Goal: Task Accomplishment & Management: Use online tool/utility

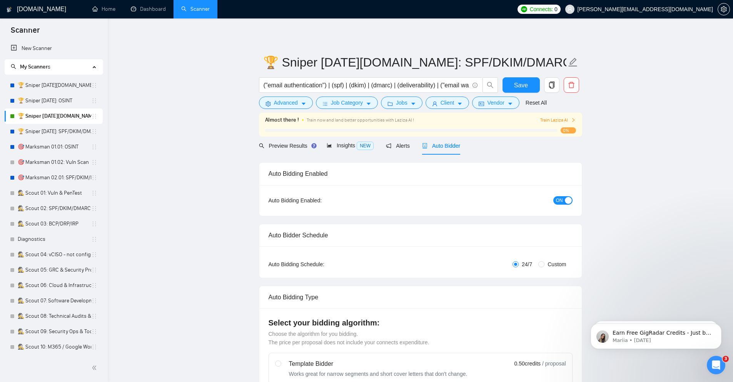
click at [555, 122] on span "Train Laziza AI" at bounding box center [557, 120] width 35 height 7
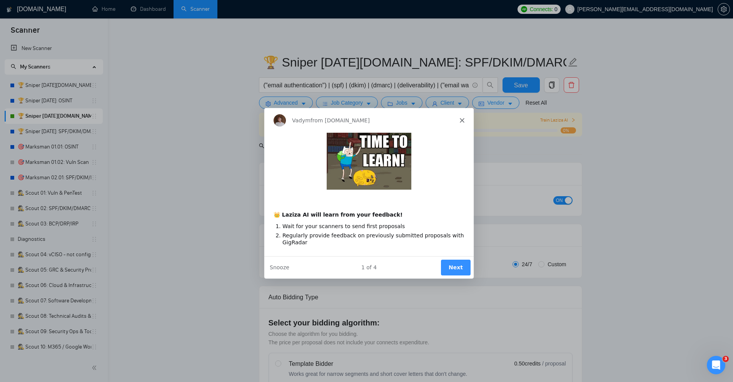
click at [462, 118] on polygon "Close" at bounding box center [461, 120] width 5 height 5
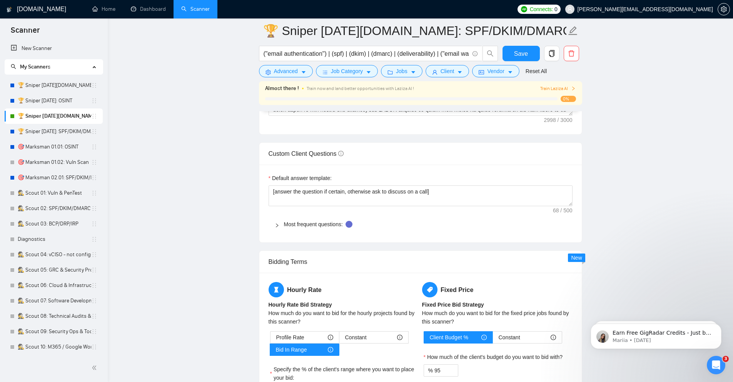
scroll to position [1477, 0]
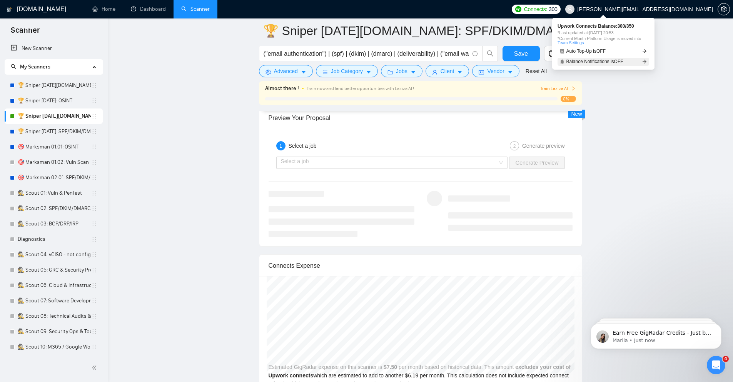
click at [630, 62] on link "Balance Notifications is OFF" at bounding box center [603, 62] width 92 height 8
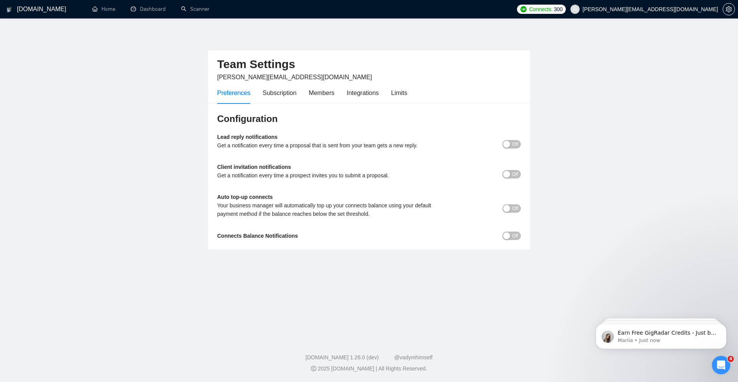
click at [512, 171] on button "Off" at bounding box center [512, 174] width 18 height 8
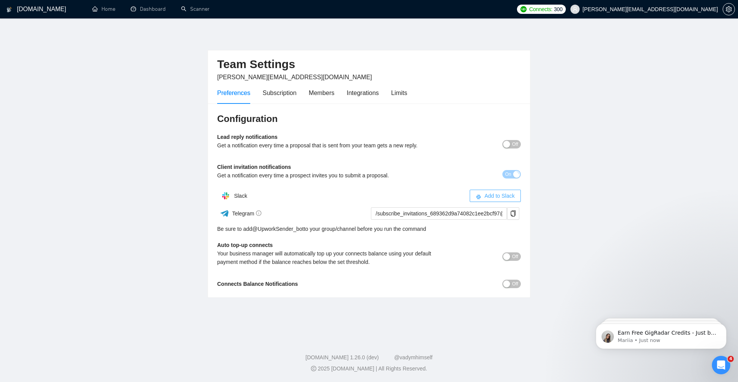
click at [488, 194] on span "Add to Slack" at bounding box center [500, 196] width 30 height 8
click at [518, 174] on div "button" at bounding box center [516, 174] width 7 height 7
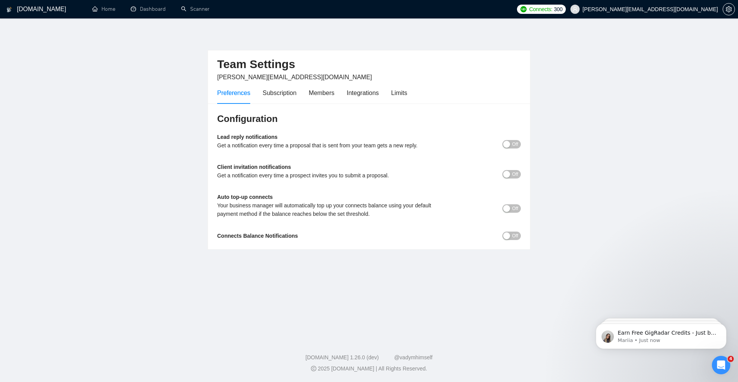
click at [517, 207] on span "Off" at bounding box center [515, 208] width 6 height 8
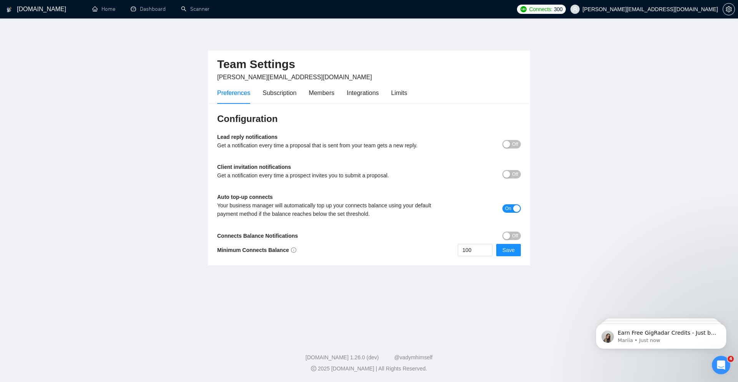
click at [512, 233] on button "Off" at bounding box center [512, 236] width 18 height 8
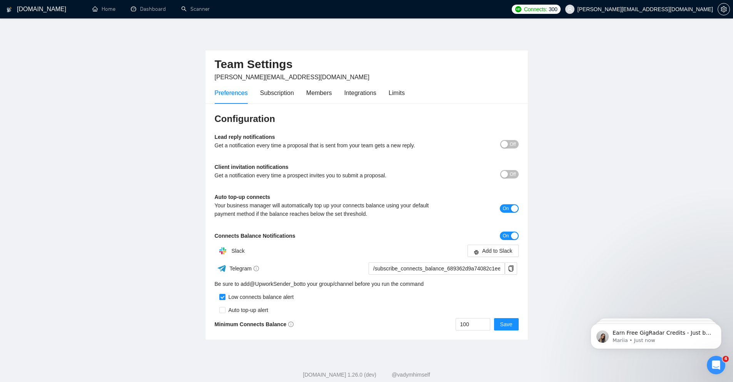
click at [506, 235] on span "On" at bounding box center [505, 236] width 6 height 8
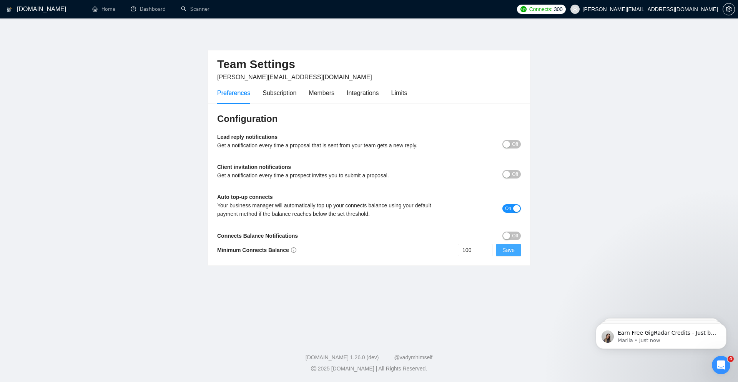
click at [506, 249] on span "Save" at bounding box center [509, 250] width 12 height 8
click at [275, 94] on div "Subscription" at bounding box center [280, 93] width 34 height 10
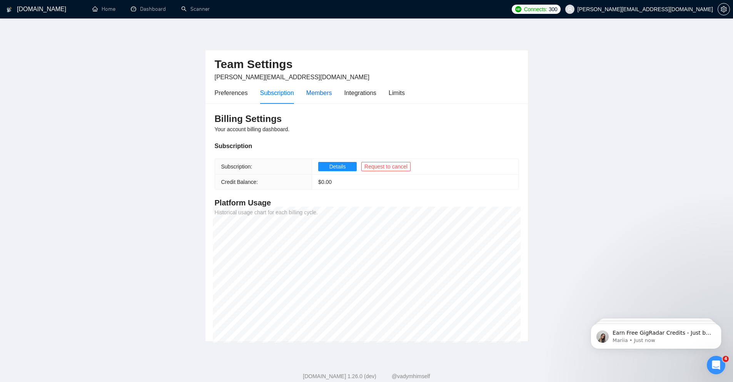
click at [323, 95] on div "Members" at bounding box center [319, 93] width 26 height 10
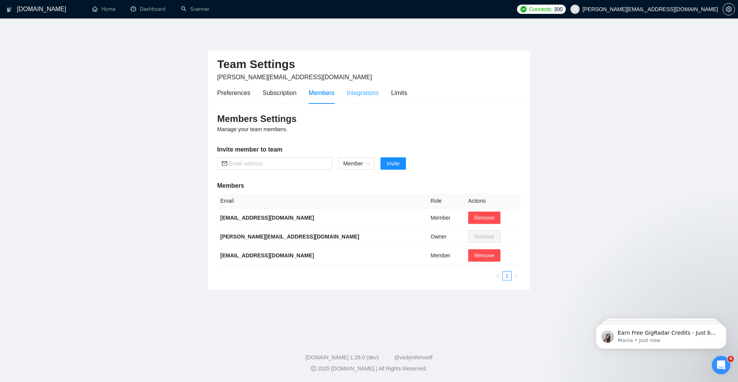
click at [367, 98] on div "Integrations" at bounding box center [363, 93] width 32 height 22
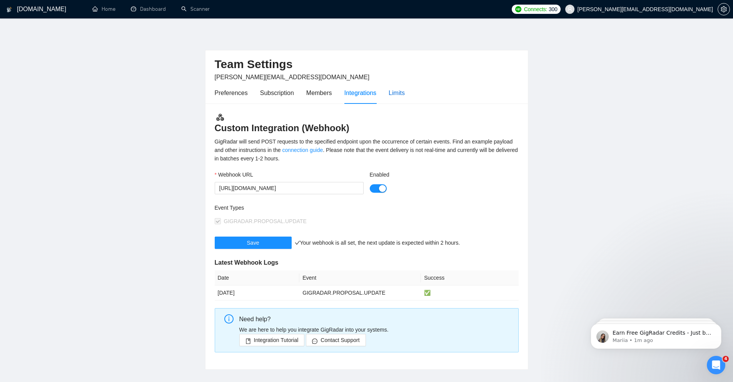
click at [392, 92] on div "Limits" at bounding box center [396, 93] width 16 height 10
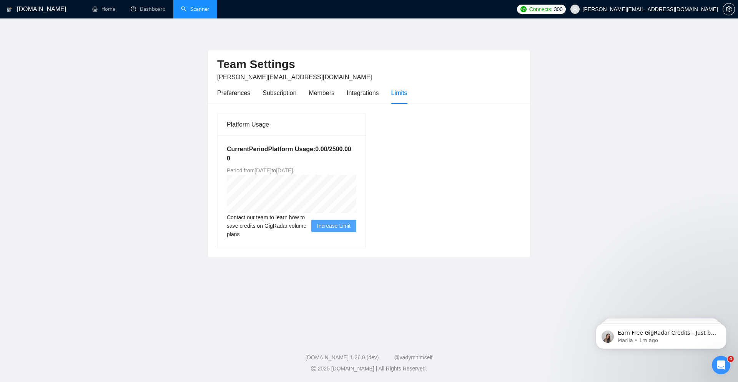
click at [187, 11] on link "Scanner" at bounding box center [195, 9] width 28 height 7
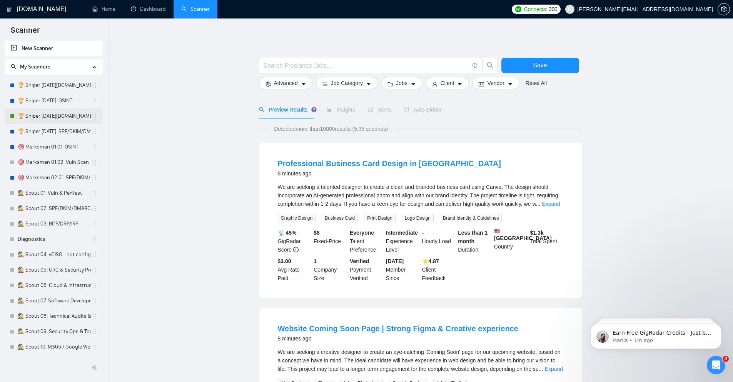
click at [65, 118] on link "🏆 Sniper [DATE][DOMAIN_NAME]: SPF/DKIM/DMARC" at bounding box center [54, 115] width 73 height 15
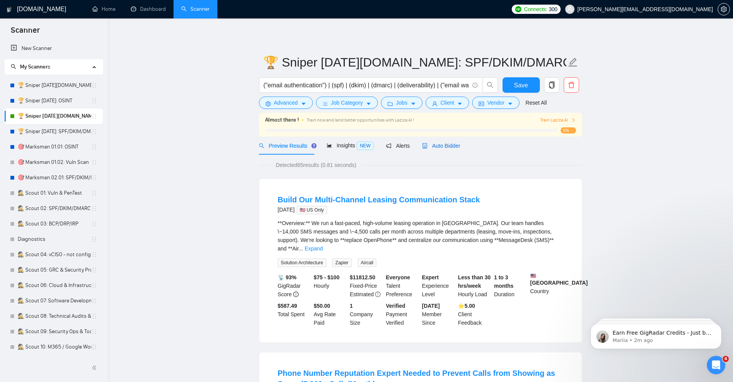
click at [438, 145] on span "Auto Bidder" at bounding box center [441, 146] width 38 height 6
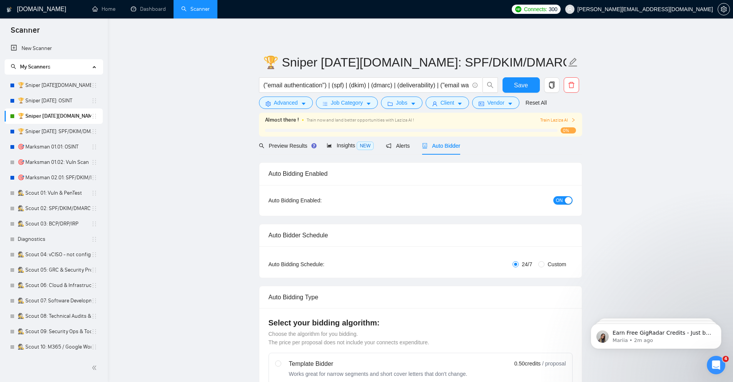
checkbox input "true"
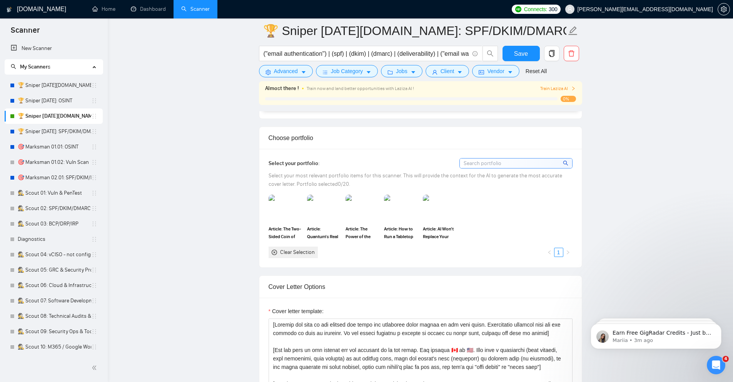
scroll to position [692, 0]
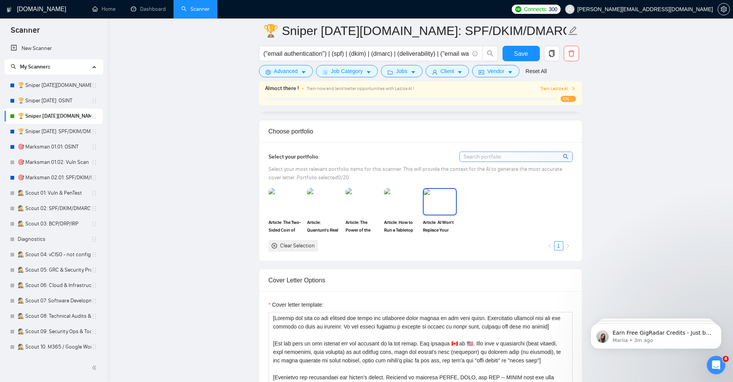
click at [438, 200] on img at bounding box center [439, 201] width 32 height 25
click at [284, 206] on img at bounding box center [285, 201] width 32 height 25
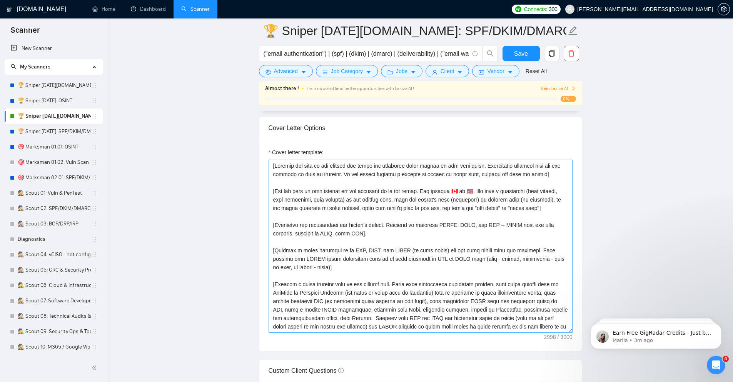
scroll to position [877, 0]
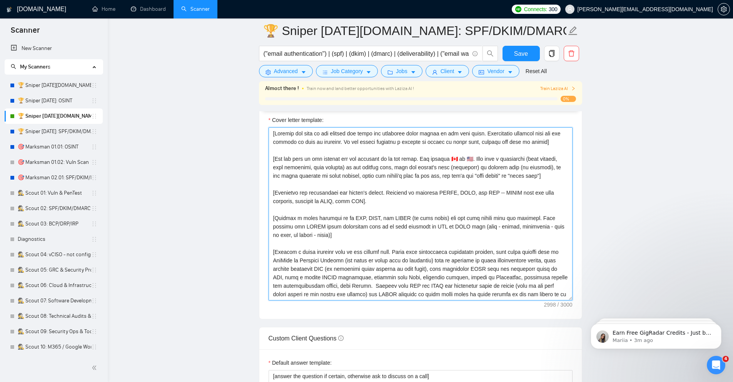
click at [419, 245] on textarea "Cover letter template:" at bounding box center [420, 213] width 304 height 173
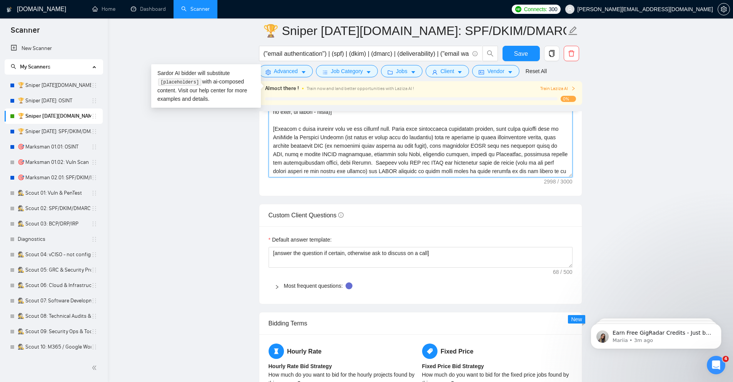
scroll to position [1015, 0]
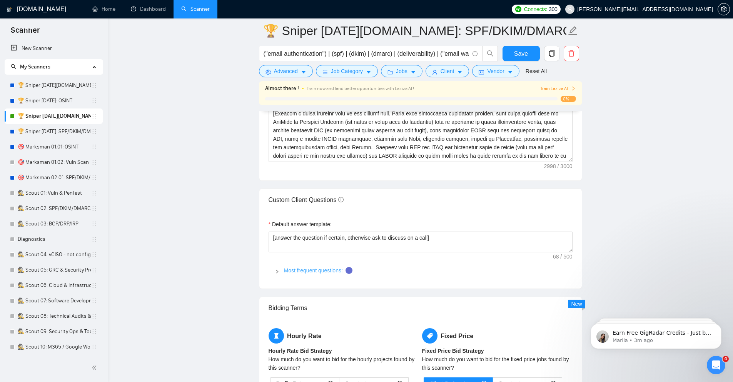
click at [307, 272] on link "Most frequent questions:" at bounding box center [313, 270] width 59 height 6
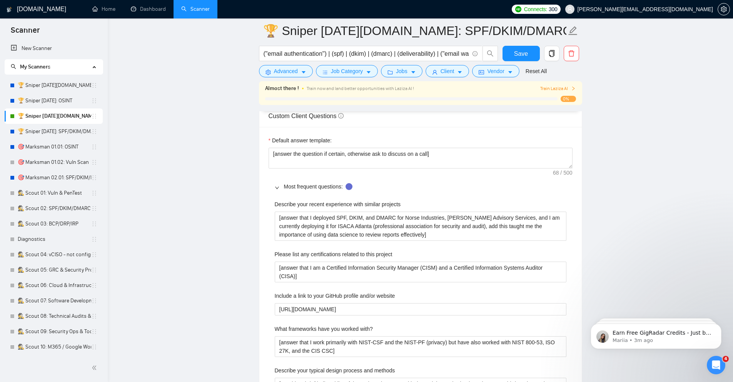
scroll to position [1108, 0]
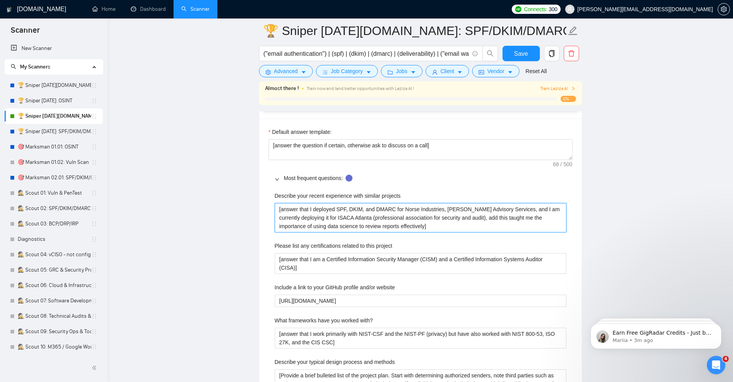
click at [355, 219] on projects "[answer that I deployed SPF, DKIM, and DMARC for Norse Industries, [PERSON_NAME…" at bounding box center [421, 217] width 292 height 29
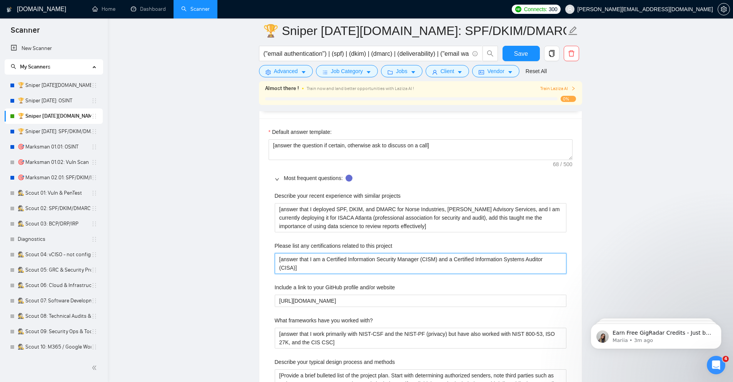
click at [365, 258] on project "[answer that I am a Certified Information Security Manager (CISM) and a Certifi…" at bounding box center [421, 263] width 292 height 21
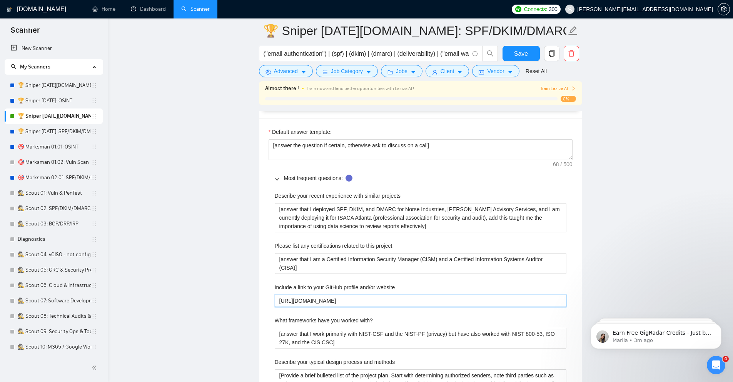
click at [322, 305] on website "[URL][DOMAIN_NAME]" at bounding box center [421, 301] width 292 height 12
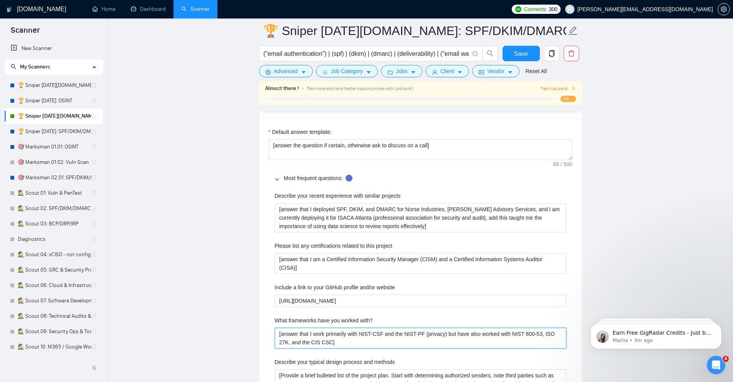
click at [318, 337] on with\? "[answer that I work primarily with NIST-CSF and the NIST-PF (privacy) but have …" at bounding box center [421, 338] width 292 height 21
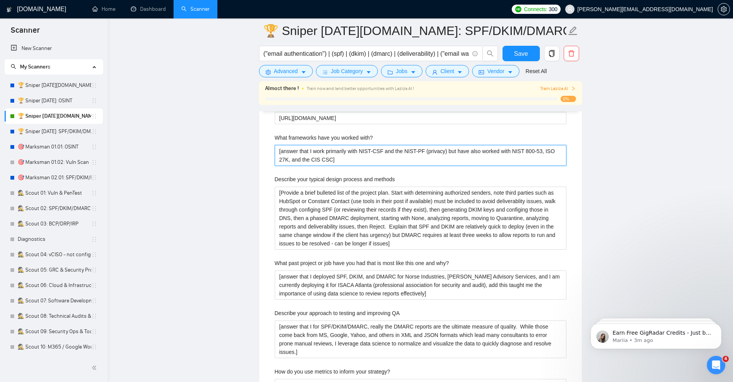
scroll to position [1292, 0]
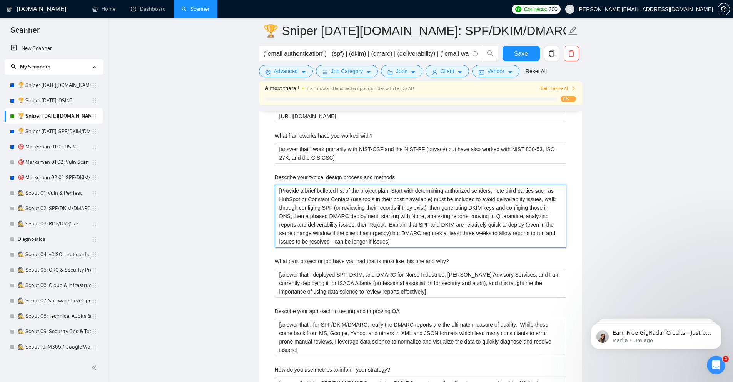
click at [354, 197] on methods "[Provide a brief bulleted list of the project plan. Start with determining auth…" at bounding box center [421, 216] width 292 height 63
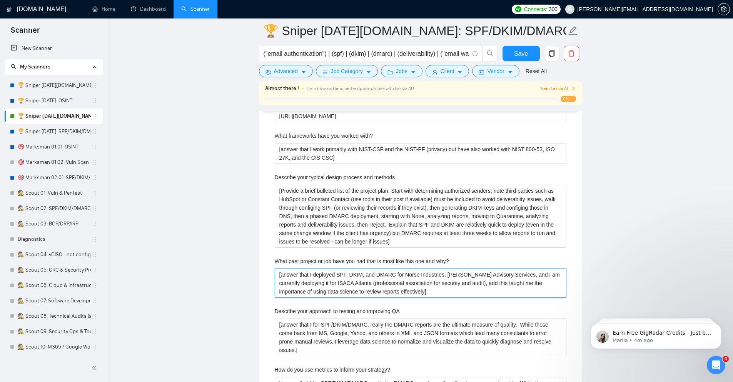
click at [340, 288] on why\? "[answer that I deployed SPF, DKIM, and DMARC for Norse Industries, [PERSON_NAME…" at bounding box center [421, 282] width 292 height 29
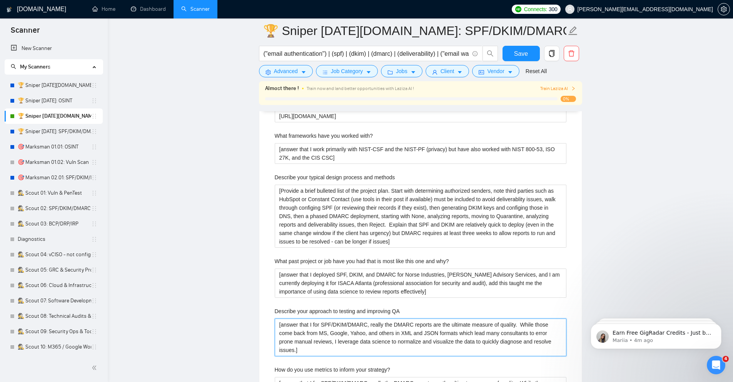
click at [322, 330] on QA "[answer that I for SPF/DKIM/DMARC, really the DMARC reports are the ultimate me…" at bounding box center [421, 337] width 292 height 38
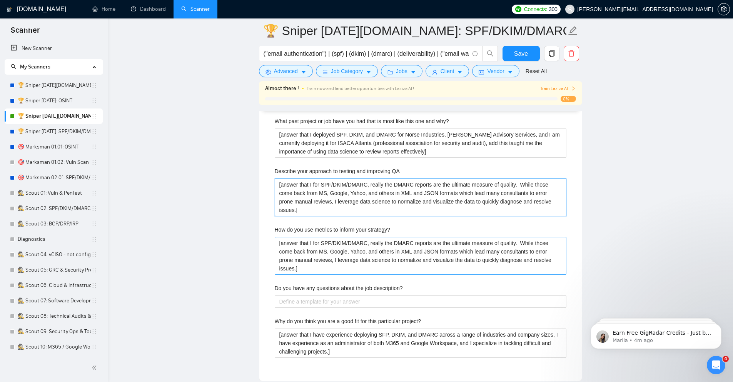
scroll to position [1523, 0]
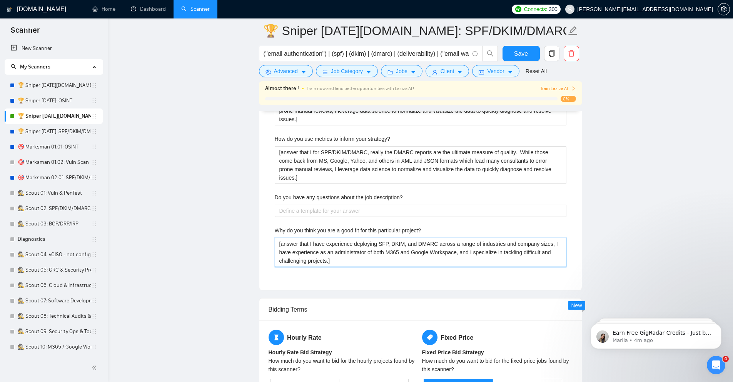
click at [355, 262] on project\? "[answer that I have experience deploying SFP, DKIM, and DMARC across a range of…" at bounding box center [421, 252] width 292 height 29
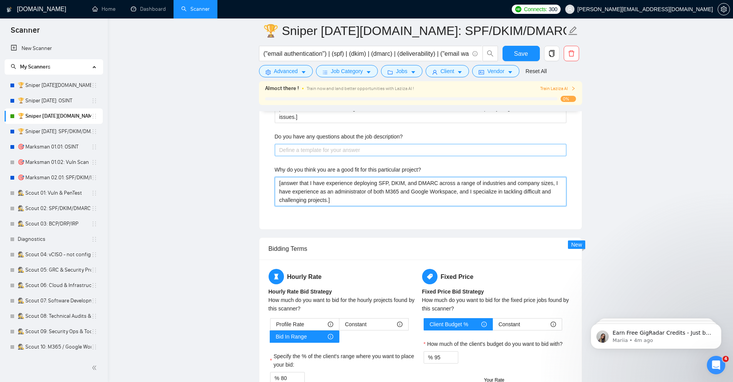
scroll to position [1662, 0]
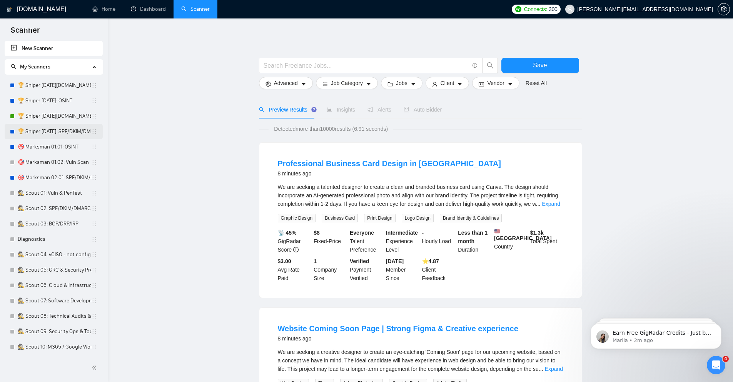
click at [41, 132] on link "🏆 Sniper [DATE]: SPF/DKIM/DMARC" at bounding box center [54, 131] width 73 height 15
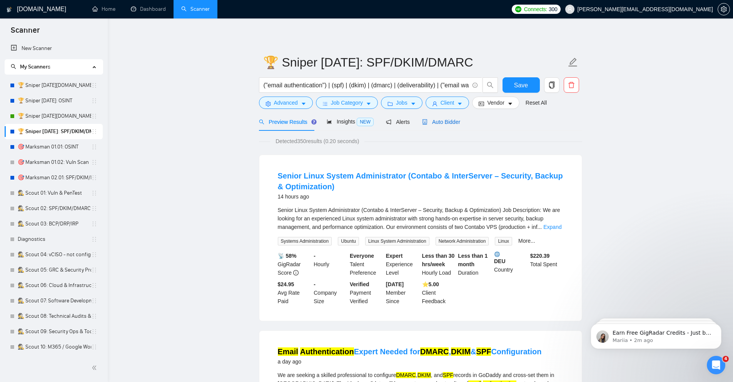
click at [446, 120] on span "Auto Bidder" at bounding box center [441, 122] width 38 height 6
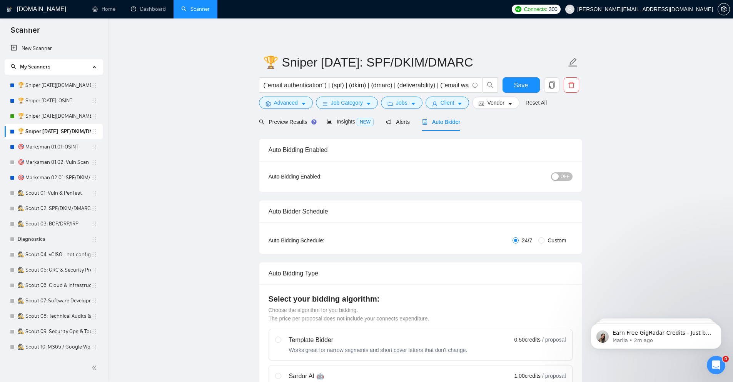
checkbox input "true"
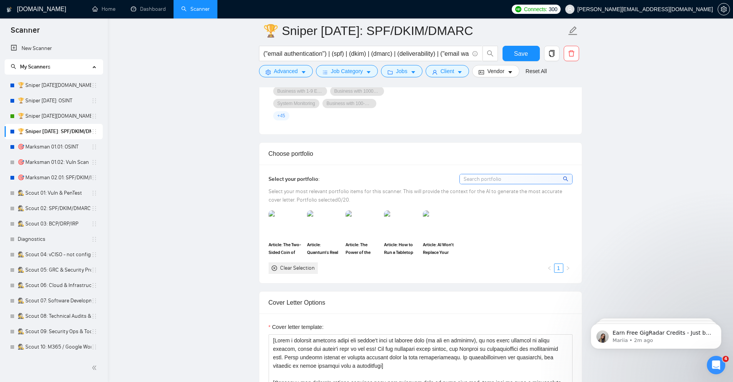
scroll to position [692, 0]
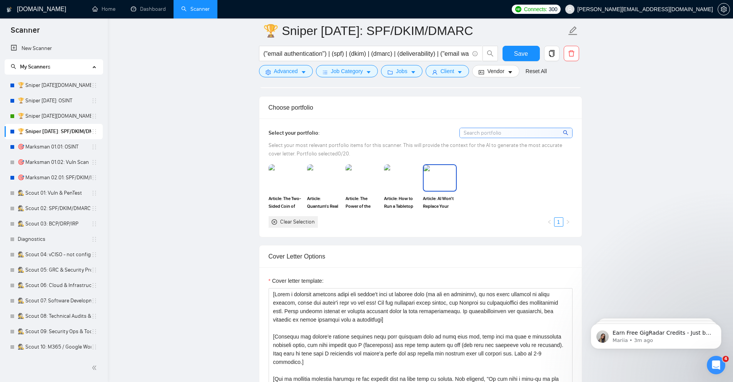
click at [438, 177] on img at bounding box center [439, 177] width 32 height 25
click at [293, 181] on img at bounding box center [285, 177] width 32 height 25
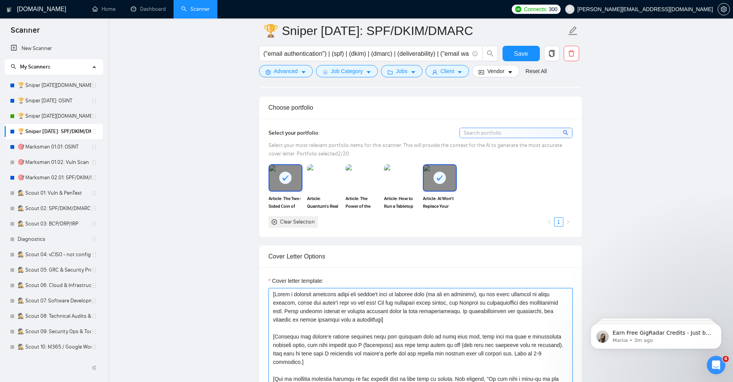
click at [377, 339] on textarea "Cover letter template:" at bounding box center [420, 374] width 304 height 173
paste textarea "Analyze the tone of the posting and write the following cover letter in the sam…"
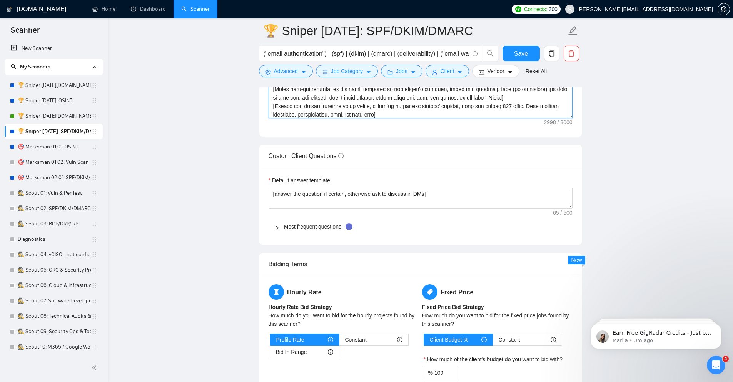
scroll to position [1095, 0]
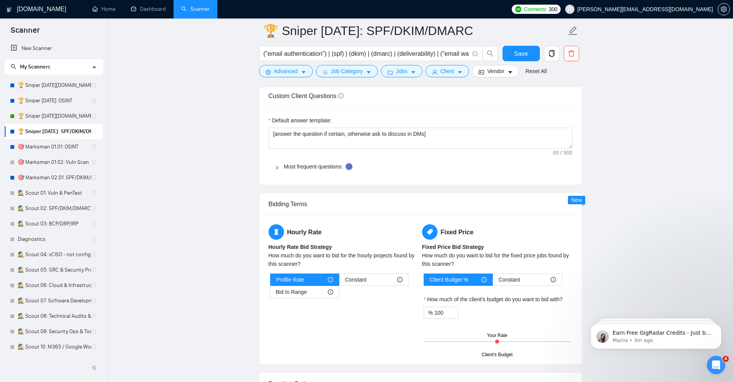
type textarea "[Loremip dol sita co adi elitsed doe tempo inc utlaboree dolor magnaa en adm ve…"
click at [319, 171] on span "Most frequent questions:" at bounding box center [425, 166] width 282 height 8
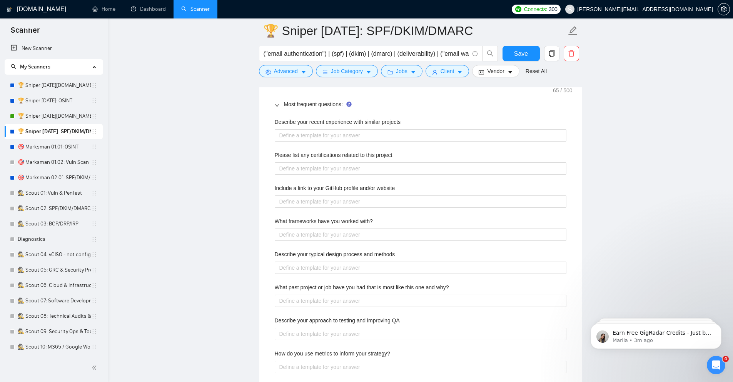
scroll to position [1142, 0]
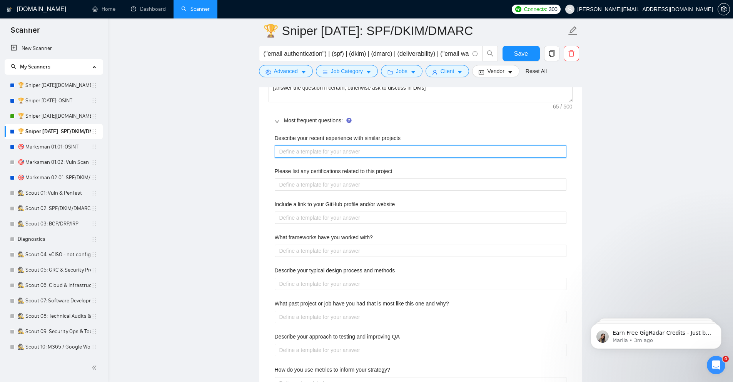
click at [327, 152] on projects "Describe your recent experience with similar projects" at bounding box center [421, 151] width 292 height 12
paste projects "[answer that I deployed SPF, DKIM, and DMARC for Norse Industries, [PERSON_NAME…"
type projects "[answer that I deployed SPF, DKIM, and DMARC for Norse Industries, [PERSON_NAME…"
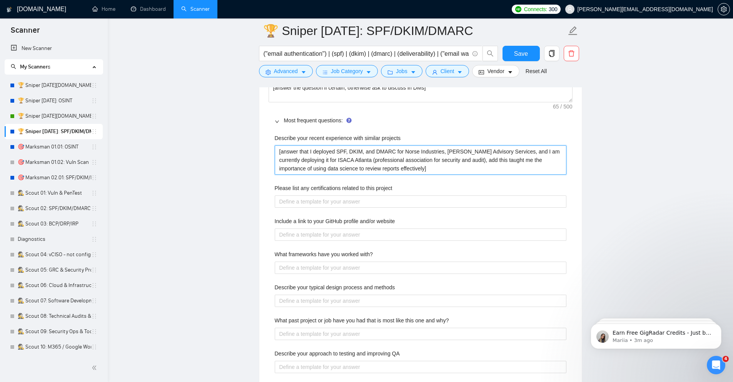
type projects "[answer that I deployed SPF, DKIM, and DMARC for Norse Industries, [PERSON_NAME…"
click at [337, 207] on project "Please list any certifications related to this project" at bounding box center [421, 201] width 292 height 12
paste project "[answer that I am a Certified Information Security Manager (CISM) and a Certifi…"
type project "[answer that I am a Certified Information Security Manager (CISM) and a Certifi…"
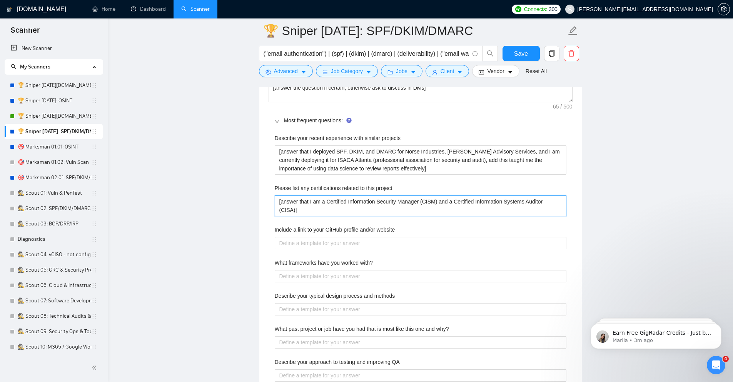
type project "[answer that I am a Certified Information Security Manager (CISM) and a Certifi…"
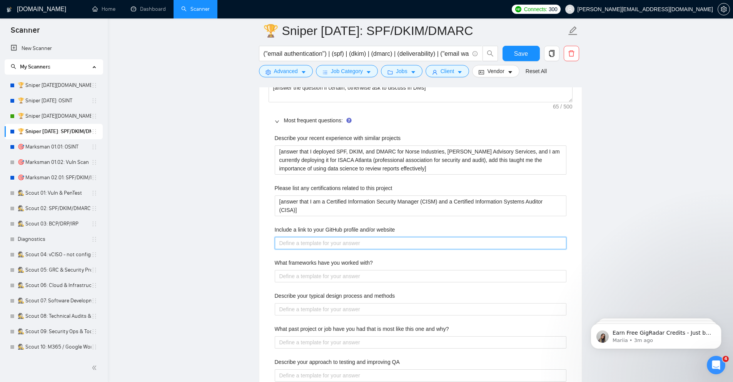
click at [290, 242] on website "Include a link to your GitHub profile and/or website" at bounding box center [421, 243] width 292 height 12
paste website "[URL][DOMAIN_NAME]"
type website "[URL][DOMAIN_NAME]"
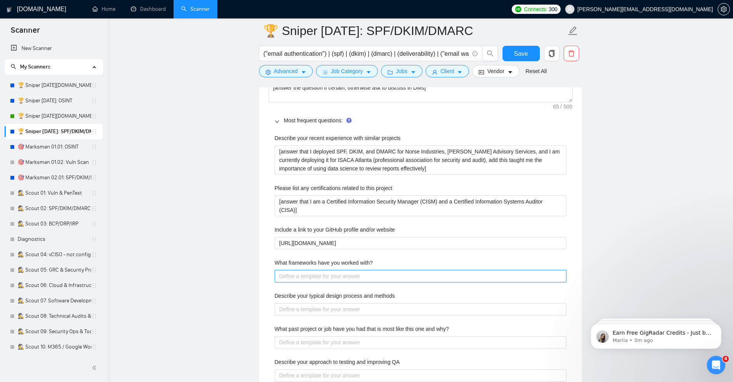
click at [283, 274] on with\? "What frameworks have you worked with?" at bounding box center [421, 276] width 292 height 12
paste with\? "[answer that I work primarily with NIST-CSF and the NIST-PF (privacy) but have …"
type with\? "[answer that I work primarily with NIST-CSF and the NIST-PF (privacy) but have …"
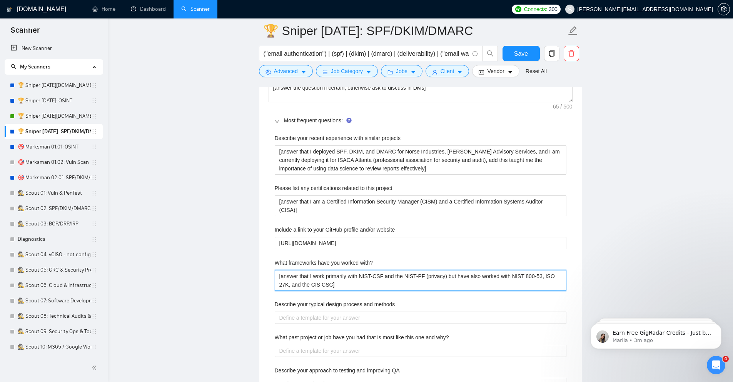
type with\? "[answer that I work primarily with NIST-CSF and the NIST-PF (privacy) but have …"
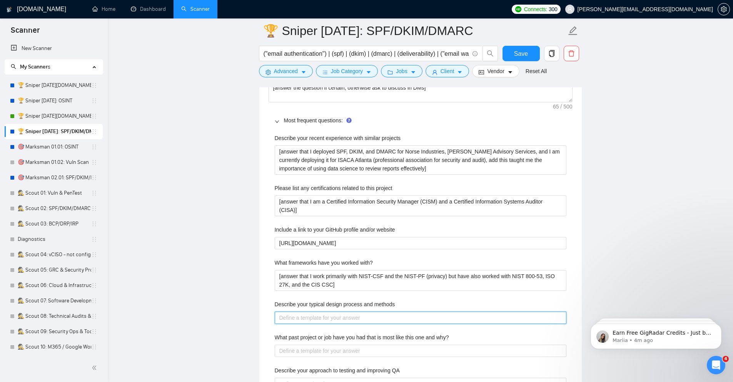
click at [335, 316] on methods "Describe your typical design process and methods" at bounding box center [421, 318] width 292 height 12
paste methods "[Provide a brief bulleted list of the project plan. Start with determining auth…"
type methods "[Provide a brief bulleted list of the project plan. Start with determining auth…"
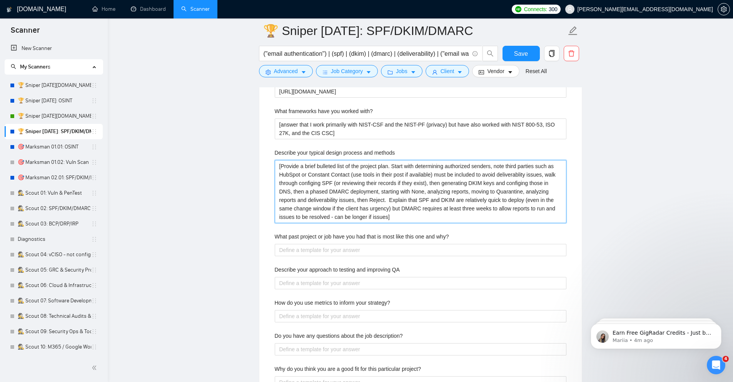
scroll to position [1326, 0]
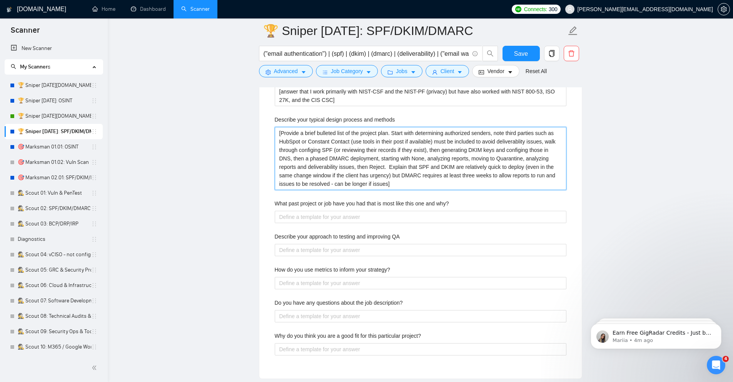
type methods "[Provide a brief bulleted list of the project plan. Start with determining auth…"
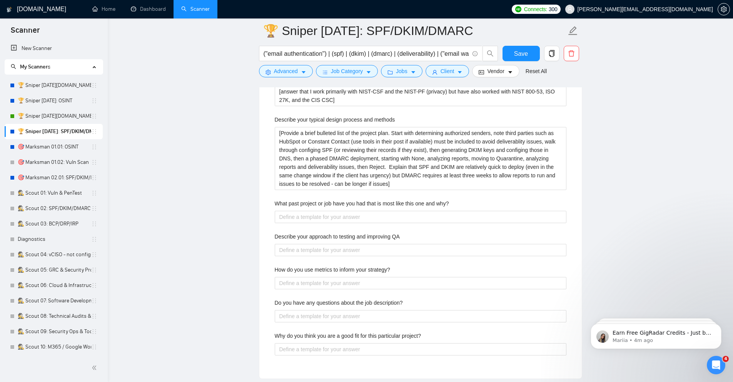
click at [332, 210] on div "What past project or job have you had that is most like this one and why?" at bounding box center [421, 205] width 292 height 12
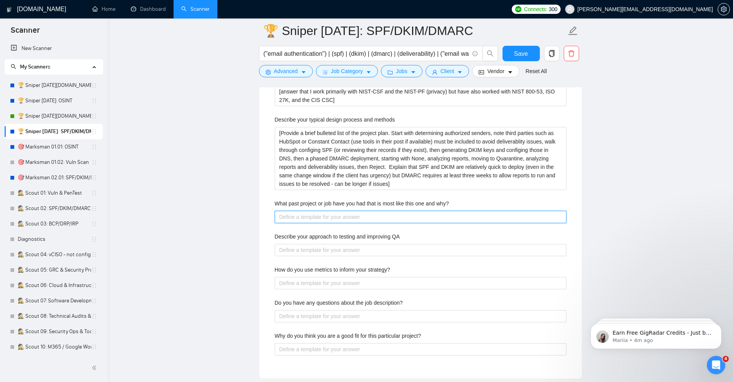
click at [332, 218] on why\? "What past project or job have you had that is most like this one and why?" at bounding box center [421, 217] width 292 height 12
paste why\? "[answer that I deployed SPF, DKIM, and DMARC for Norse Industries, [PERSON_NAME…"
type why\? "[answer that I deployed SPF, DKIM, and DMARC for Norse Industries, [PERSON_NAME…"
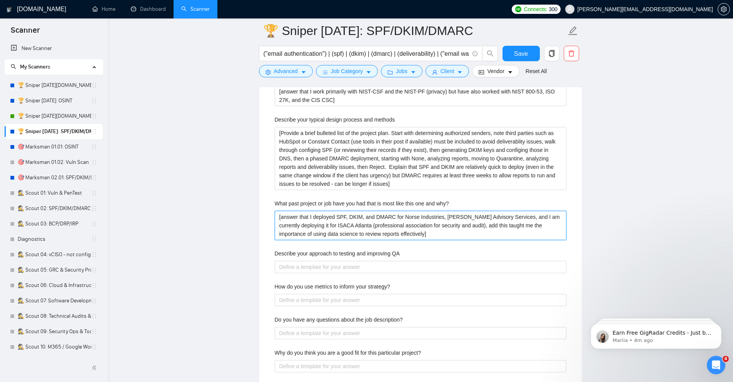
type why\? "[answer that I deployed SPF, DKIM, and DMARC for Norse Industries, [PERSON_NAME…"
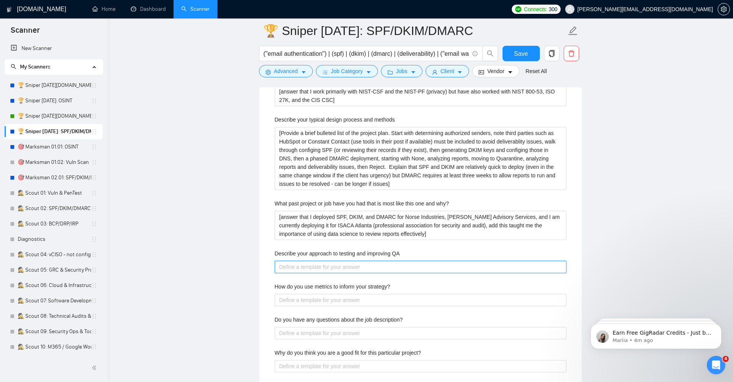
click at [327, 268] on QA "Describe your approach to testing and improving QA" at bounding box center [421, 267] width 292 height 12
paste QA "[answer that I for SPF/DKIM/DMARC, really the DMARC reports are the ultimate me…"
type QA "[answer that I for SPF/DKIM/DMARC, really the DMARC reports are the ultimate me…"
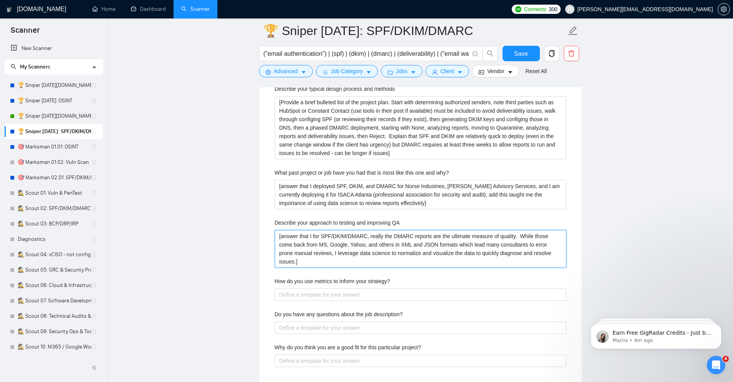
scroll to position [1418, 0]
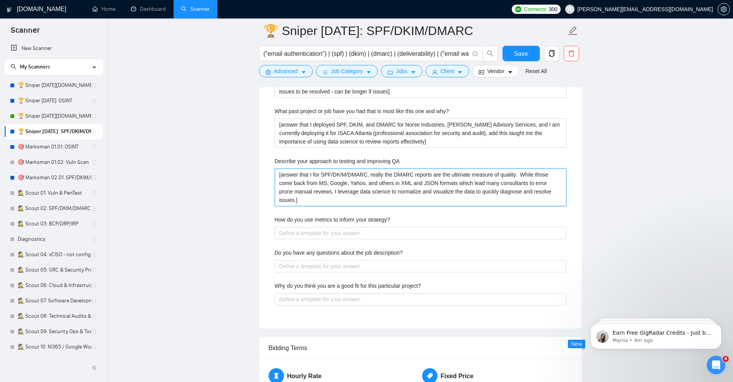
type QA "[answer that I for SPF/DKIM/DMARC, really the DMARC reports are the ultimate me…"
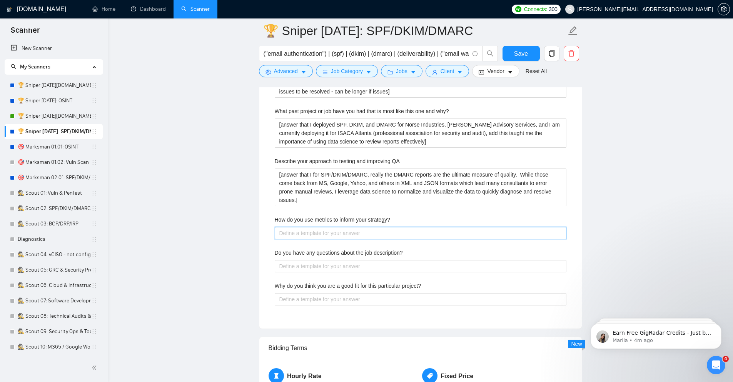
click at [335, 237] on strategy\? "How do you use metrics to inform your strategy?" at bounding box center [421, 233] width 292 height 12
paste strategy\? "[answer that I for SPF/DKIM/DMARC, really the DMARC reports are the ultimate me…"
type strategy\? "[answer that I for SPF/DKIM/DMARC, really the DMARC reports are the ultimate me…"
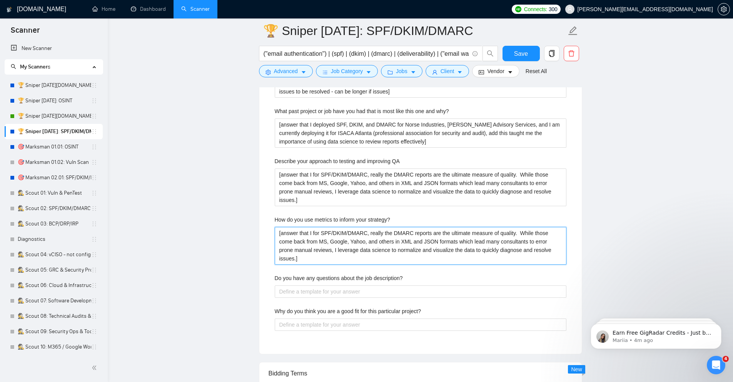
type strategy\? "[answer that I for SPF/DKIM/DMARC, really the DMARC reports are the ultimate me…"
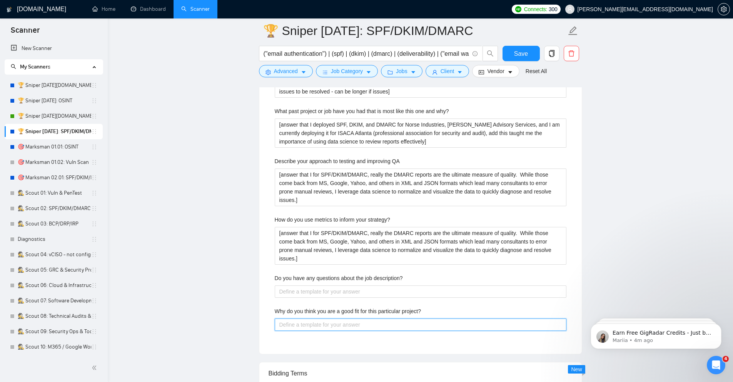
click at [316, 325] on project\? "Why do you think you are a good fit for this particular project?" at bounding box center [421, 324] width 292 height 12
paste project\? "[answer that I have experience deploying SFP, DKIM, and DMARC across a range of…"
type project\? "[answer that I have experience deploying SFP, DKIM, and DMARC across a range of…"
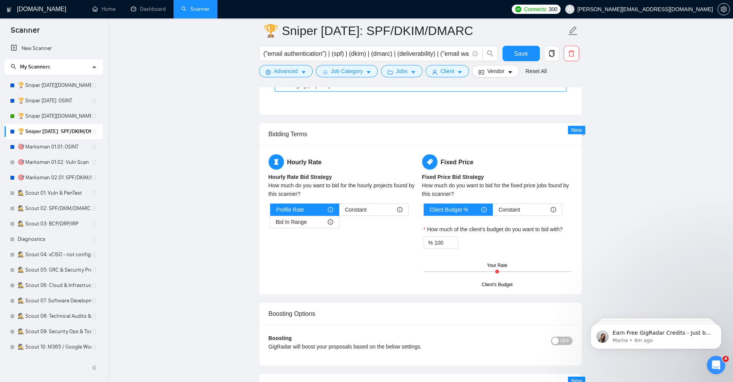
scroll to position [1695, 0]
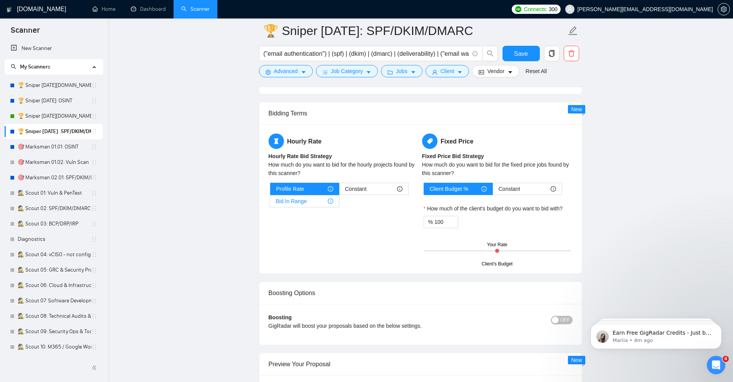
type project\? "[answer that I have experience deploying SFP, DKIM, and DMARC across a range of…"
click at [286, 202] on span "Bid In Range" at bounding box center [291, 201] width 31 height 12
click at [270, 203] on input "Bid In Range" at bounding box center [270, 203] width 0 height 0
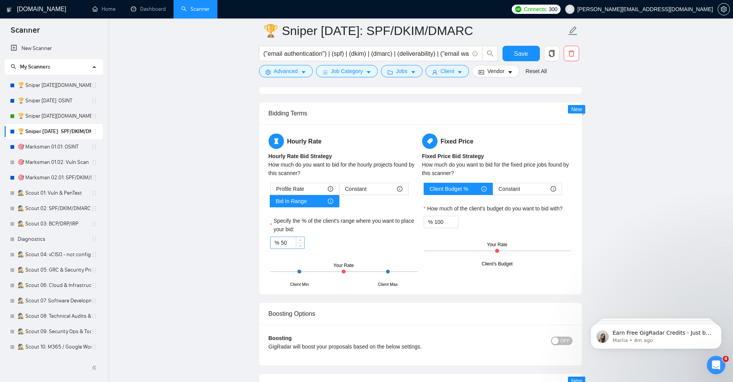
click at [291, 244] on input "50" at bounding box center [292, 243] width 23 height 12
type input "5"
type input "85"
click at [446, 224] on input "100" at bounding box center [445, 222] width 23 height 12
type input "1"
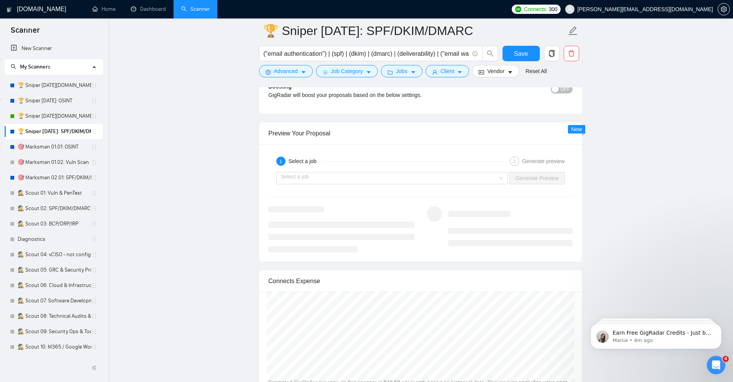
scroll to position [1926, 0]
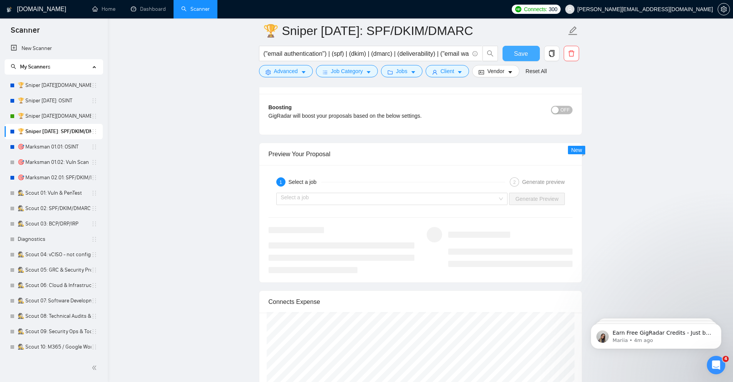
type input "85"
click at [530, 54] on button "Save" at bounding box center [520, 53] width 37 height 15
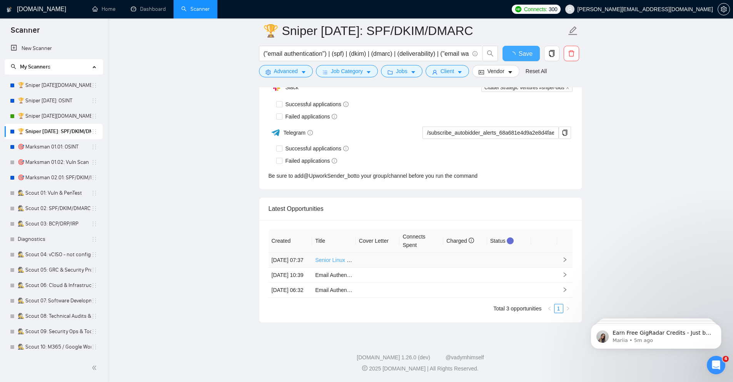
checkbox input "true"
click at [562, 257] on icon "right" at bounding box center [564, 259] width 5 height 5
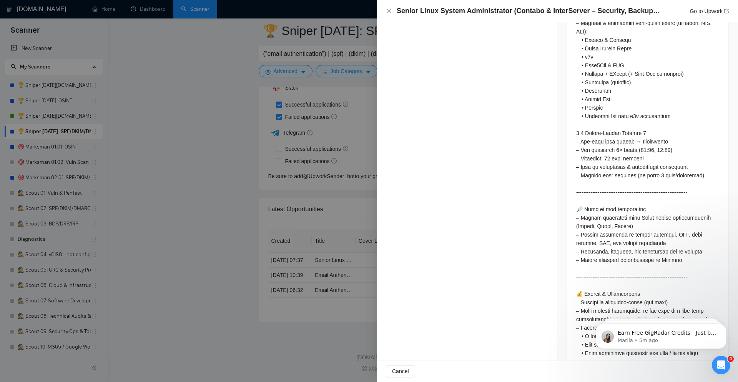
scroll to position [1325, 0]
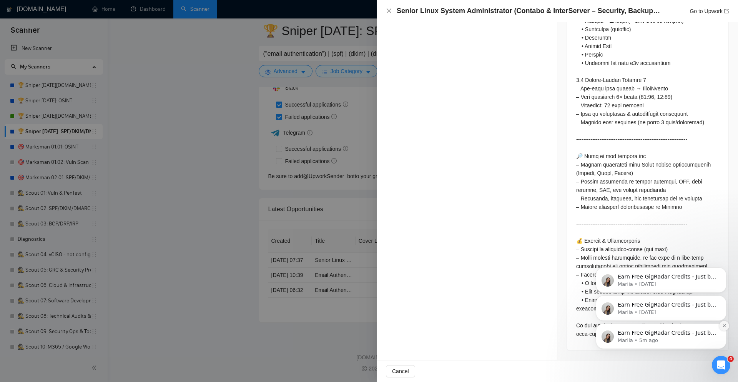
click at [723, 325] on icon "Dismiss notification" at bounding box center [725, 325] width 4 height 4
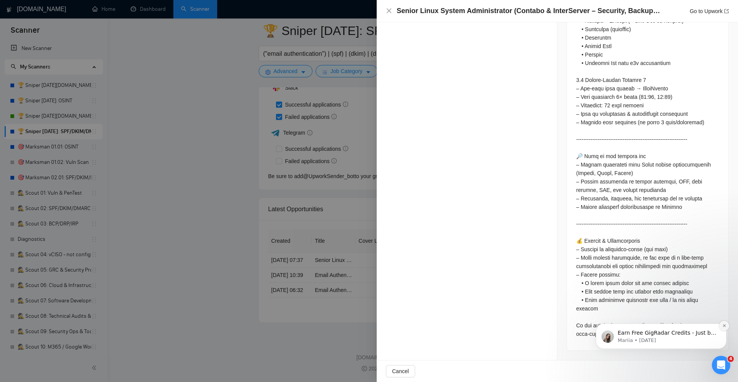
click at [723, 325] on icon "Dismiss notification" at bounding box center [725, 325] width 4 height 4
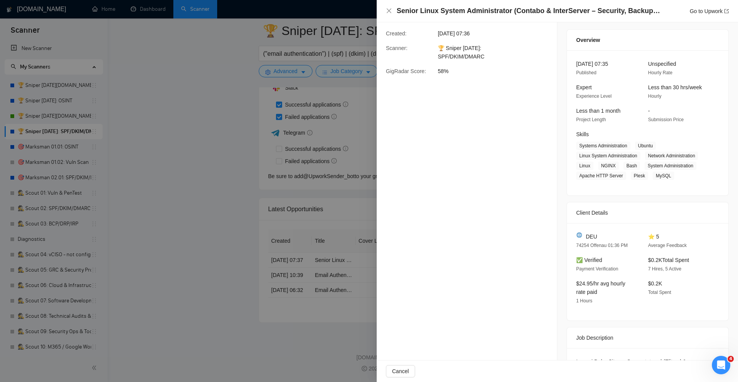
scroll to position [0, 0]
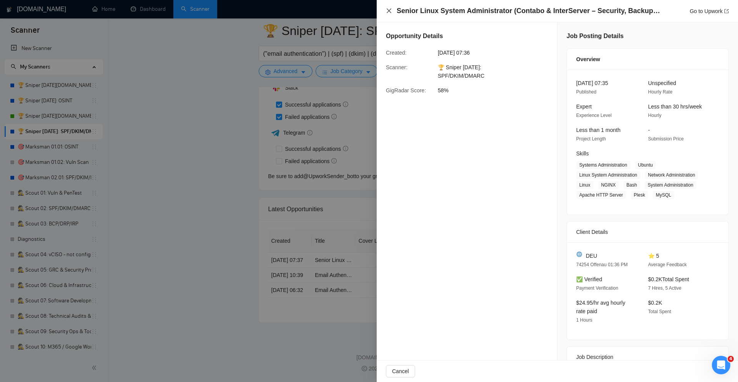
click at [389, 9] on icon "close" at bounding box center [389, 11] width 6 height 6
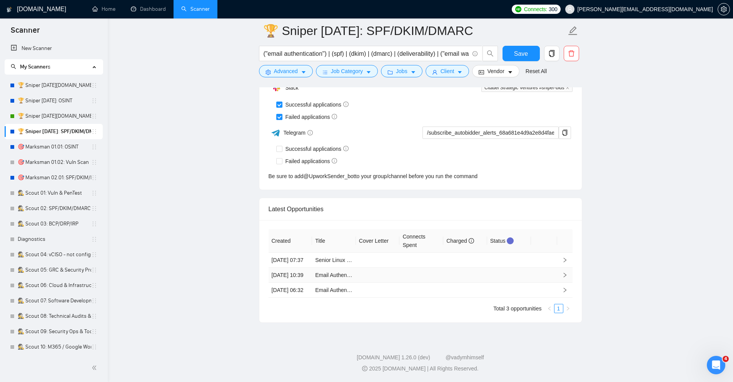
click at [483, 273] on td at bounding box center [465, 275] width 44 height 15
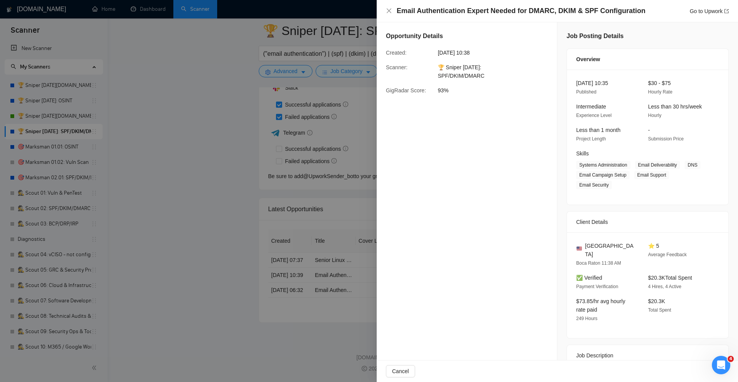
click at [323, 314] on div at bounding box center [369, 191] width 738 height 382
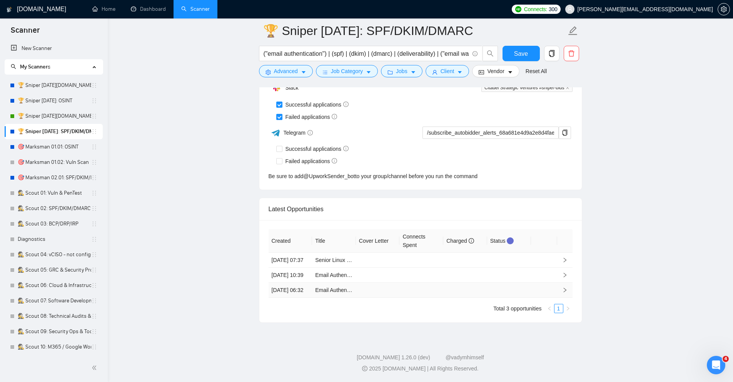
click at [565, 292] on icon "right" at bounding box center [564, 290] width 3 height 5
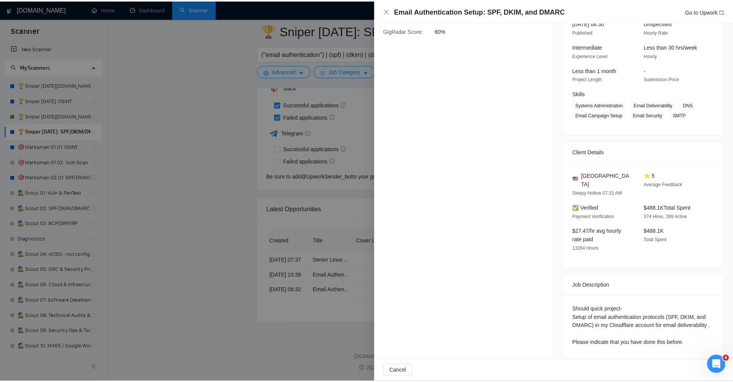
scroll to position [61, 0]
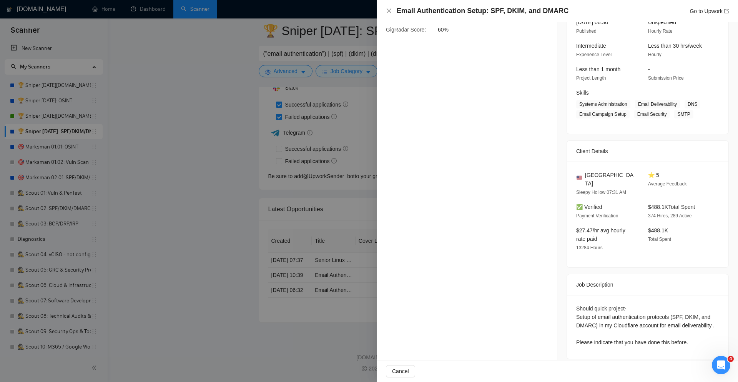
click at [352, 252] on div at bounding box center [369, 191] width 738 height 382
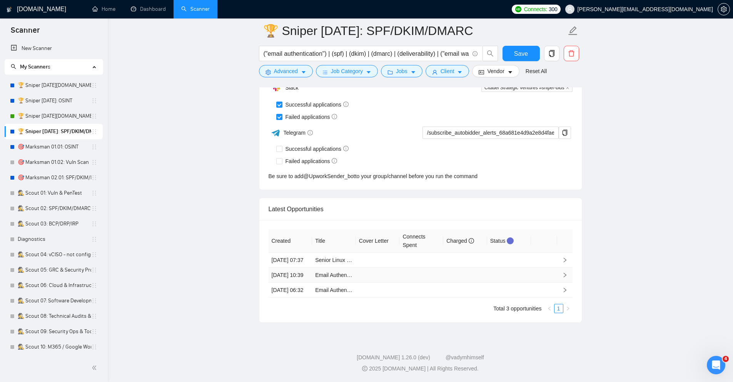
click at [407, 269] on td at bounding box center [421, 275] width 44 height 15
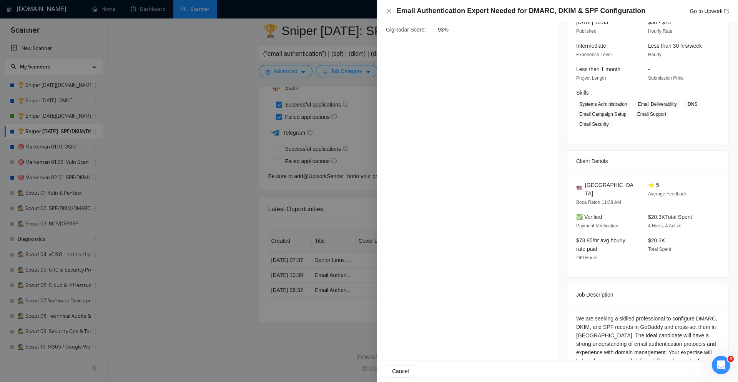
click at [260, 236] on div at bounding box center [369, 191] width 738 height 382
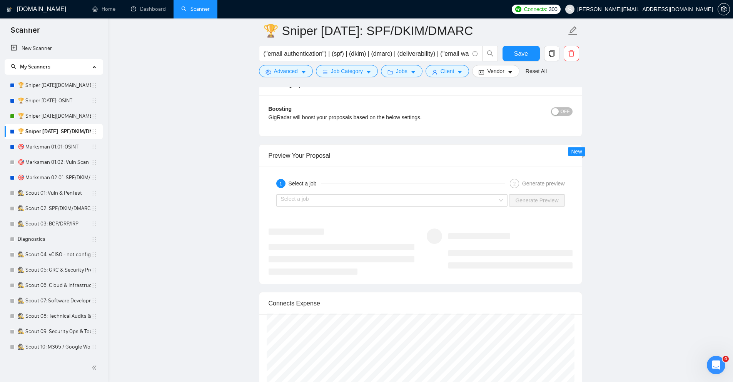
scroll to position [1418, 0]
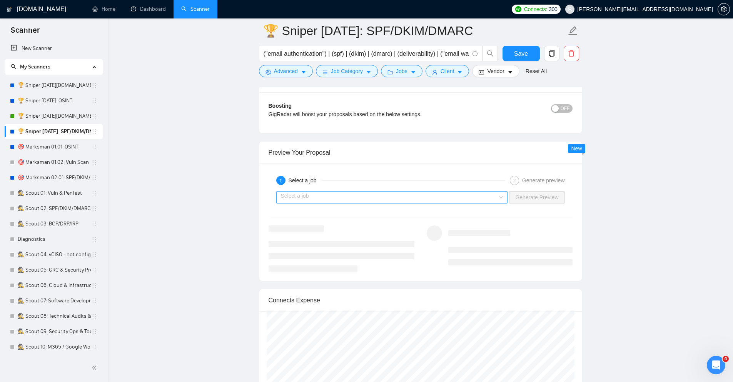
click at [445, 196] on input "search" at bounding box center [389, 198] width 217 height 12
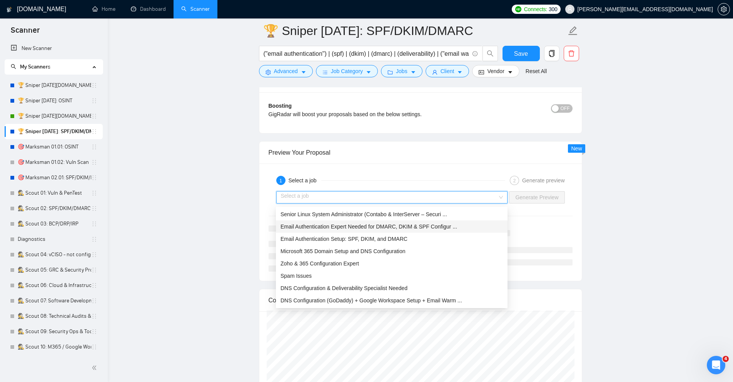
click at [453, 227] on span "Email Authentication Expert Needed for DMARC, DKIM & SPF Configur ..." at bounding box center [368, 226] width 177 height 6
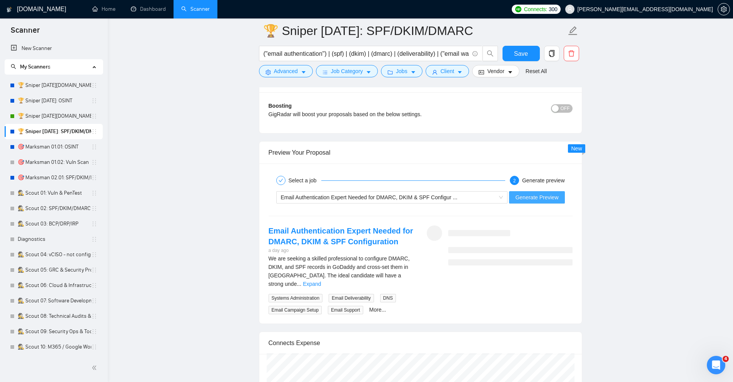
click at [532, 202] on span "Generate Preview" at bounding box center [536, 197] width 43 height 8
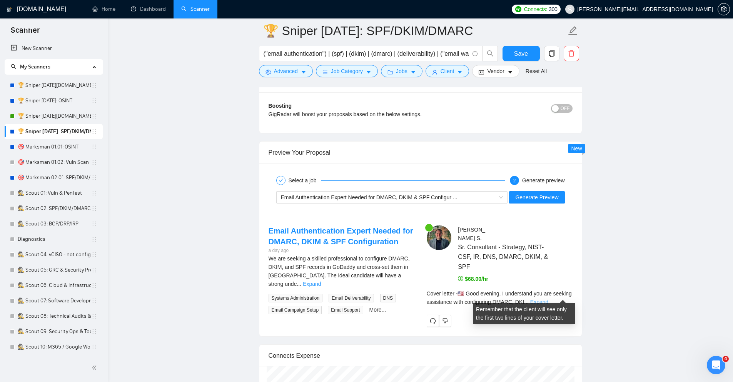
click at [548, 299] on link "Expand" at bounding box center [539, 302] width 18 height 6
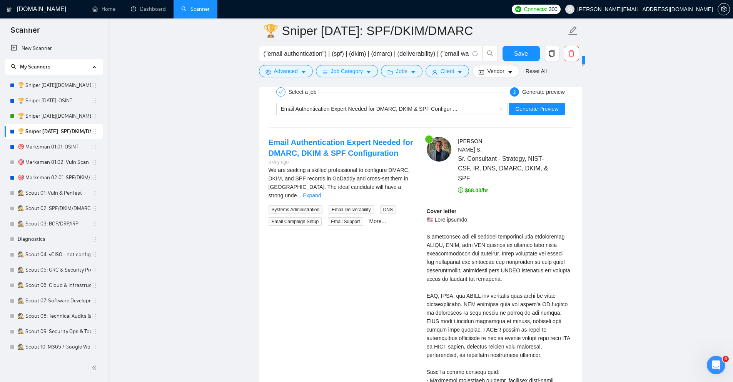
scroll to position [1511, 0]
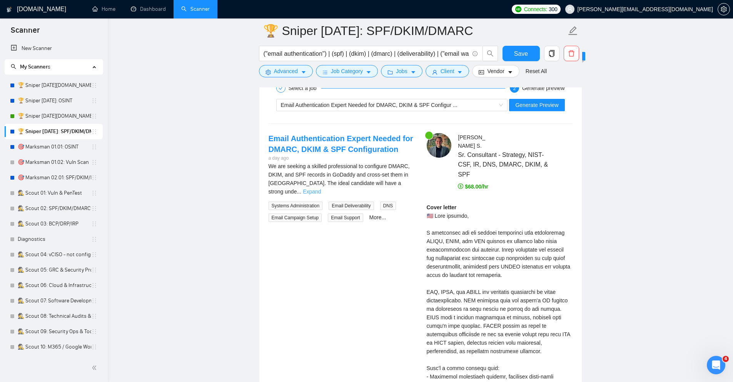
click at [321, 188] on link "Expand" at bounding box center [312, 191] width 18 height 6
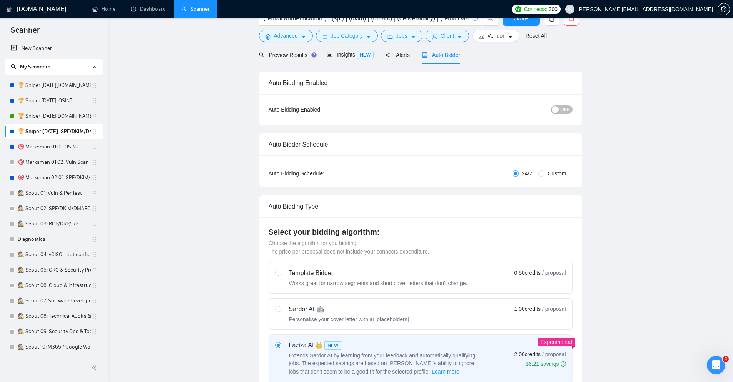
scroll to position [0, 0]
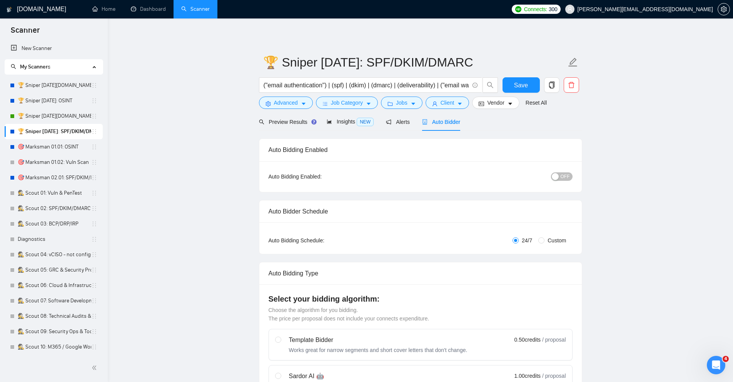
click at [564, 174] on span "OFF" at bounding box center [564, 176] width 9 height 8
click at [515, 85] on span "Save" at bounding box center [521, 85] width 14 height 10
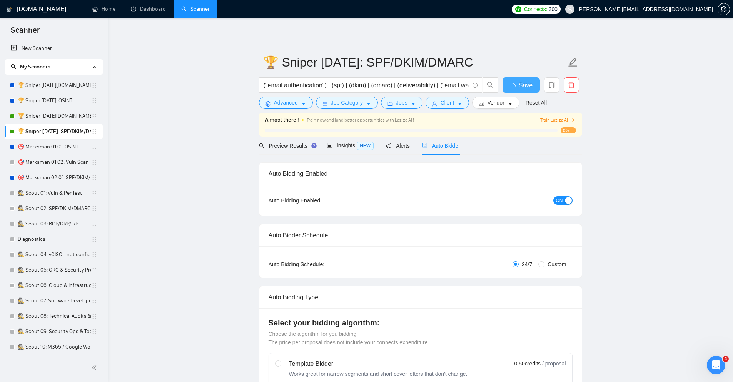
checkbox input "true"
click at [72, 89] on link "🏆 Sniper 01.01.01.US: OSINT" at bounding box center [54, 85] width 73 height 15
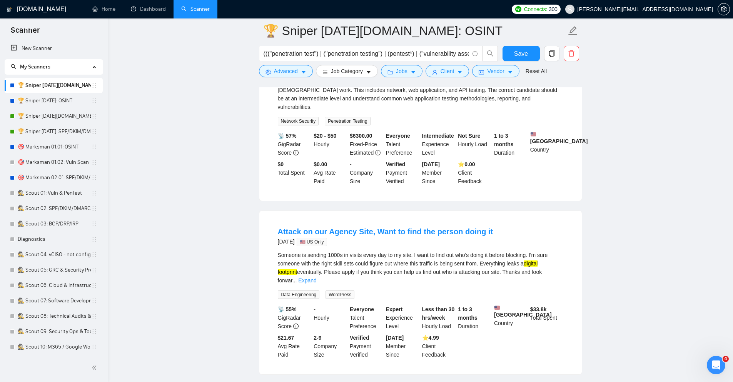
scroll to position [462, 0]
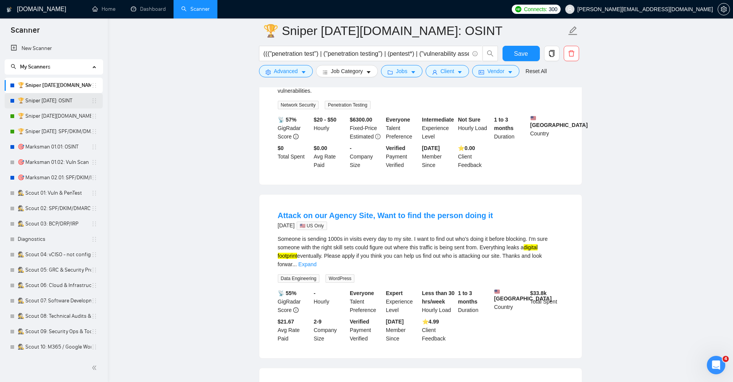
click at [49, 100] on link "🏆 Sniper [DATE]: OSINT" at bounding box center [54, 100] width 73 height 15
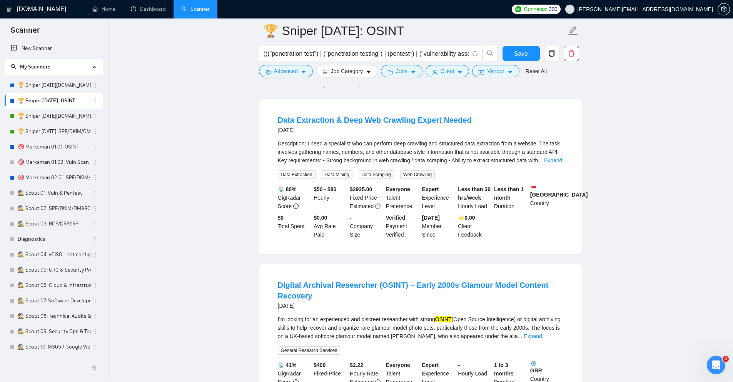
scroll to position [46, 0]
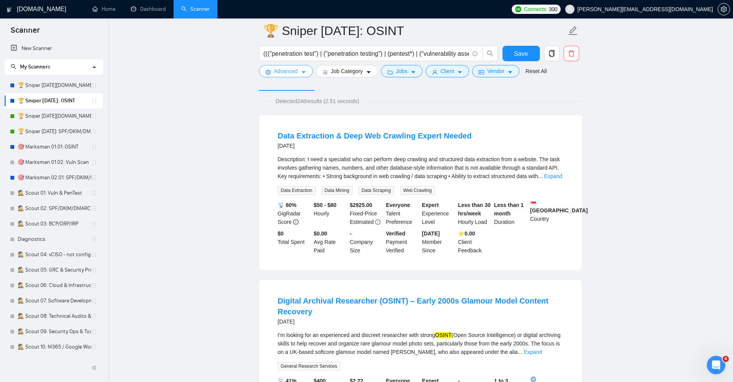
click at [288, 67] on span "Advanced" at bounding box center [286, 71] width 24 height 8
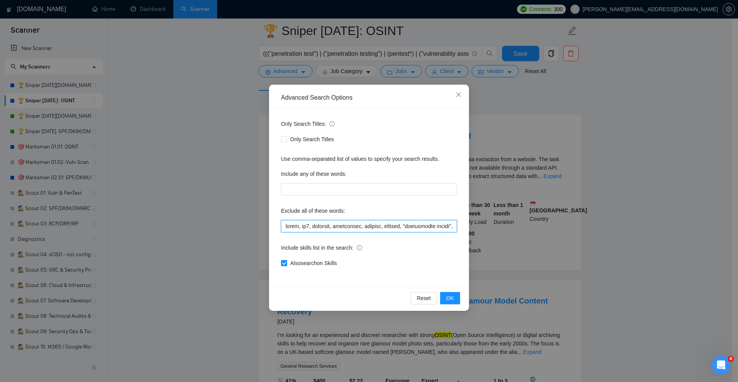
click at [285, 225] on input "text" at bounding box center [369, 226] width 176 height 12
type input "crawl*, yahoo, ec2, telegram, technician, cleanup, editing, "penetration tester…"
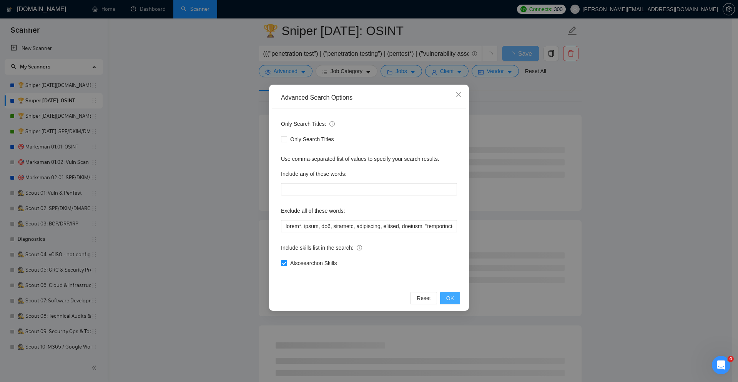
click at [444, 299] on button "OK" at bounding box center [450, 298] width 20 height 12
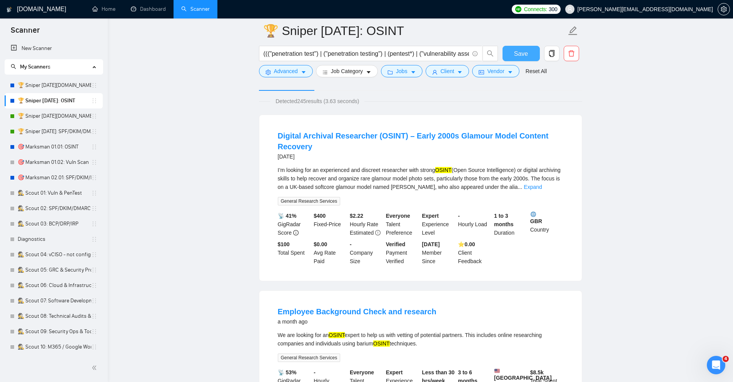
click at [515, 50] on span "Save" at bounding box center [521, 54] width 14 height 10
click at [62, 84] on link "🏆 Sniper 01.01.01.US: OSINT" at bounding box center [54, 85] width 73 height 15
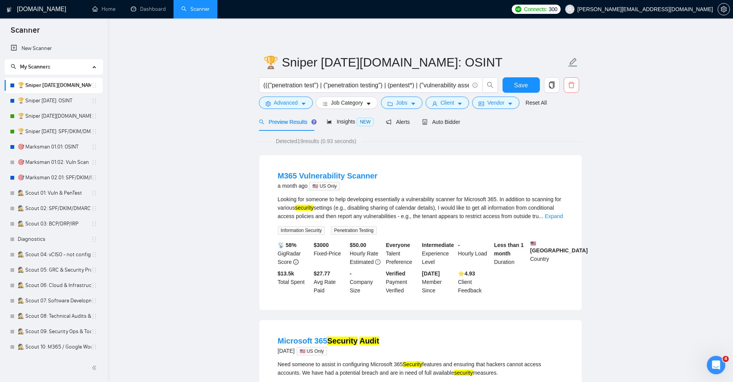
click at [573, 79] on button "button" at bounding box center [570, 84] width 15 height 15
click at [568, 126] on span "Yes" at bounding box center [564, 124] width 9 height 8
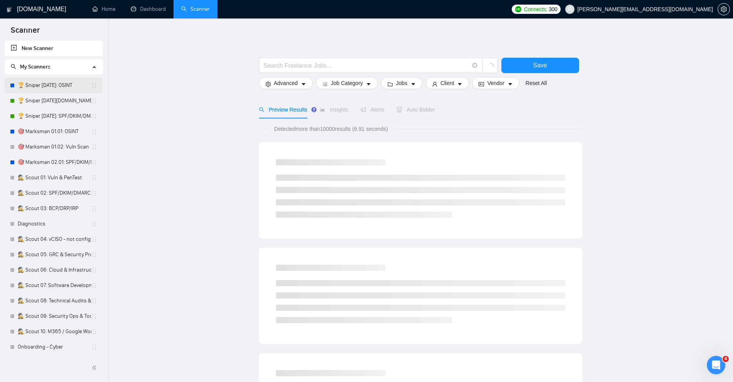
click at [70, 87] on link "🏆 Sniper [DATE]: OSINT" at bounding box center [54, 85] width 73 height 15
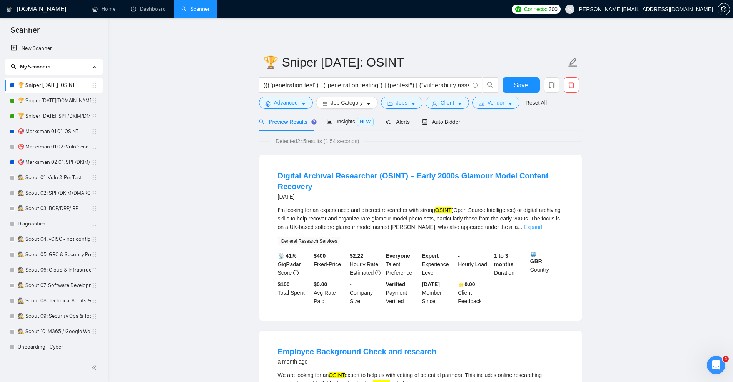
click at [542, 225] on link "Expand" at bounding box center [532, 227] width 18 height 6
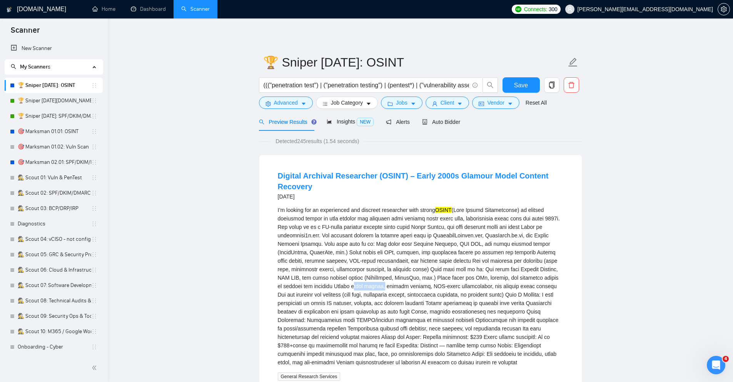
drag, startPoint x: 373, startPoint y: 286, endPoint x: 401, endPoint y: 284, distance: 27.8
click at [401, 284] on div "I’m looking for an experienced and discreet researcher with strong OSINT" at bounding box center [420, 286] width 285 height 161
copy div "adult forums"
click at [278, 108] on button "Advanced" at bounding box center [286, 103] width 54 height 12
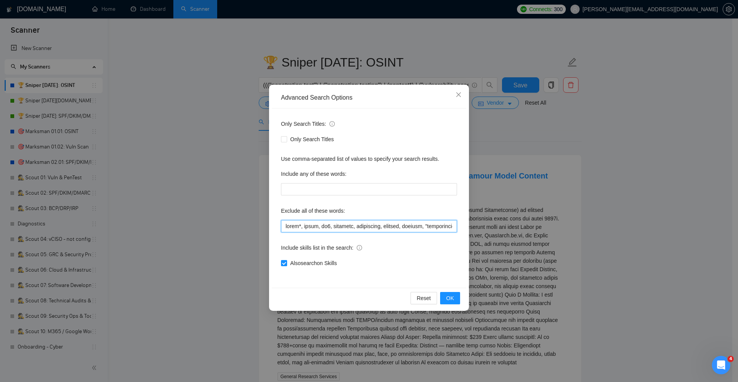
click at [285, 225] on input "text" at bounding box center [369, 226] width 176 height 12
paste input "adult forums"
click at [453, 300] on span "OK" at bounding box center [451, 298] width 8 height 8
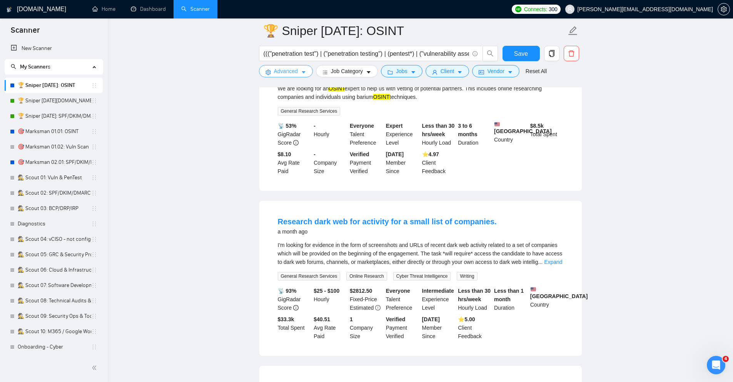
scroll to position [138, 0]
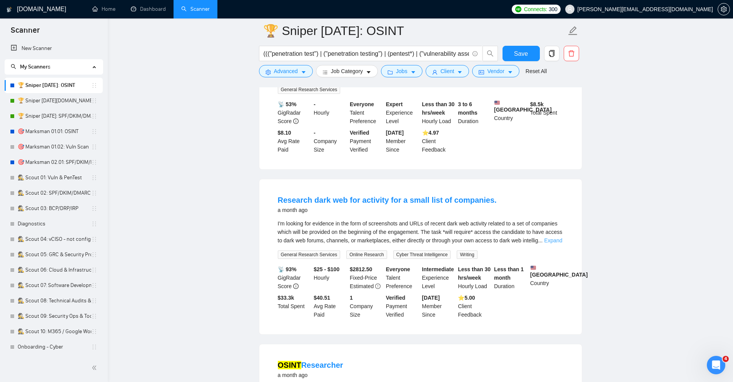
click at [553, 243] on link "Expand" at bounding box center [553, 240] width 18 height 6
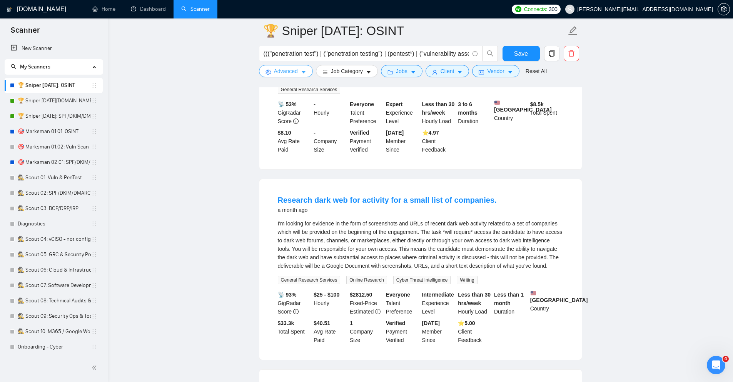
click at [293, 72] on span "Advanced" at bounding box center [286, 71] width 24 height 8
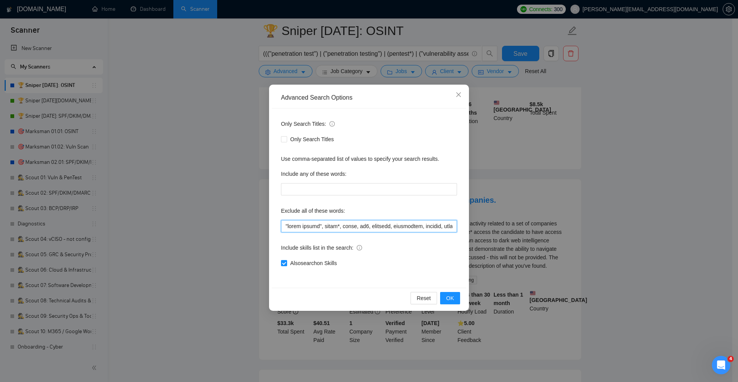
click at [285, 226] on input "text" at bounding box center [369, 226] width 176 height 12
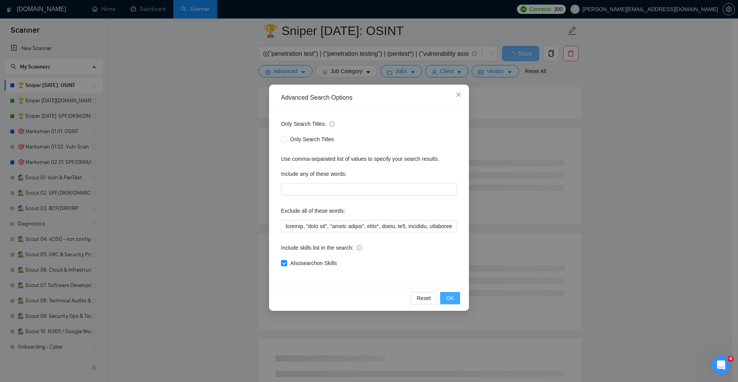
click at [453, 302] on span "OK" at bounding box center [451, 298] width 8 height 8
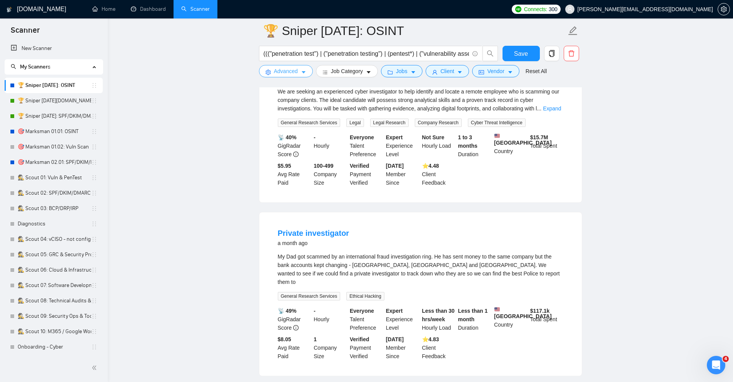
scroll to position [462, 0]
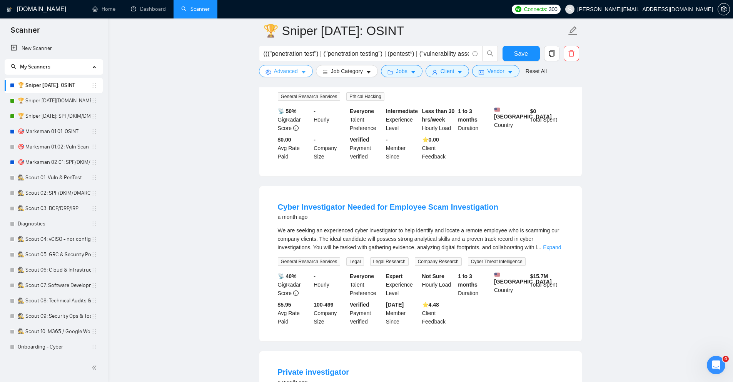
click at [283, 70] on span "Advanced" at bounding box center [286, 71] width 24 height 8
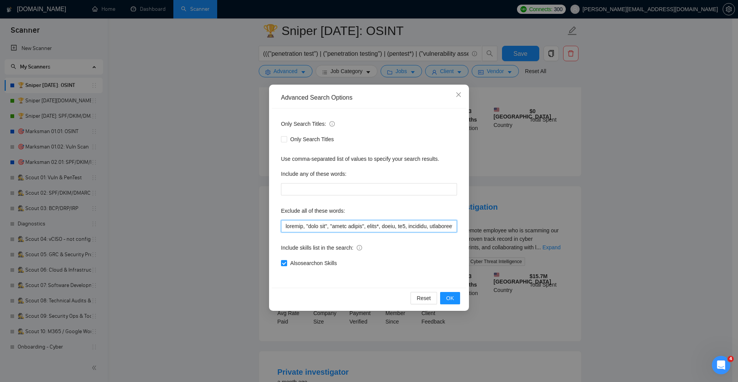
click at [284, 225] on input "text" at bounding box center [369, 226] width 176 height 12
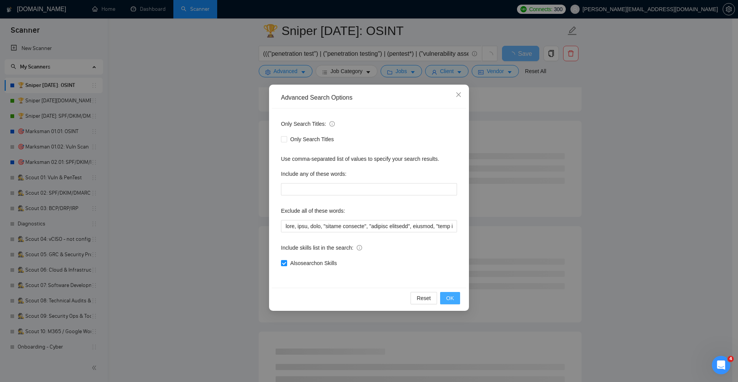
click at [452, 302] on span "OK" at bounding box center [451, 298] width 8 height 8
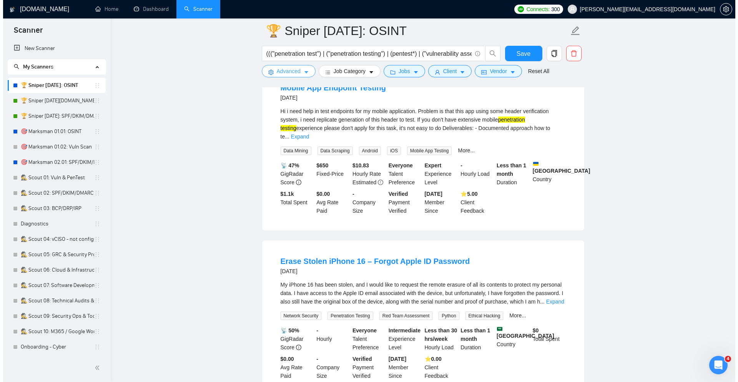
scroll to position [923, 0]
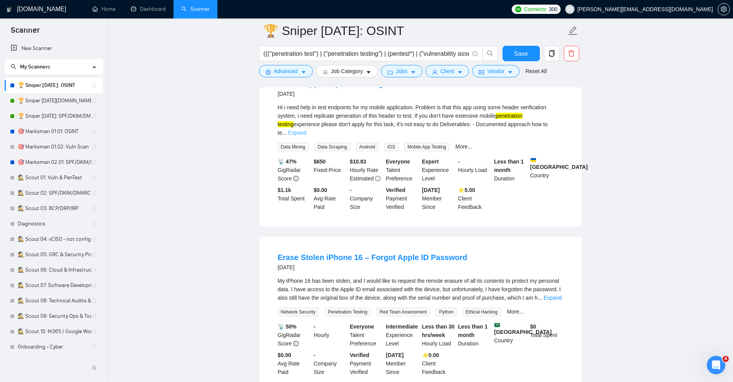
click at [306, 136] on link "Expand" at bounding box center [297, 133] width 18 height 6
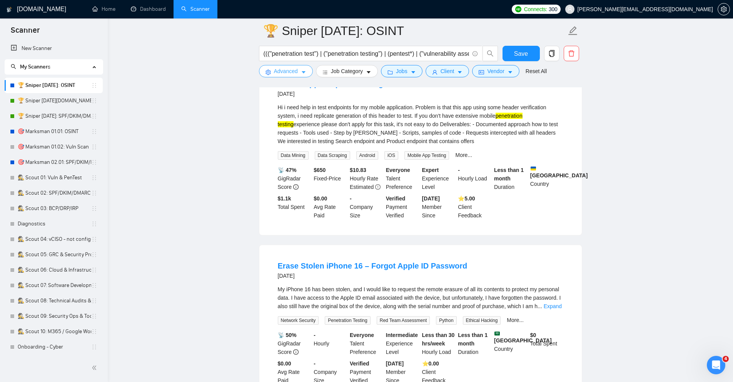
click at [301, 69] on button "Advanced" at bounding box center [286, 71] width 54 height 12
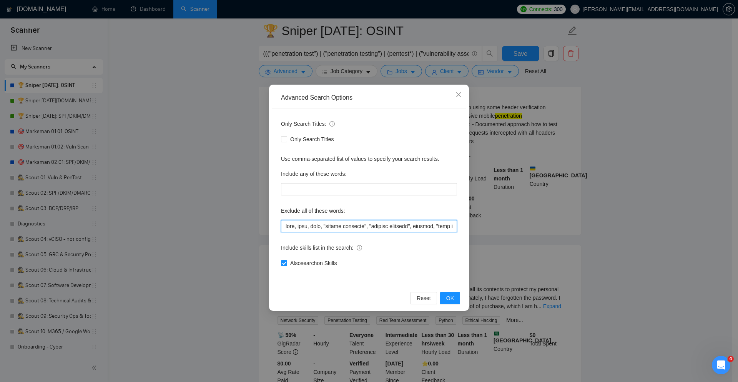
click at [288, 226] on input "text" at bounding box center [369, 226] width 176 height 12
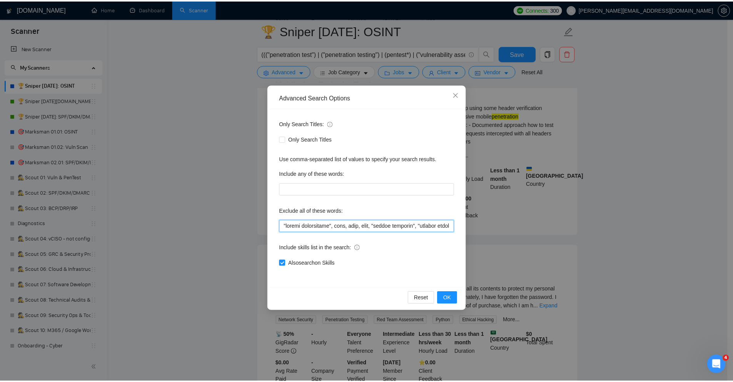
scroll to position [901, 0]
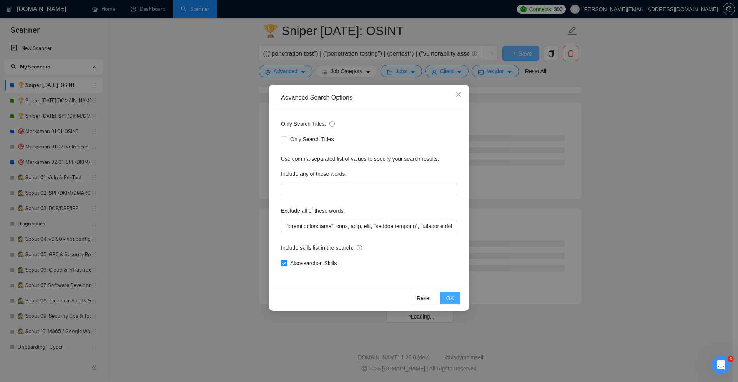
click at [452, 296] on span "OK" at bounding box center [451, 298] width 8 height 8
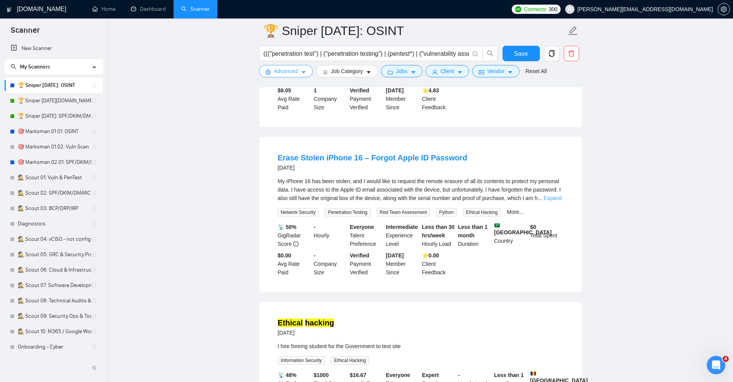
scroll to position [855, 0]
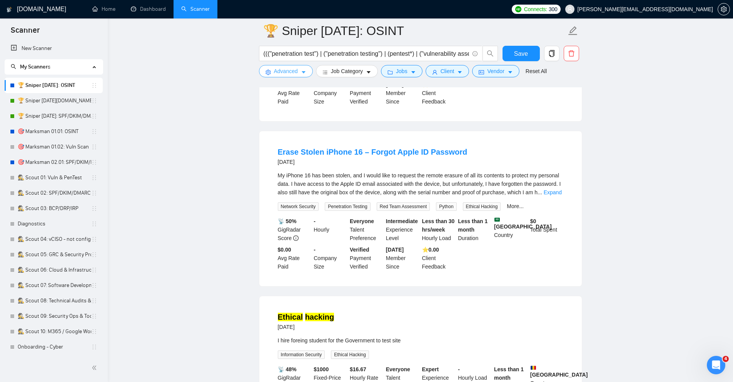
click at [290, 71] on span "Advanced" at bounding box center [286, 71] width 24 height 8
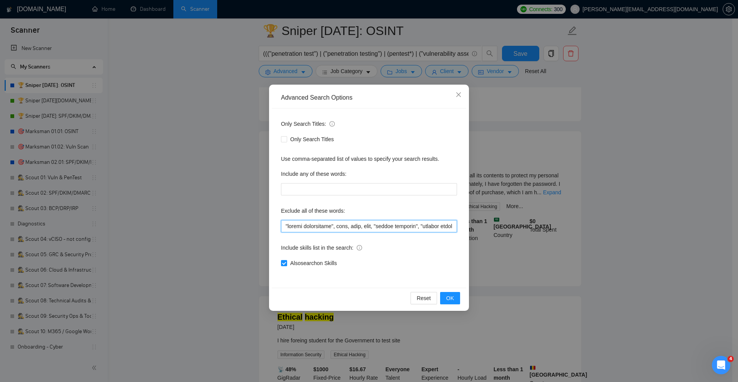
click at [284, 225] on input "text" at bounding box center [369, 226] width 176 height 12
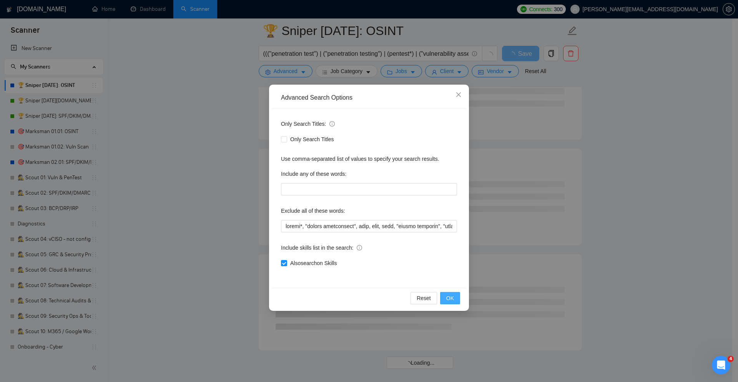
click at [456, 294] on button "OK" at bounding box center [450, 298] width 20 height 12
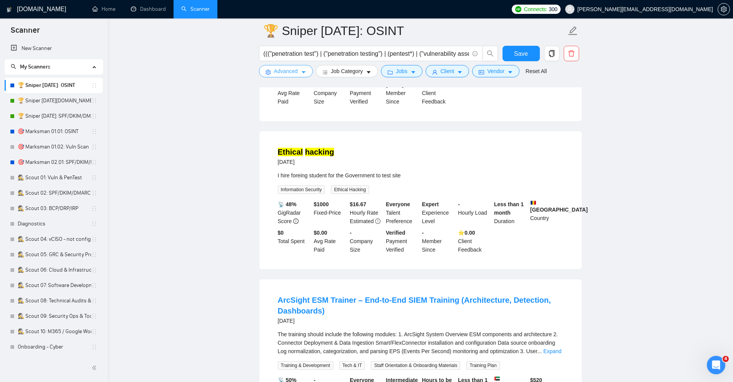
click at [284, 71] on span "Advanced" at bounding box center [286, 71] width 24 height 8
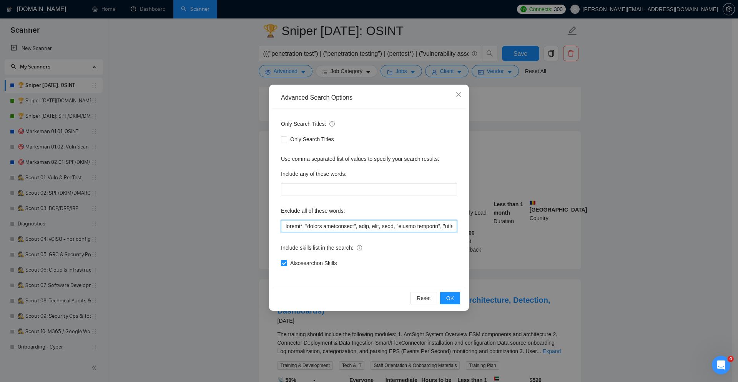
click at [285, 228] on input "text" at bounding box center [369, 226] width 176 height 12
click at [445, 294] on button "OK" at bounding box center [450, 298] width 20 height 12
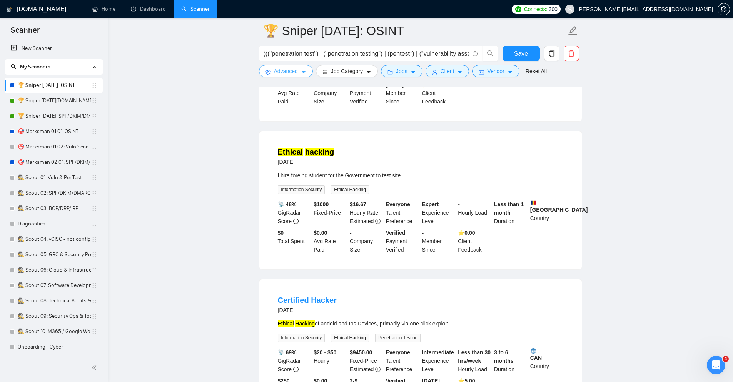
click at [287, 66] on button "Advanced" at bounding box center [286, 71] width 54 height 12
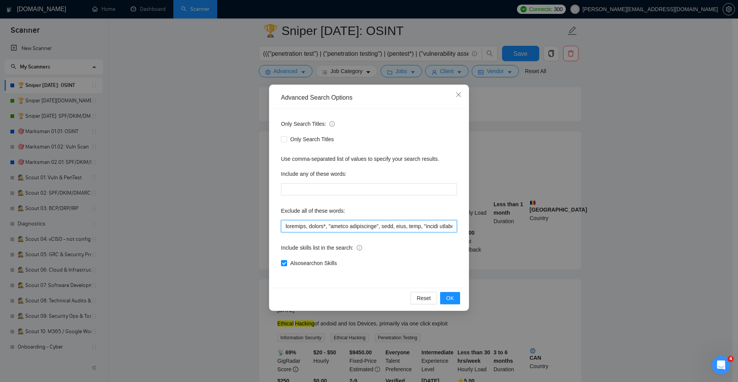
click at [284, 226] on input "text" at bounding box center [369, 226] width 176 height 12
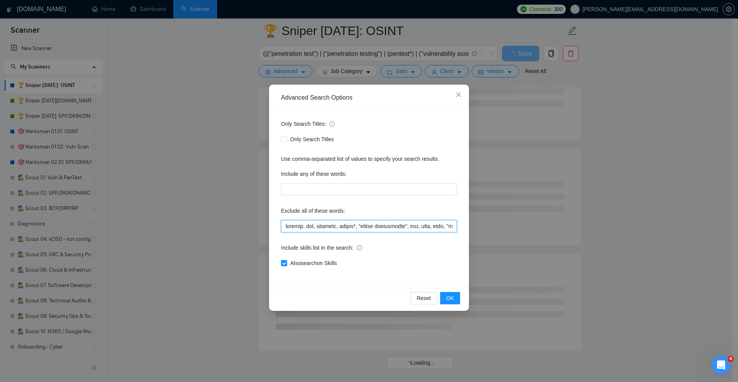
type input "android, ios, arcsight, forgot*, "mobile penetration", sast, dast, rasp, "stati…"
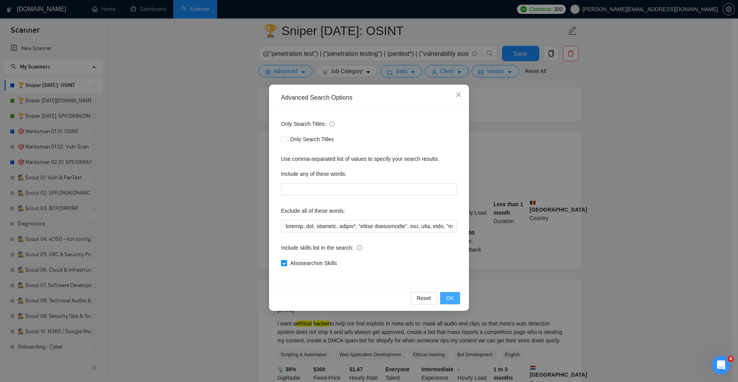
click at [447, 297] on span "OK" at bounding box center [451, 298] width 8 height 8
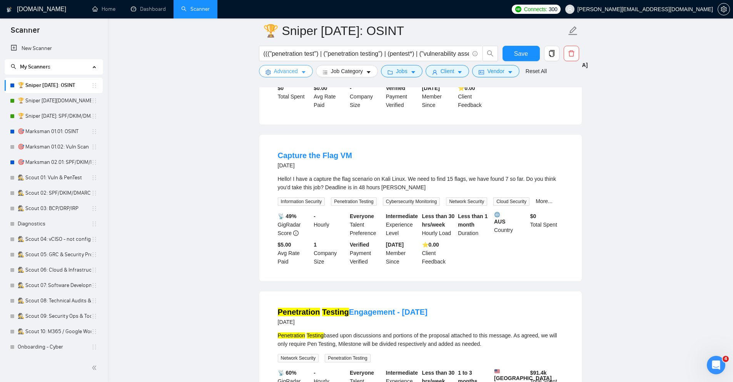
scroll to position [1317, 0]
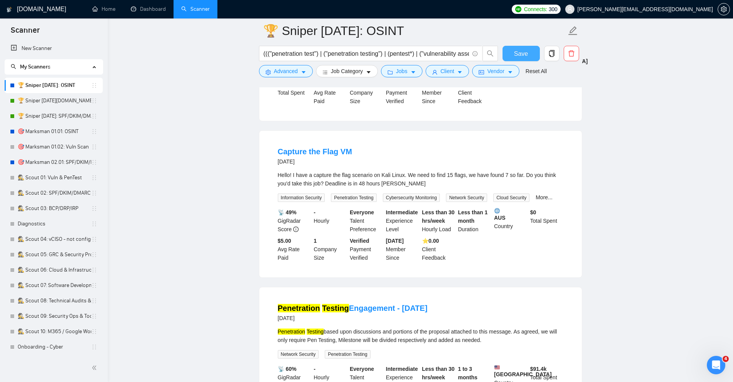
click at [517, 53] on span "Save" at bounding box center [521, 54] width 14 height 10
click at [37, 145] on link "🎯 Marksman 01.02: Vuln Scan" at bounding box center [54, 146] width 73 height 15
click at [54, 148] on link "🎯 Marksman 01.02: Vuln Scan" at bounding box center [54, 146] width 73 height 15
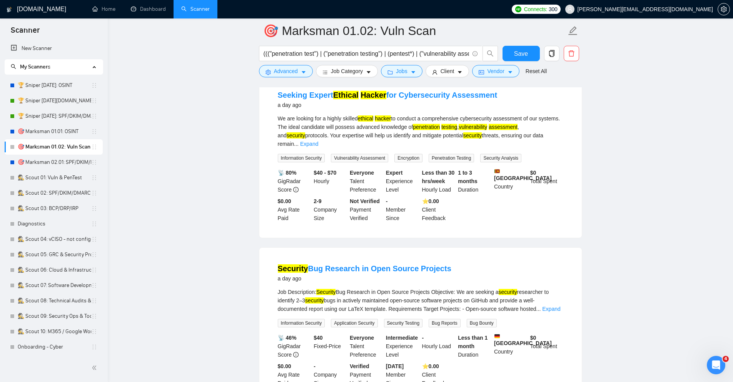
scroll to position [600, 0]
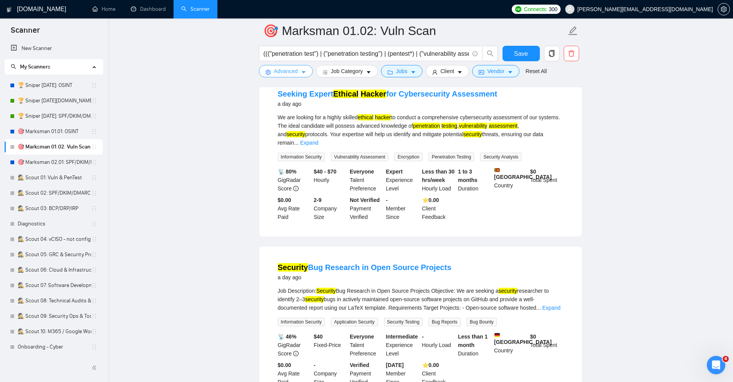
click at [287, 75] on span "Advanced" at bounding box center [286, 71] width 24 height 8
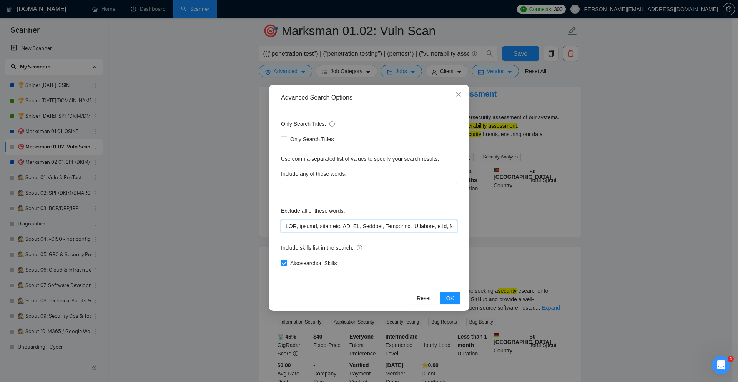
click at [288, 227] on input "text" at bounding box center [369, 226] width 176 height 12
click at [452, 302] on span "OK" at bounding box center [451, 298] width 8 height 8
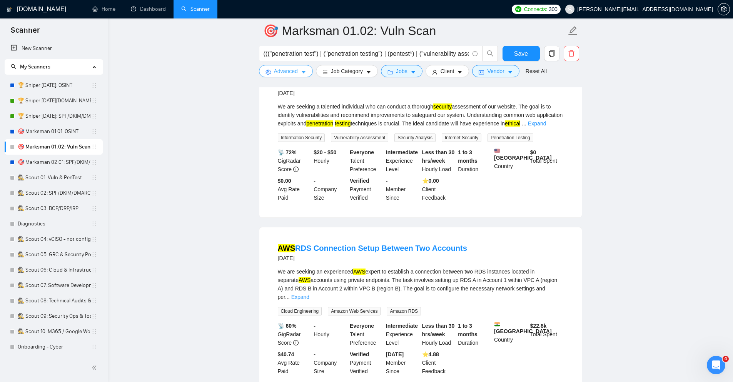
scroll to position [785, 0]
click at [291, 71] on span "Advanced" at bounding box center [286, 71] width 24 height 8
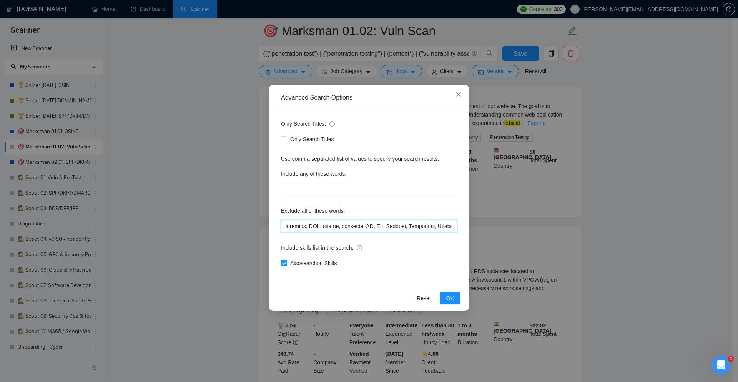
click at [283, 225] on input "text" at bounding box center [369, 226] width 176 height 12
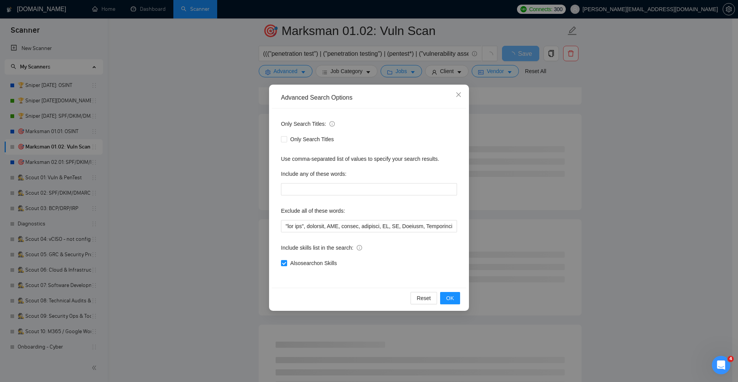
click at [448, 292] on div "Reset OK" at bounding box center [369, 298] width 195 height 20
click at [450, 297] on span "OK" at bounding box center [451, 298] width 8 height 8
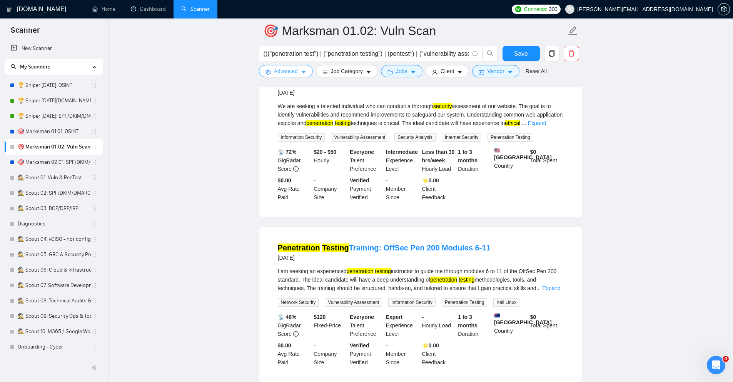
click at [285, 70] on span "Advanced" at bounding box center [286, 71] width 24 height 8
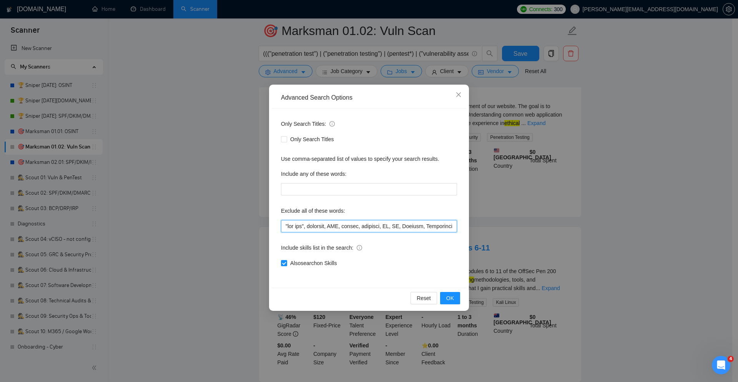
click at [285, 229] on input "text" at bounding box center [369, 226] width 176 height 12
click at [452, 298] on span "OK" at bounding box center [451, 298] width 8 height 8
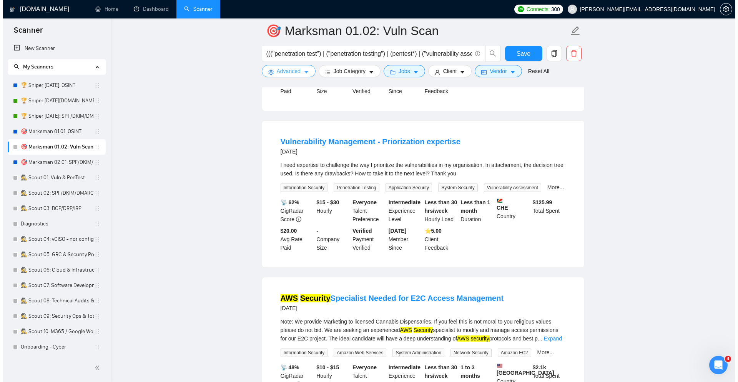
scroll to position [1062, 0]
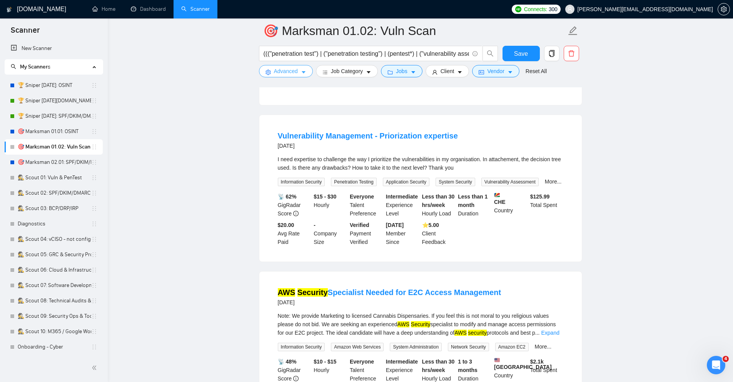
click at [277, 71] on span "Advanced" at bounding box center [286, 71] width 24 height 8
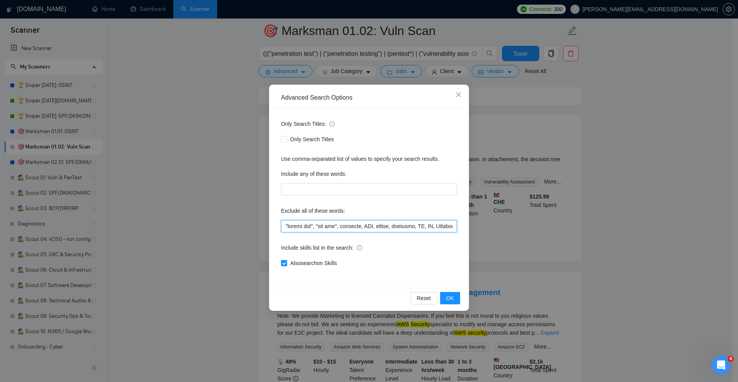
click at [285, 226] on input "text" at bounding box center [369, 226] width 176 height 12
click at [462, 93] on span "Close" at bounding box center [458, 95] width 21 height 21
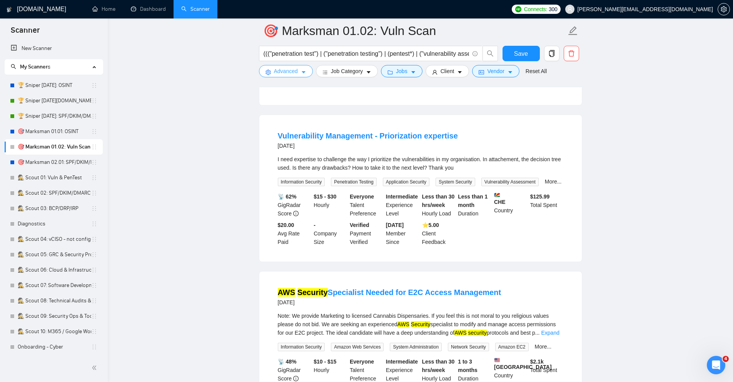
click at [302, 70] on icon "caret-down" at bounding box center [303, 72] width 5 height 5
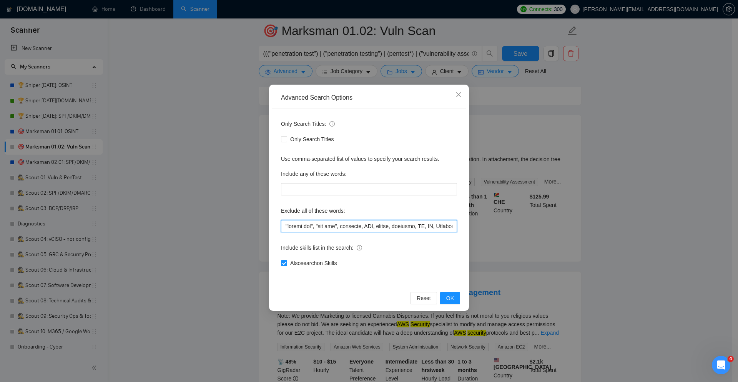
click at [285, 225] on input "text" at bounding box center [369, 226] width 176 height 12
click at [449, 293] on button "OK" at bounding box center [450, 298] width 20 height 12
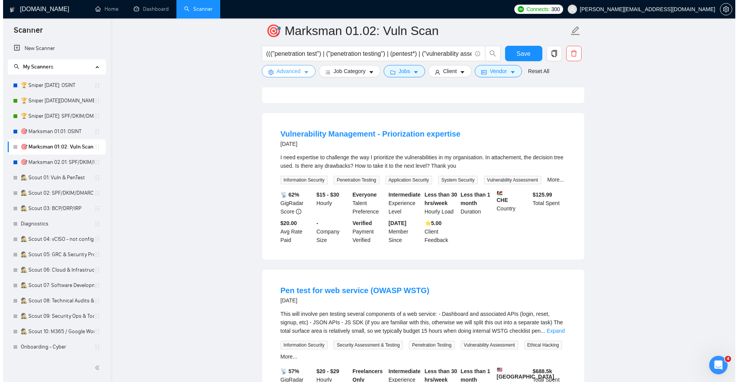
scroll to position [1086, 0]
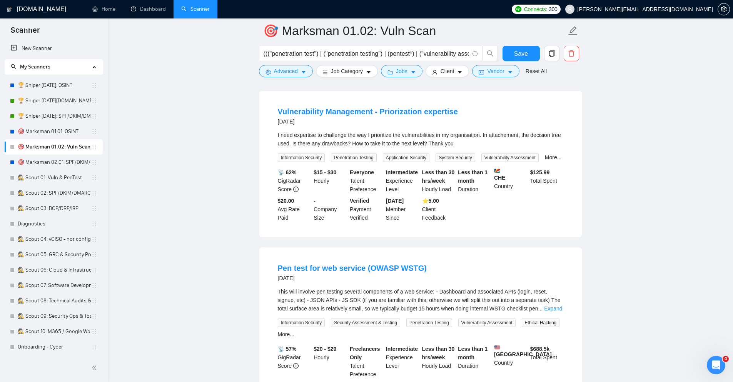
click at [548, 305] on link "Expand" at bounding box center [553, 308] width 18 height 6
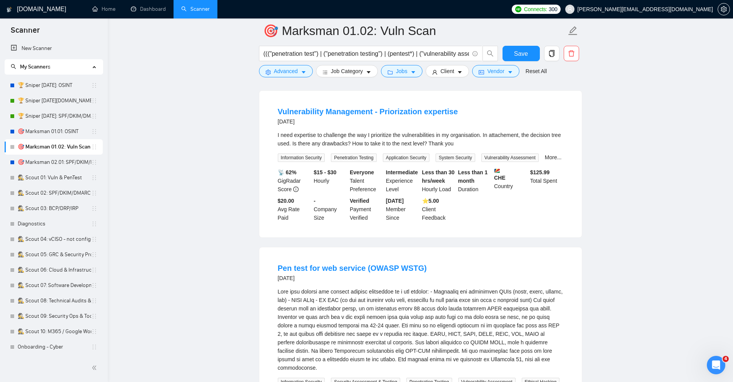
click at [503, 288] on div "This will involve pen testing several components of a web service:\a\a- Dashboa…" at bounding box center [420, 329] width 285 height 85
copy div "WSTG"
click at [303, 72] on icon "caret-down" at bounding box center [304, 73] width 4 height 2
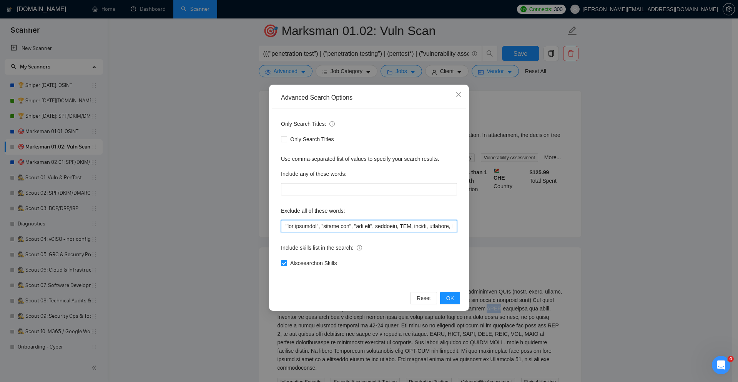
click at [284, 224] on input "text" at bounding box center [369, 226] width 176 height 12
click at [453, 300] on span "OK" at bounding box center [451, 298] width 8 height 8
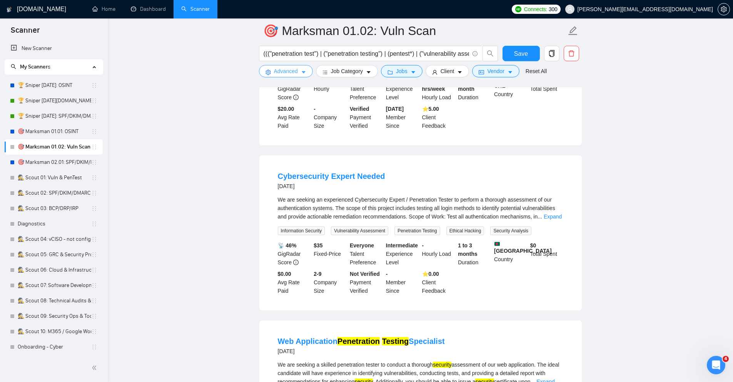
scroll to position [1178, 0]
click at [552, 213] on link "Expand" at bounding box center [552, 216] width 18 height 6
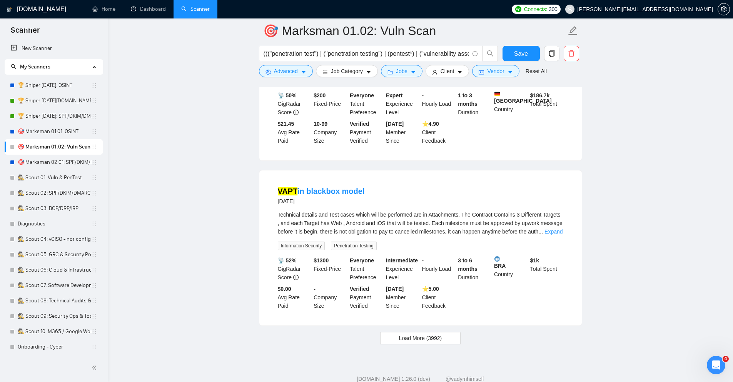
scroll to position [1562, 0]
click at [423, 332] on span "Load More (3992)" at bounding box center [420, 336] width 43 height 8
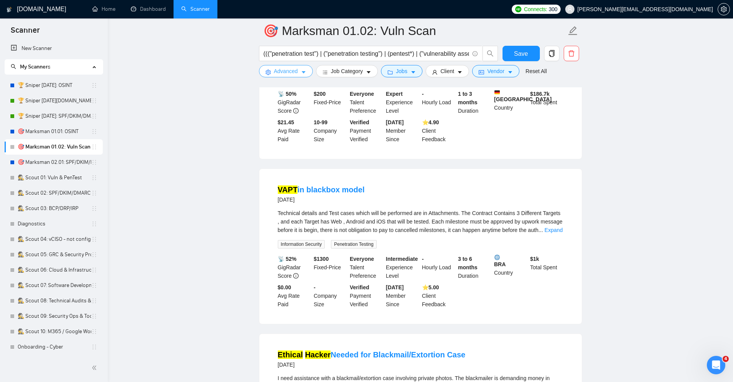
click at [290, 72] on span "Advanced" at bounding box center [286, 71] width 24 height 8
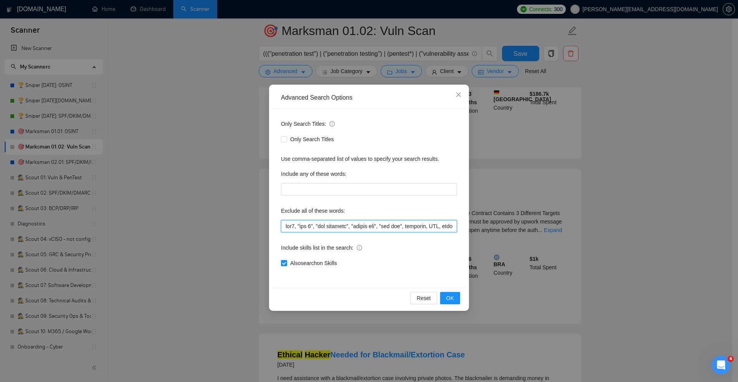
click at [287, 226] on input "text" at bounding box center [369, 226] width 176 height 12
click at [445, 295] on button "OK" at bounding box center [450, 298] width 20 height 12
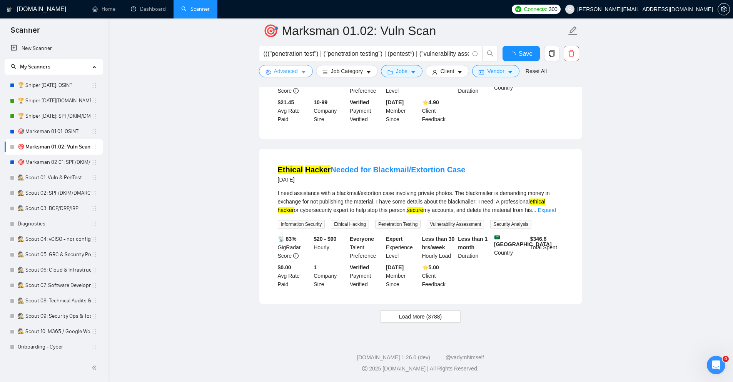
scroll to position [1494, 0]
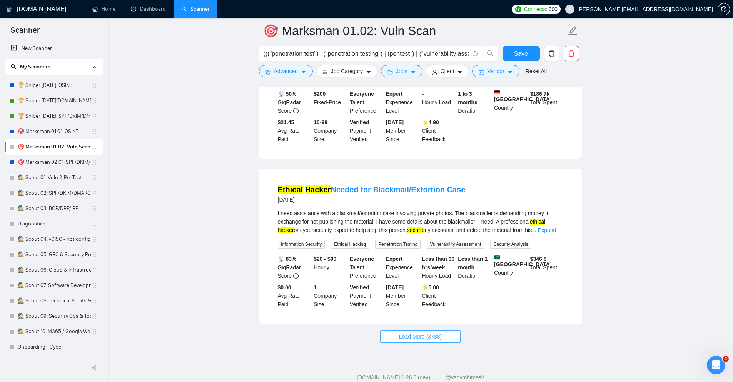
click at [442, 332] on span "Load More (3788)" at bounding box center [420, 336] width 43 height 8
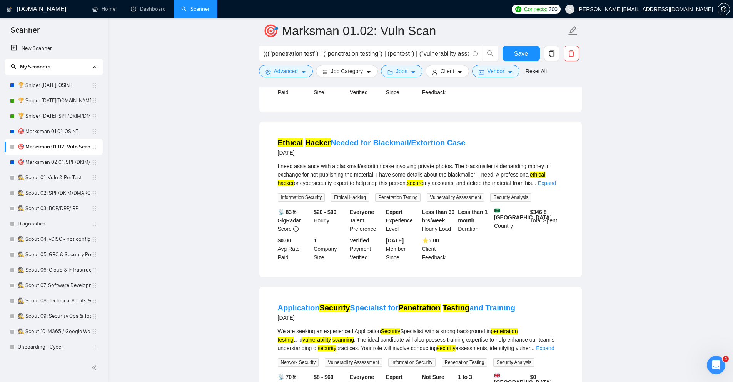
scroll to position [1587, 0]
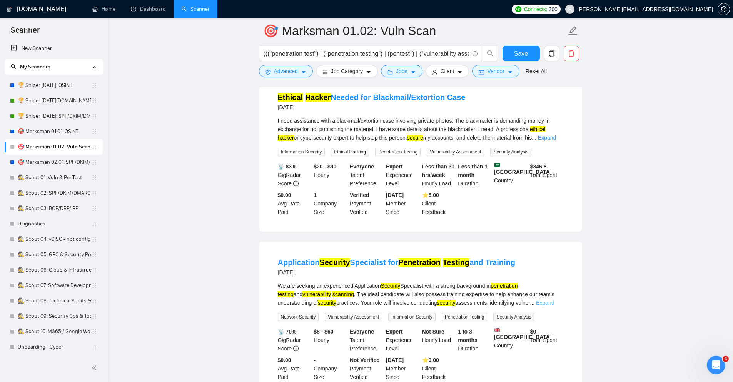
click at [546, 300] on link "Expand" at bounding box center [545, 303] width 18 height 6
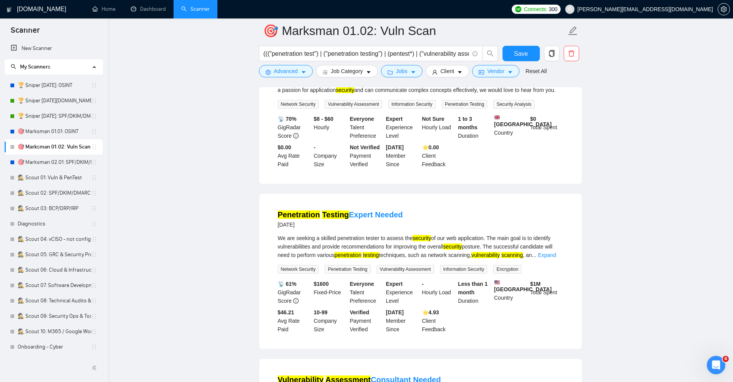
scroll to position [1817, 0]
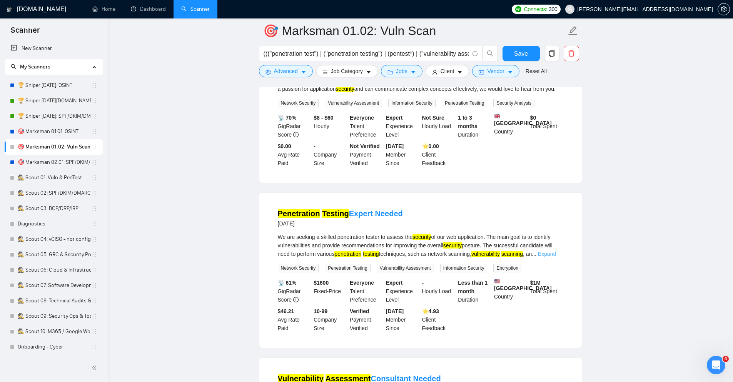
click at [552, 251] on link "Expand" at bounding box center [547, 254] width 18 height 6
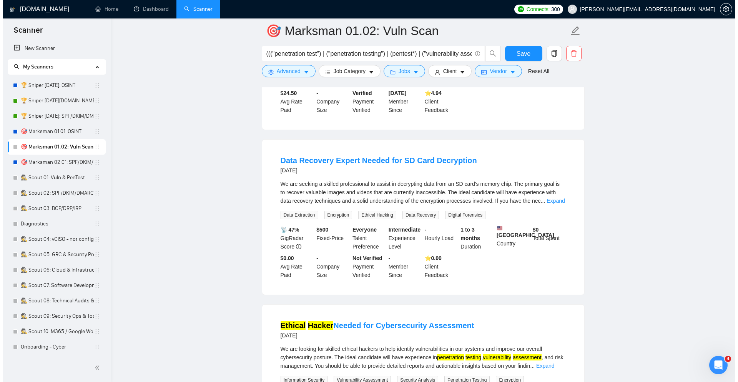
scroll to position [2925, 0]
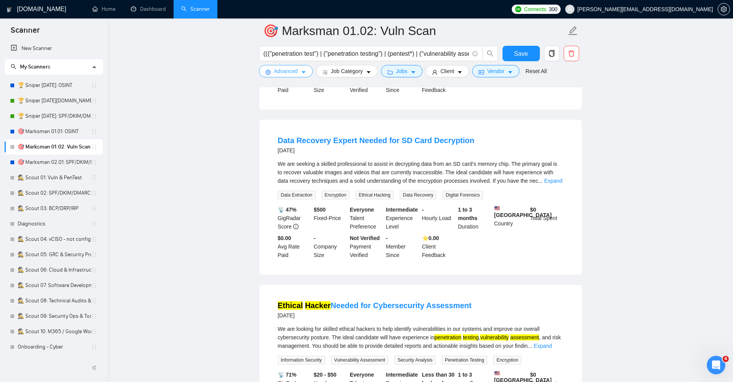
click at [294, 71] on span "Advanced" at bounding box center [286, 71] width 24 height 8
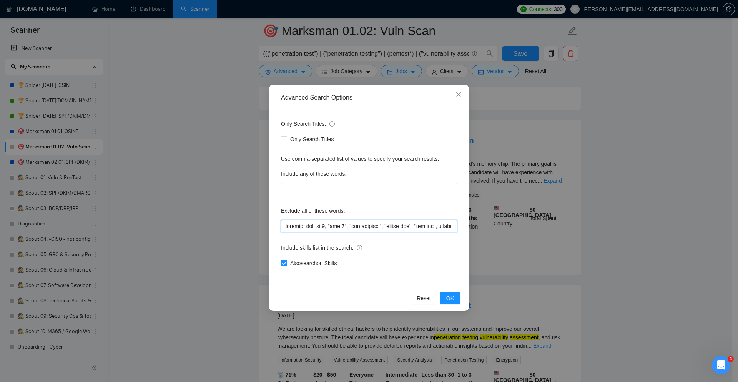
click at [287, 228] on input "text" at bounding box center [369, 226] width 176 height 12
click at [451, 295] on span "OK" at bounding box center [451, 298] width 8 height 8
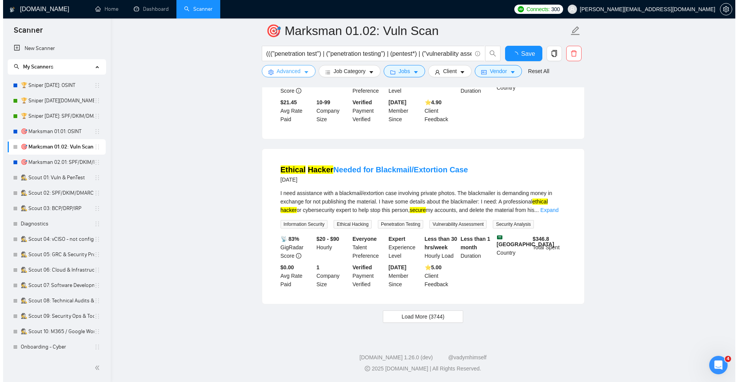
scroll to position [1494, 0]
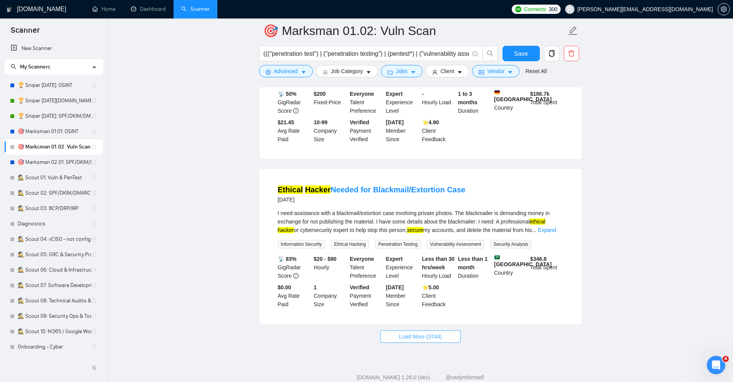
click at [451, 330] on button "Load More (3744)" at bounding box center [420, 336] width 80 height 12
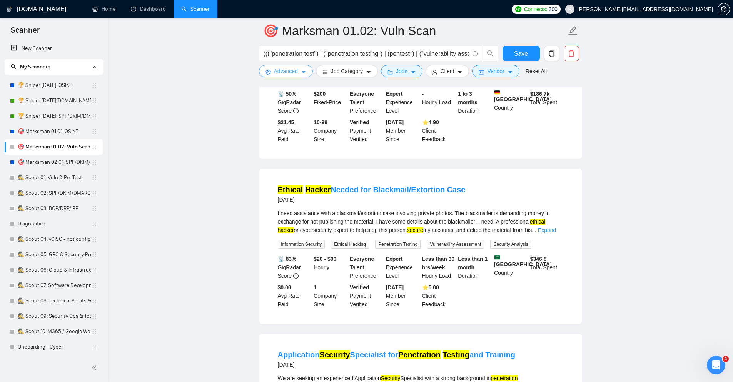
click at [292, 68] on span "Advanced" at bounding box center [286, 71] width 24 height 8
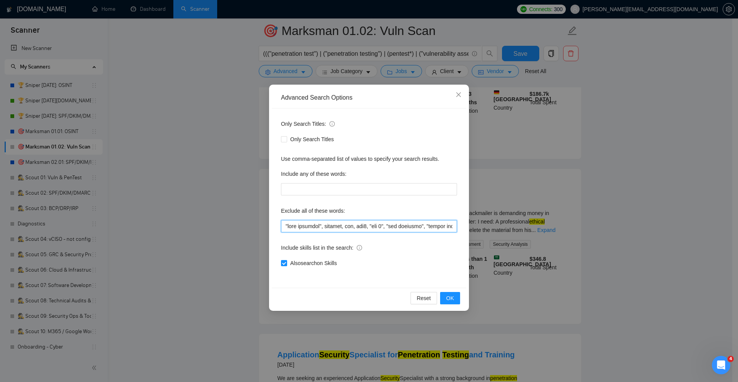
click at [283, 224] on input "text" at bounding box center [369, 226] width 176 height 12
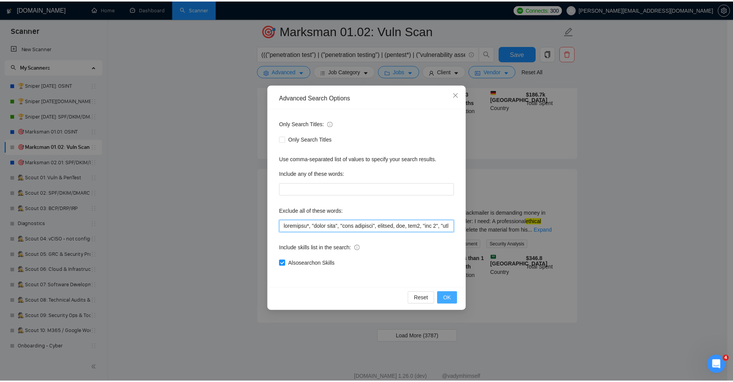
scroll to position [901, 0]
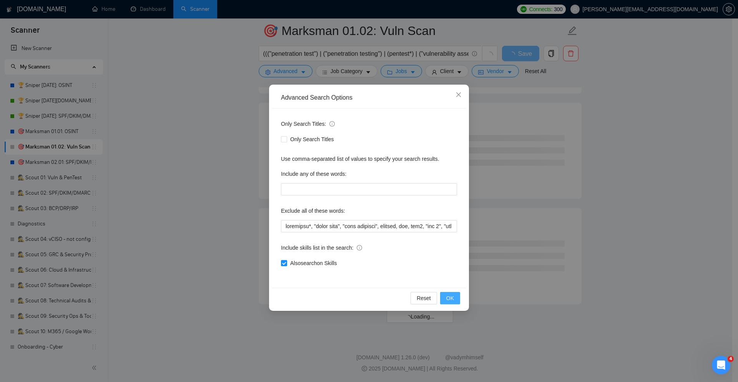
click at [451, 299] on span "OK" at bounding box center [451, 298] width 8 height 8
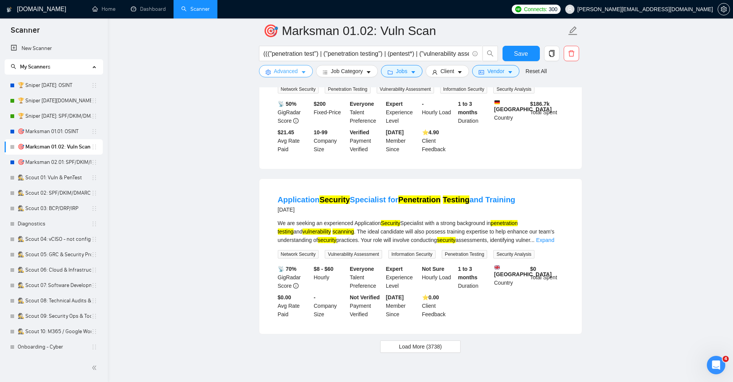
scroll to position [1500, 0]
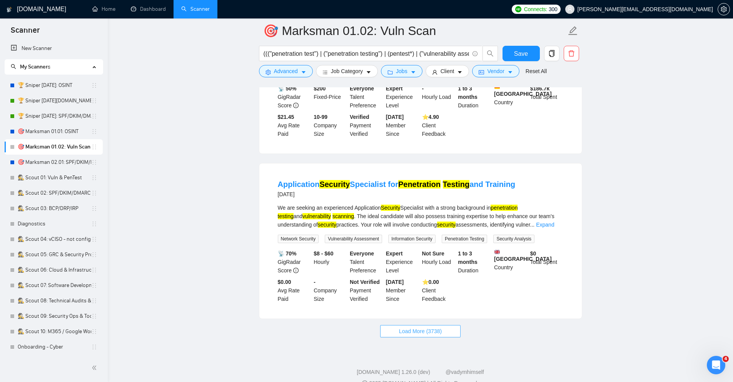
click at [449, 325] on button "Load More (3738)" at bounding box center [420, 331] width 80 height 12
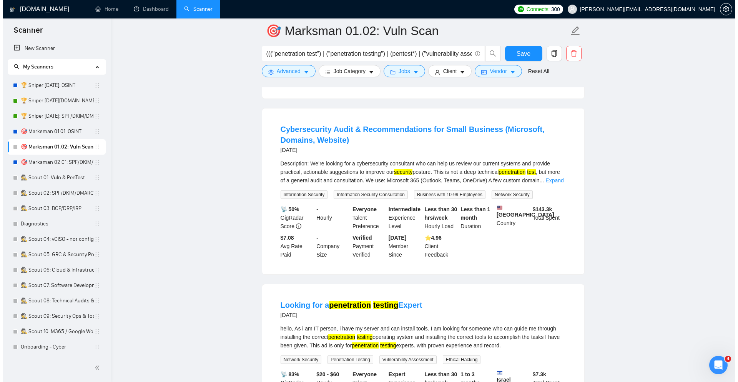
scroll to position [2377, 0]
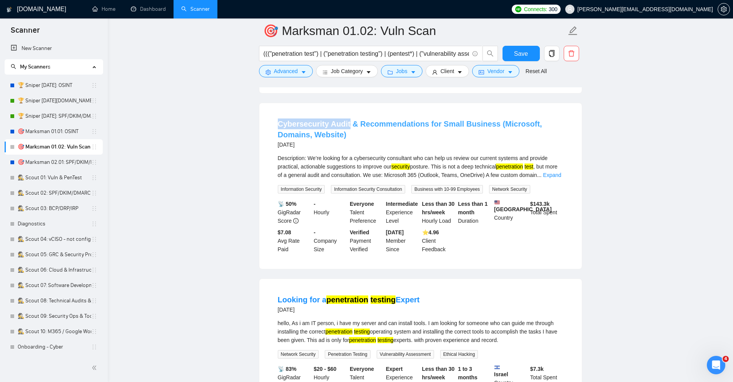
drag, startPoint x: 263, startPoint y: 120, endPoint x: 350, endPoint y: 123, distance: 87.0
click at [350, 123] on div "Cybersecurity Audit & Recommendations for Small Business (Microsoft, Domains, W…" at bounding box center [420, 186] width 322 height 166
copy link "Cybersecurity Audit"
click at [298, 71] on button "Advanced" at bounding box center [286, 71] width 54 height 12
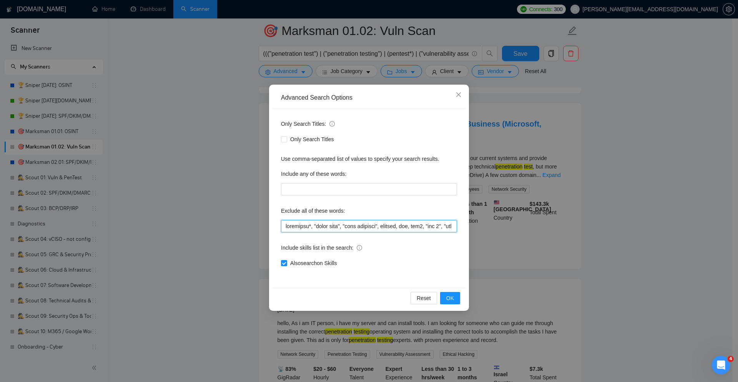
click at [284, 226] on input "text" at bounding box center [369, 226] width 176 height 12
paste input "Cybersecurity Audit"
click at [448, 298] on span "OK" at bounding box center [451, 298] width 8 height 8
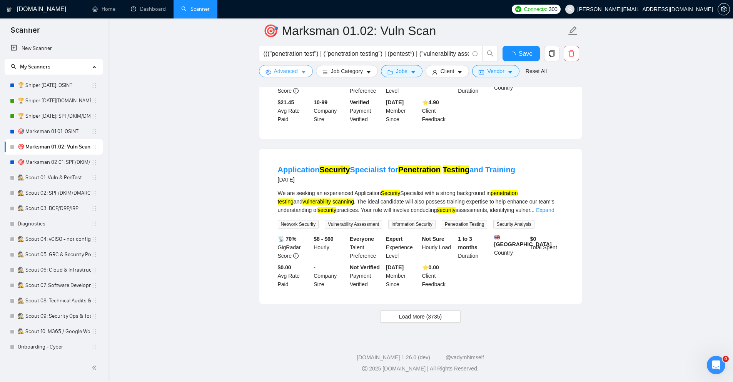
scroll to position [1500, 0]
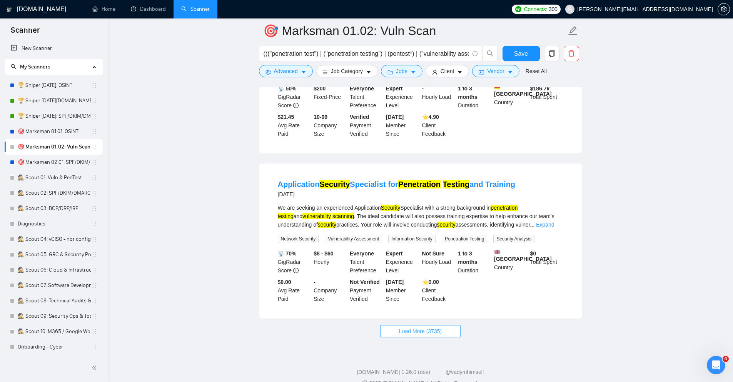
click at [420, 327] on span "Load More (3735)" at bounding box center [420, 331] width 43 height 8
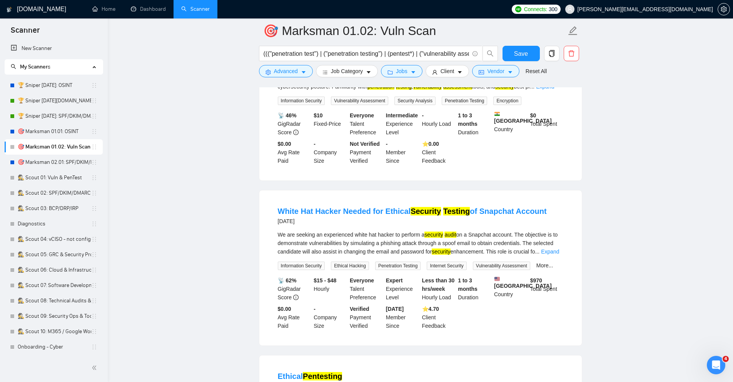
scroll to position [2838, 0]
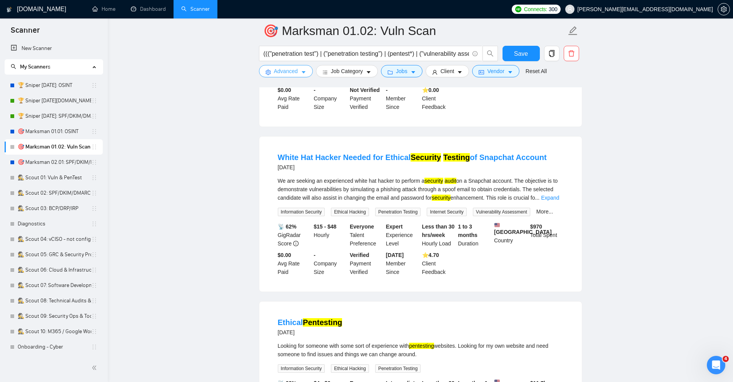
click at [294, 72] on span "Advanced" at bounding box center [286, 71] width 24 height 8
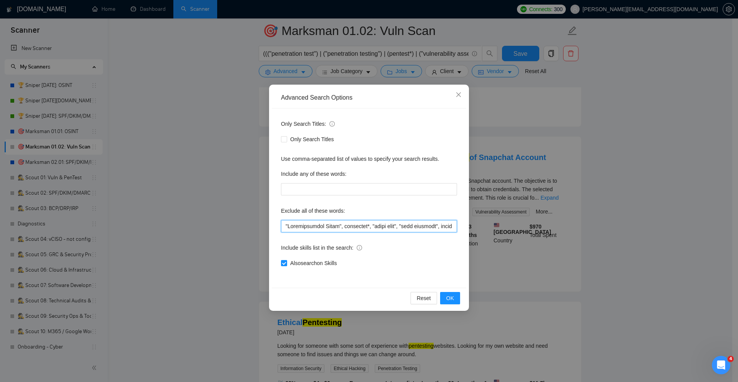
click at [282, 225] on input "text" at bounding box center [369, 226] width 176 height 12
click at [450, 298] on span "OK" at bounding box center [451, 298] width 8 height 8
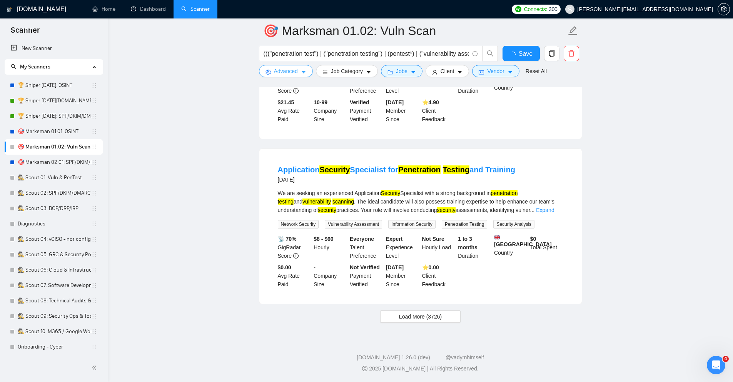
scroll to position [1500, 0]
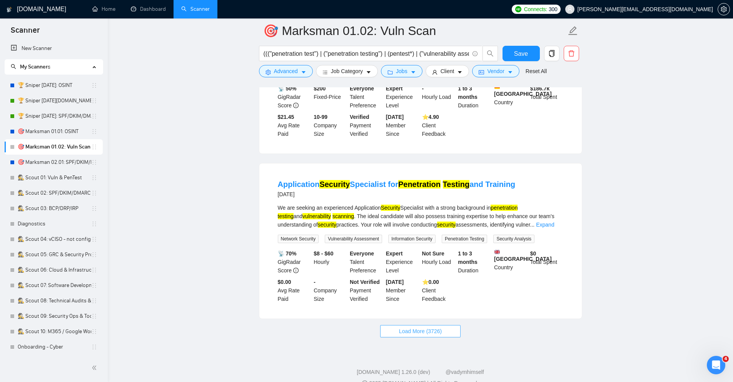
click at [422, 325] on button "Load More (3726)" at bounding box center [420, 331] width 80 height 12
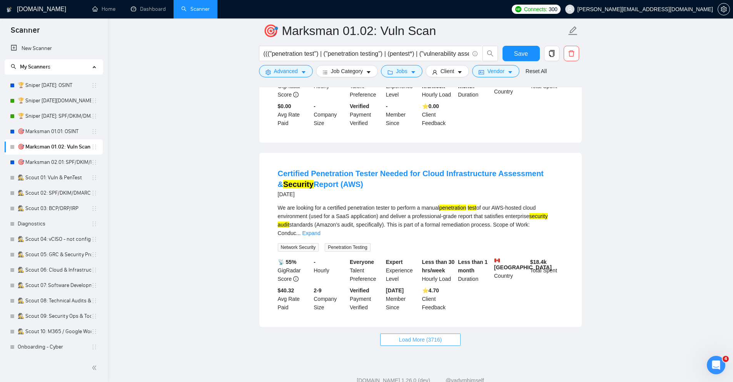
scroll to position [3170, 0]
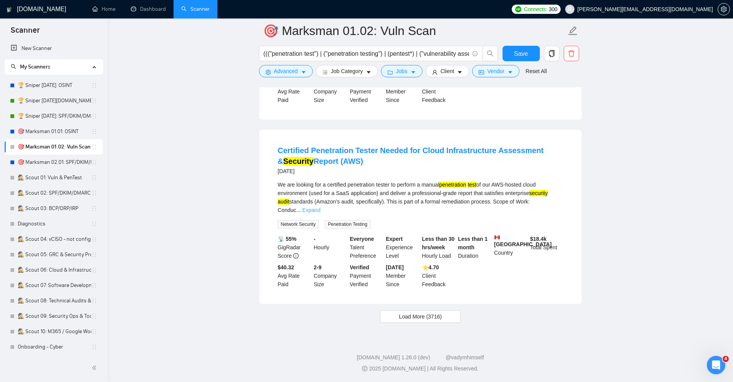
click at [320, 210] on link "Expand" at bounding box center [311, 210] width 18 height 6
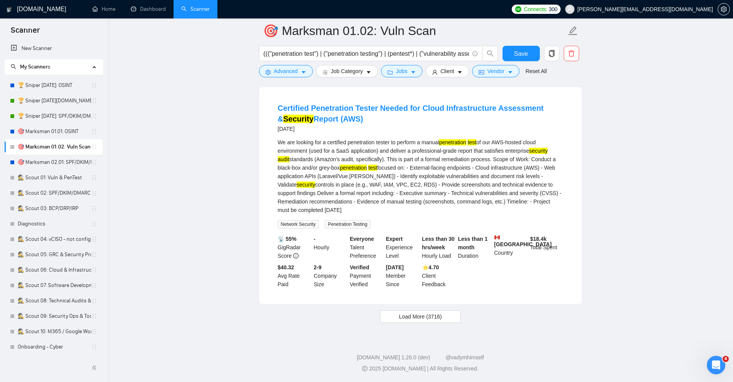
scroll to position [3221, 0]
click at [427, 312] on button "Load More (3716)" at bounding box center [420, 316] width 80 height 12
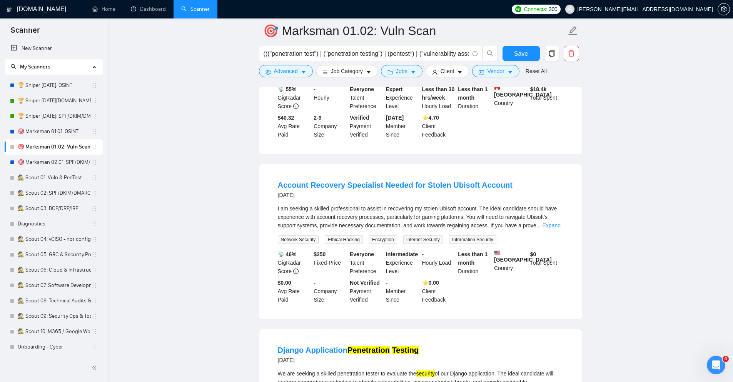
scroll to position [3360, 0]
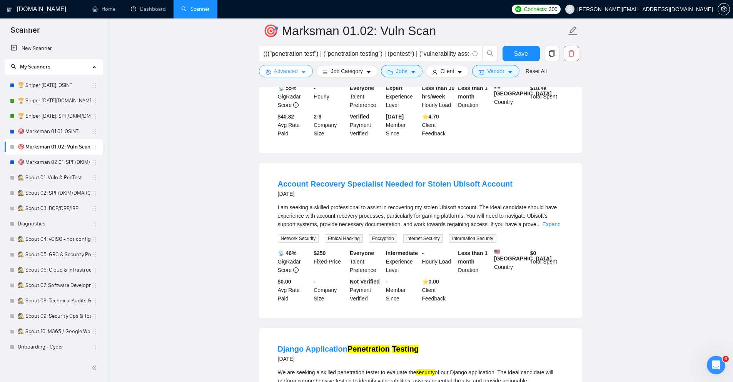
click at [288, 67] on span "Advanced" at bounding box center [286, 71] width 24 height 8
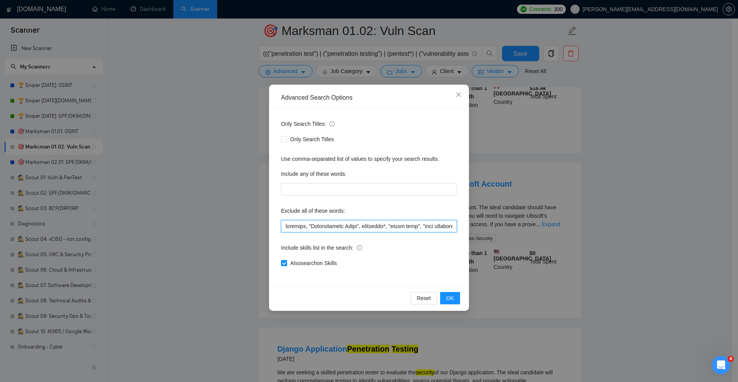
click at [284, 225] on input "text" at bounding box center [369, 226] width 176 height 12
type input ""account recovery", snapchat, "Cybersecurity Audit", blackmail*, "black mail", …"
drag, startPoint x: 455, startPoint y: 297, endPoint x: 523, endPoint y: 282, distance: 69.6
click at [455, 297] on button "OK" at bounding box center [450, 298] width 20 height 12
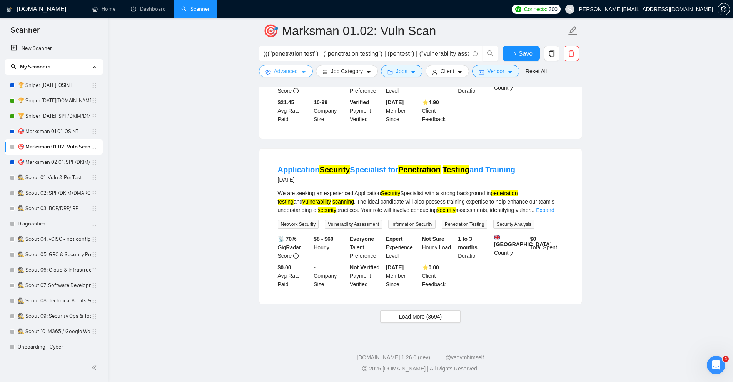
scroll to position [1500, 0]
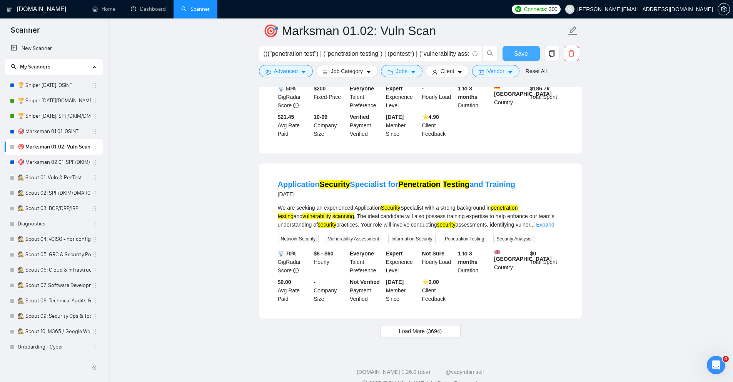
click at [515, 55] on span "Save" at bounding box center [521, 54] width 14 height 10
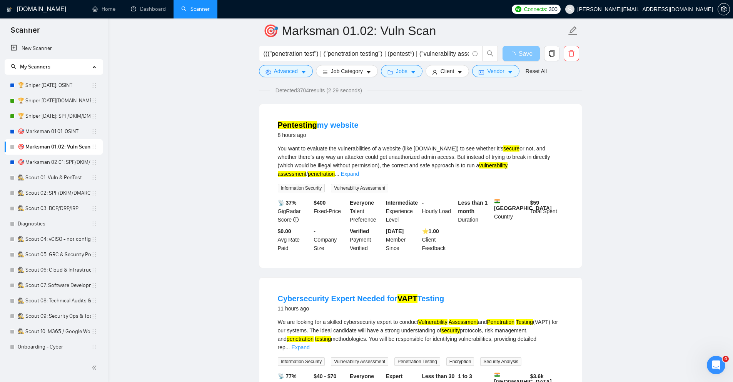
scroll to position [0, 0]
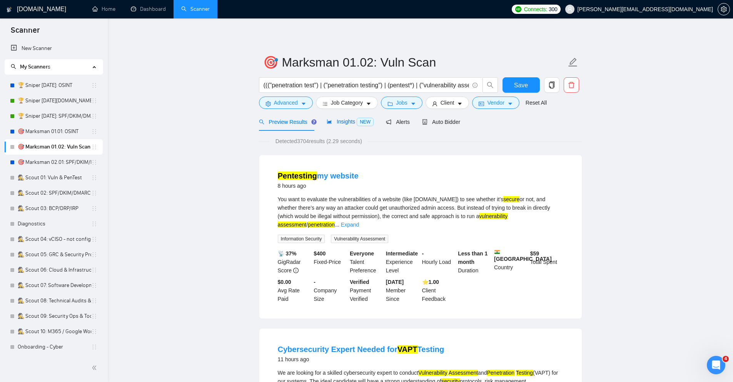
click at [350, 121] on span "Insights NEW" at bounding box center [350, 121] width 47 height 6
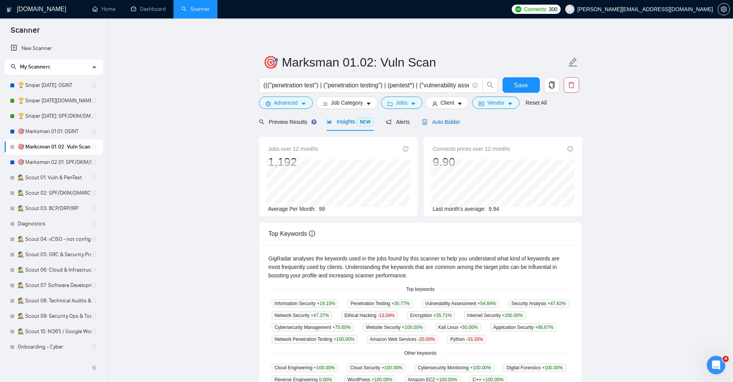
click at [445, 119] on span "Auto Bidder" at bounding box center [441, 122] width 38 height 6
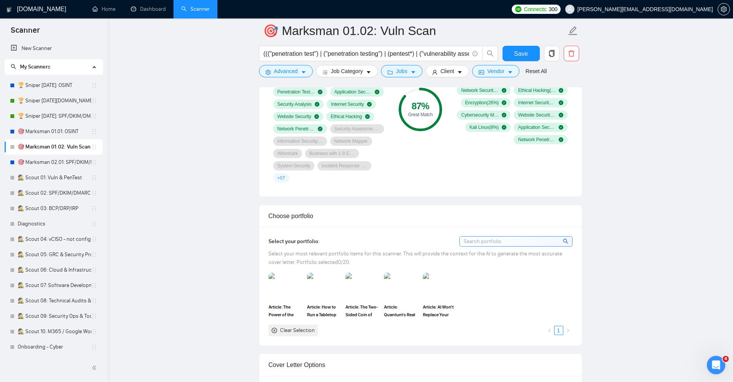
scroll to position [646, 0]
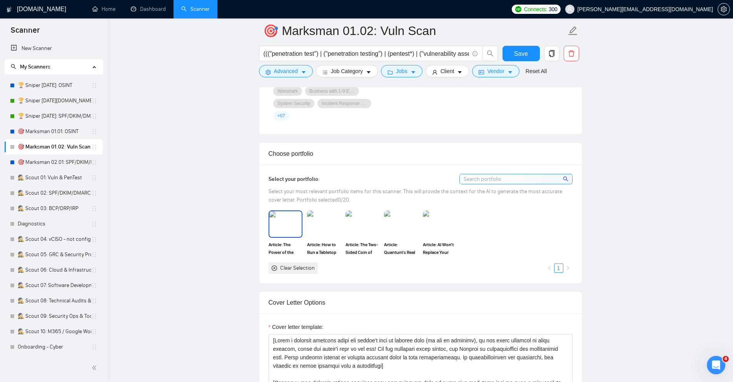
click at [288, 217] on img at bounding box center [285, 223] width 32 height 25
click at [319, 230] on img at bounding box center [324, 223] width 32 height 25
click at [365, 231] on img at bounding box center [362, 223] width 32 height 25
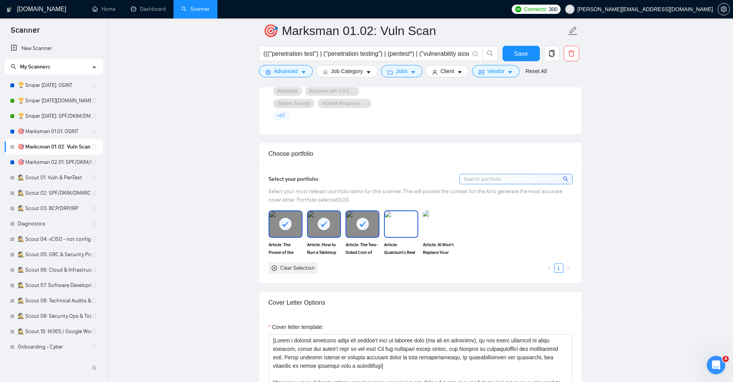
click at [387, 220] on img at bounding box center [401, 223] width 32 height 25
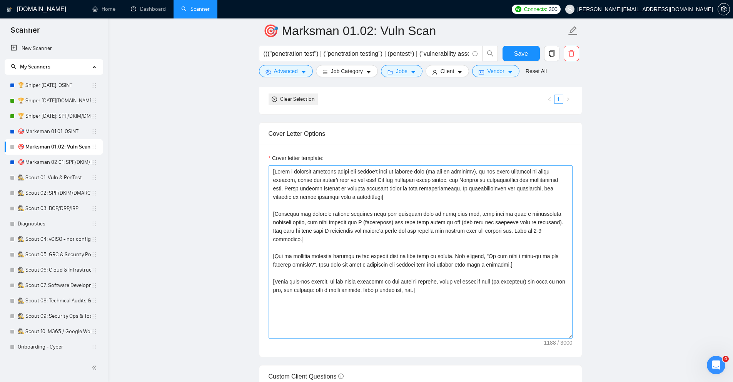
scroll to position [831, 0]
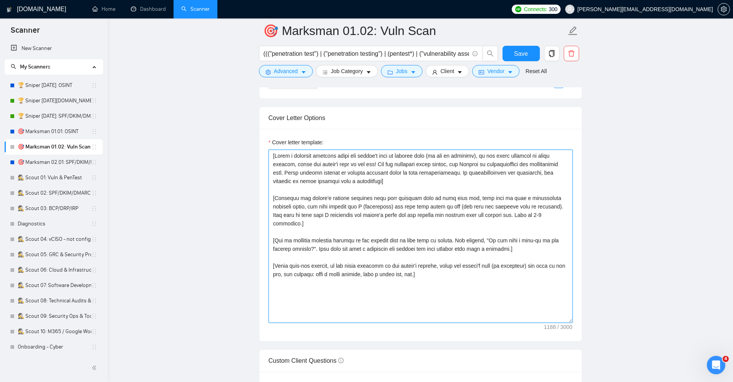
click at [363, 263] on textarea "Cover letter template:" at bounding box center [420, 236] width 304 height 173
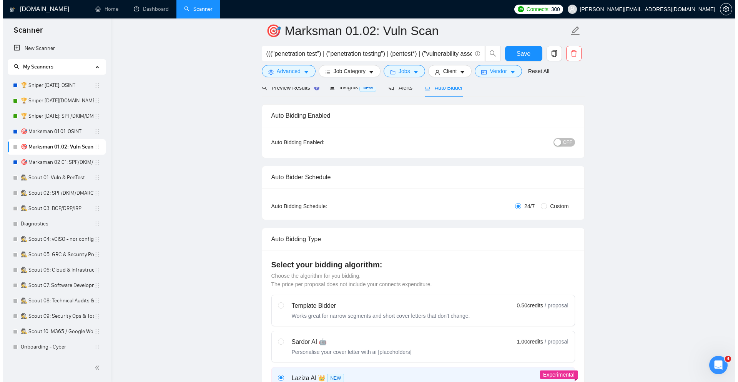
scroll to position [0, 0]
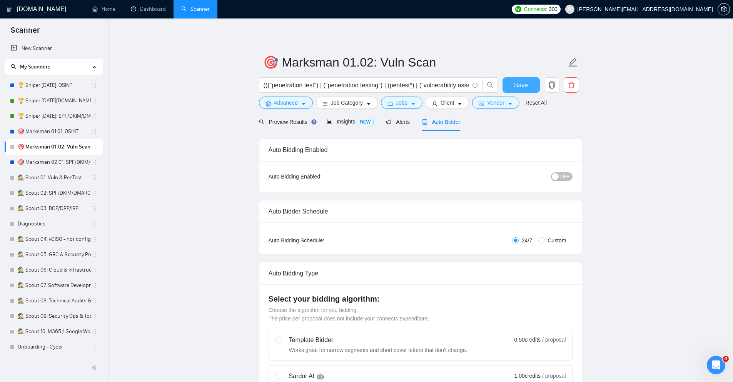
click at [514, 81] on span "Save" at bounding box center [521, 85] width 14 height 10
click at [552, 84] on icon "copy" at bounding box center [551, 85] width 7 height 7
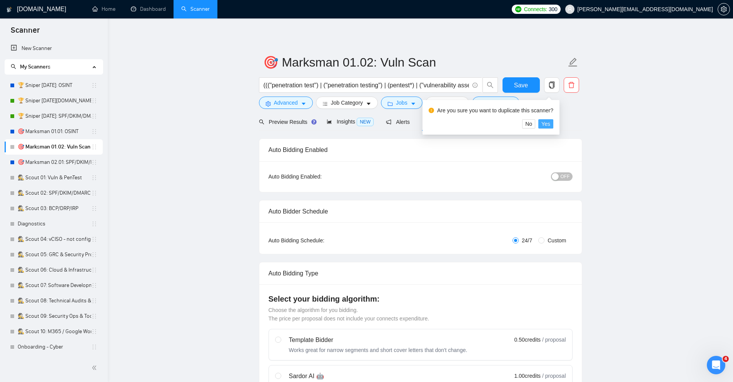
click at [550, 123] on button "Yes" at bounding box center [545, 123] width 15 height 9
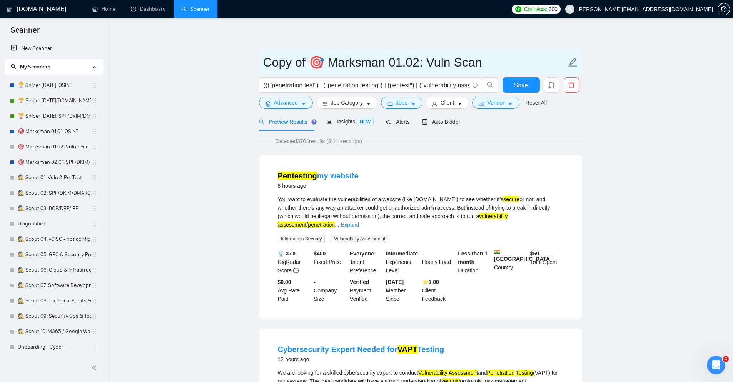
drag, startPoint x: 384, startPoint y: 61, endPoint x: 247, endPoint y: 44, distance: 137.9
paste input "🏆 Sniper"
type input "🏆 Sniper 01.02.01: Vuln Scan"
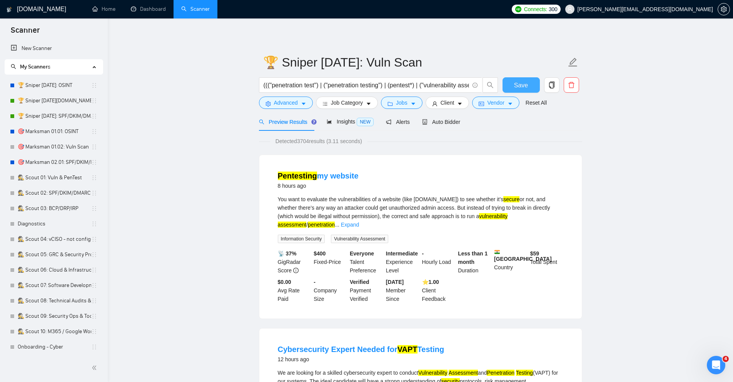
click at [524, 84] on span "Save" at bounding box center [521, 85] width 14 height 10
click at [460, 102] on icon "caret-down" at bounding box center [459, 103] width 5 height 5
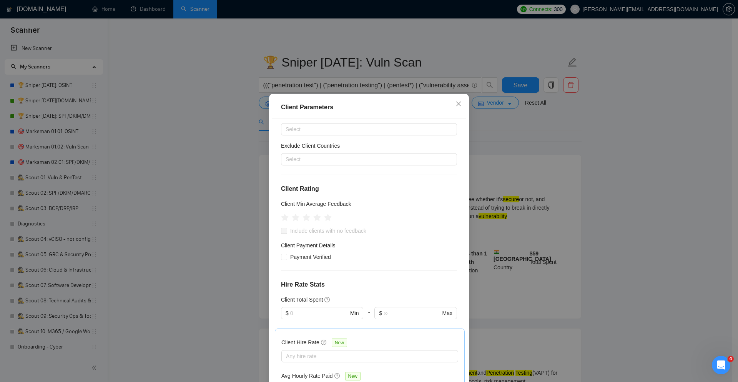
scroll to position [46, 0]
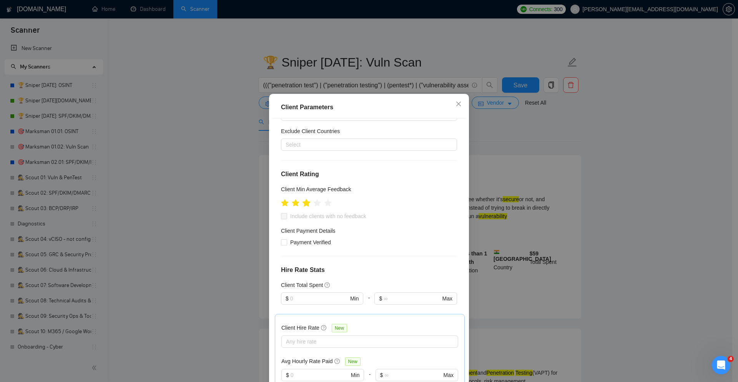
click at [305, 203] on icon "star" at bounding box center [307, 203] width 8 height 8
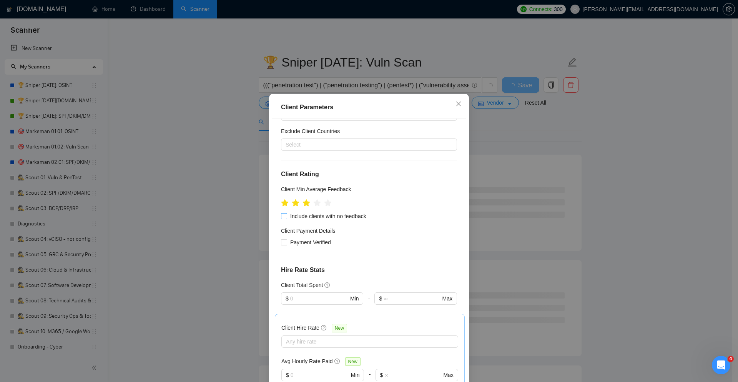
click at [310, 216] on span "Include clients with no feedback" at bounding box center [328, 216] width 82 height 8
click at [287, 216] on input "Include clients with no feedback" at bounding box center [283, 215] width 5 height 5
checkbox input "true"
click at [319, 240] on span "Payment Verified" at bounding box center [310, 242] width 47 height 8
click at [281, 240] on input "Payment Verified" at bounding box center [283, 241] width 5 height 5
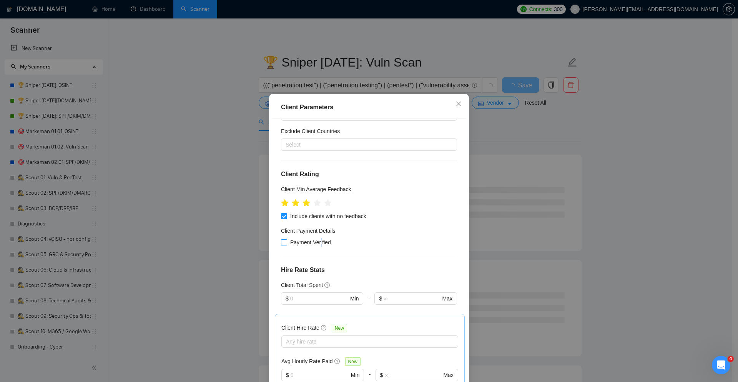
checkbox input "true"
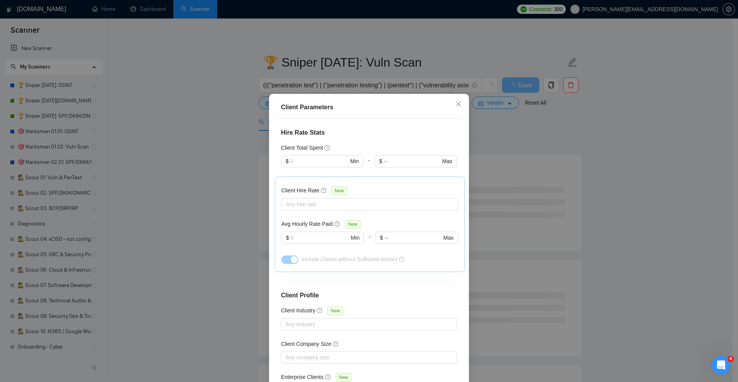
scroll to position [185, 0]
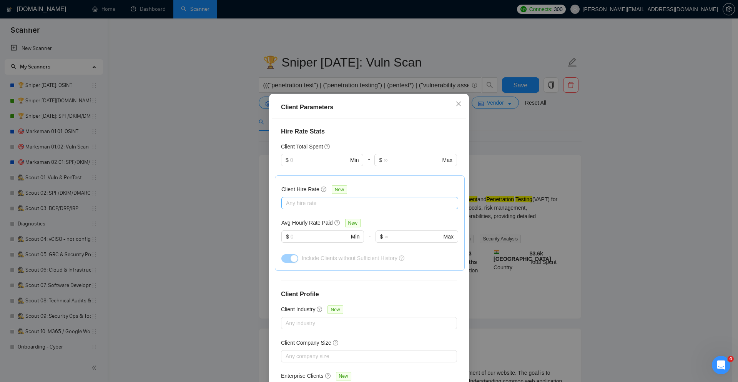
click at [301, 205] on div at bounding box center [365, 202] width 165 height 9
click at [297, 228] on span "Mid Rates" at bounding box center [304, 230] width 24 height 6
click at [288, 228] on input "Mid Rates" at bounding box center [285, 229] width 5 height 5
checkbox input "true"
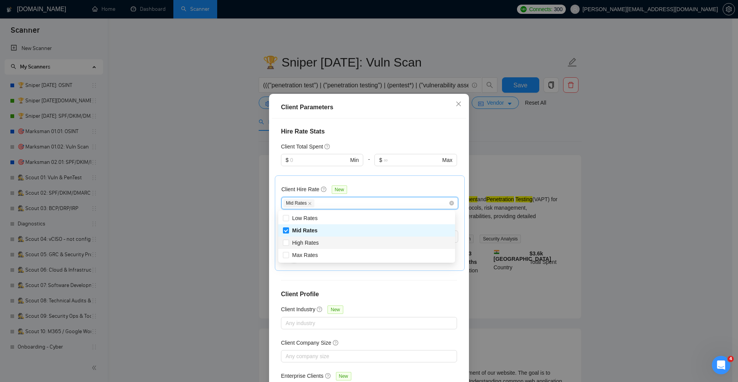
click at [298, 240] on span "High Rates" at bounding box center [305, 243] width 27 height 6
click at [288, 240] on input "High Rates" at bounding box center [285, 242] width 5 height 5
checkbox input "true"
click at [300, 253] on span "Max Rates" at bounding box center [305, 255] width 26 height 6
click at [288, 253] on input "Max Rates" at bounding box center [285, 254] width 5 height 5
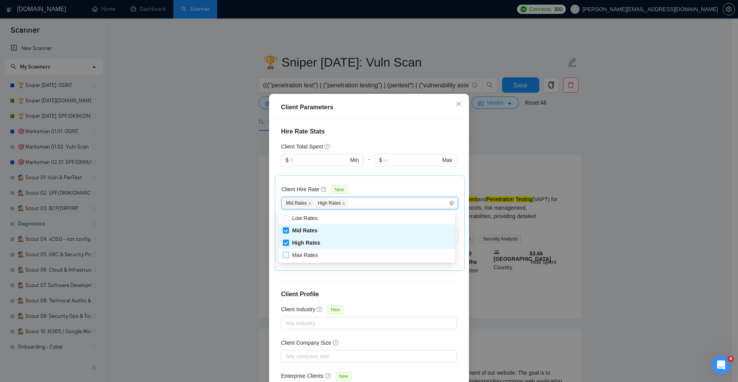
checkbox input "true"
click at [275, 230] on div "Client Hire Rate New 1, 2, 3 Mid Rates High Rates Max Rates Avg Hourly Rate Pai…" at bounding box center [370, 222] width 190 height 95
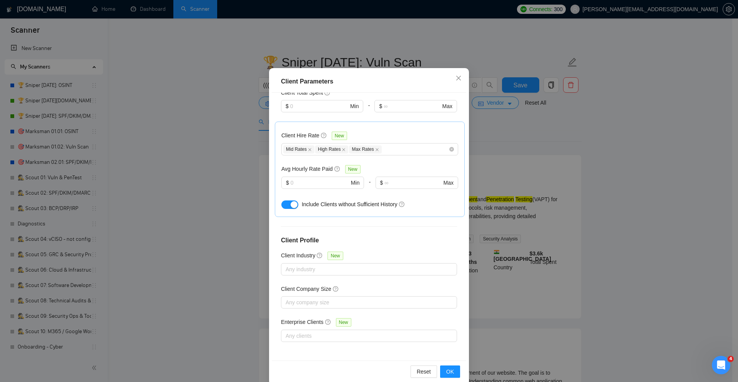
scroll to position [38, 0]
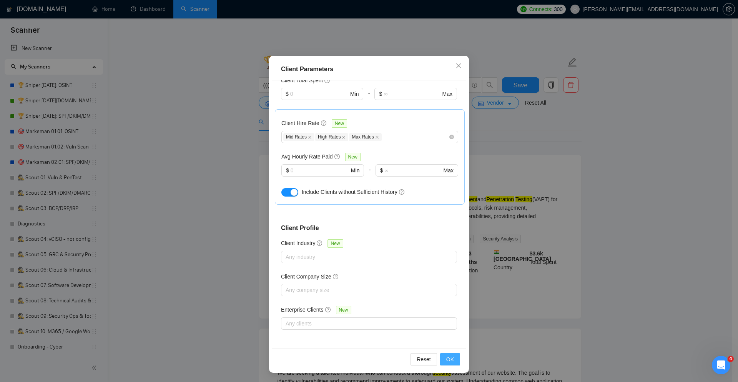
click at [454, 358] on button "OK" at bounding box center [450, 359] width 20 height 12
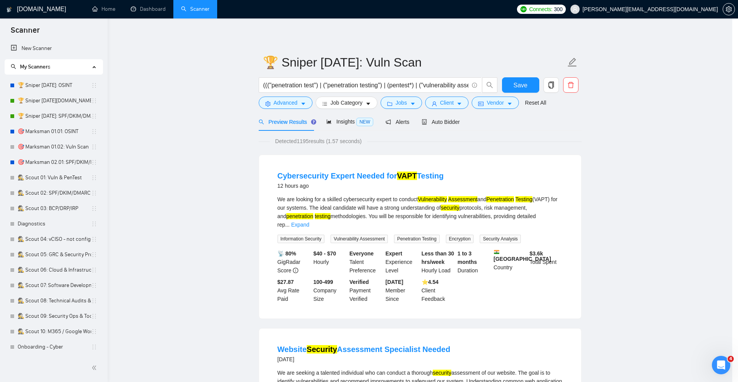
scroll to position [0, 0]
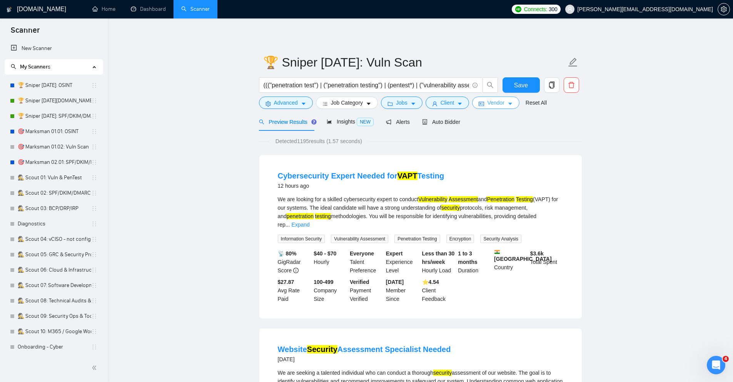
click at [492, 103] on span "Vendor" at bounding box center [495, 102] width 17 height 8
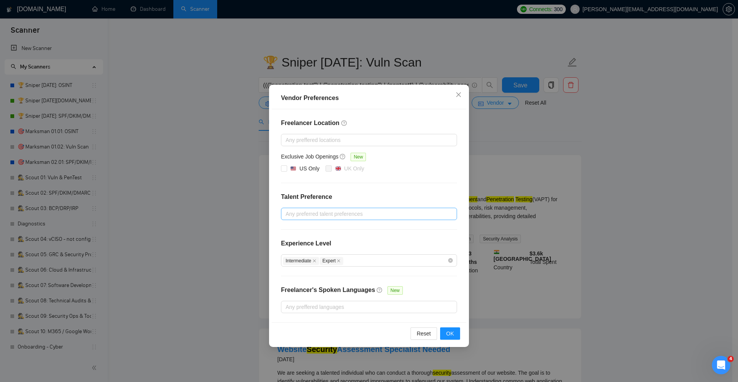
click at [386, 213] on div at bounding box center [365, 213] width 165 height 9
click at [456, 187] on div "Freelancer Location Any preffered locations Exclusive Job Openings New US Only …" at bounding box center [369, 215] width 195 height 213
click at [450, 334] on span "OK" at bounding box center [451, 333] width 8 height 8
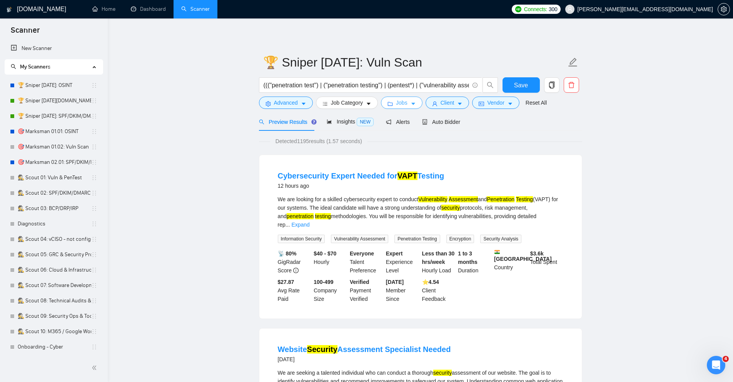
click at [410, 101] on button "Jobs" at bounding box center [402, 103] width 42 height 12
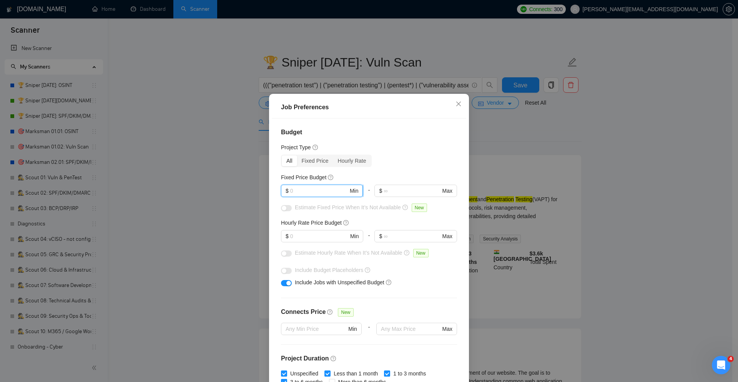
click at [308, 190] on input "text" at bounding box center [319, 191] width 58 height 8
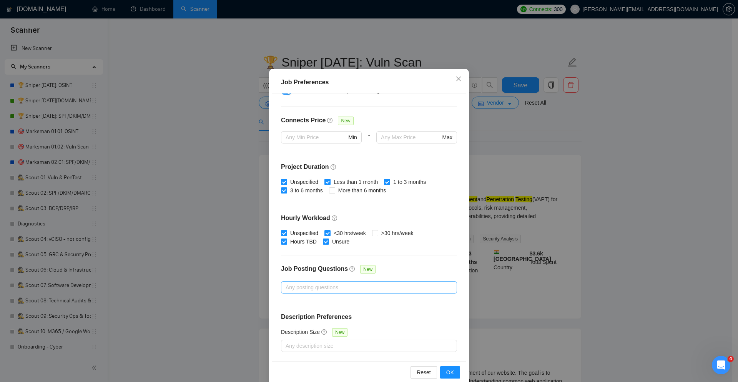
scroll to position [38, 0]
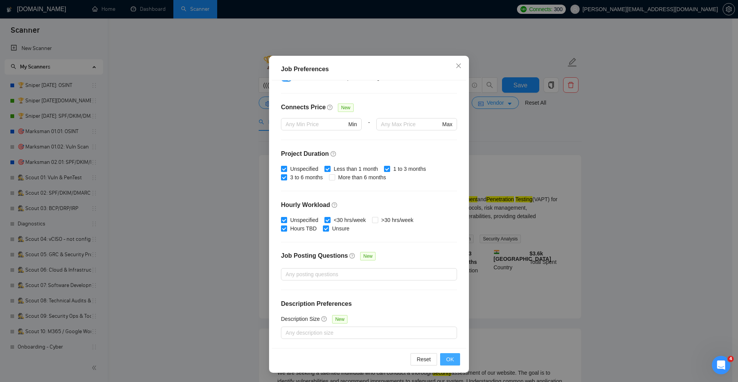
click at [442, 361] on button "OK" at bounding box center [450, 359] width 20 height 12
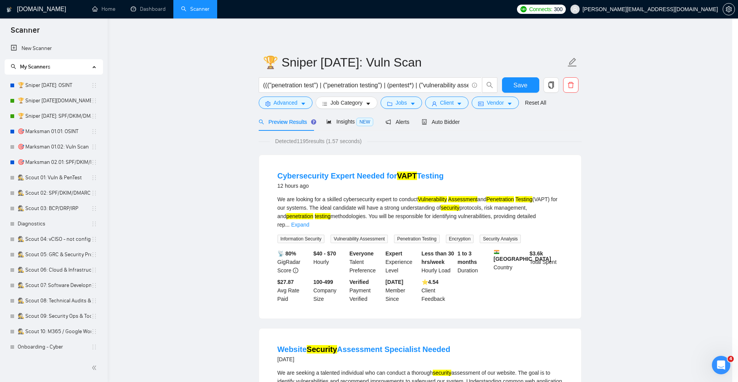
scroll to position [0, 0]
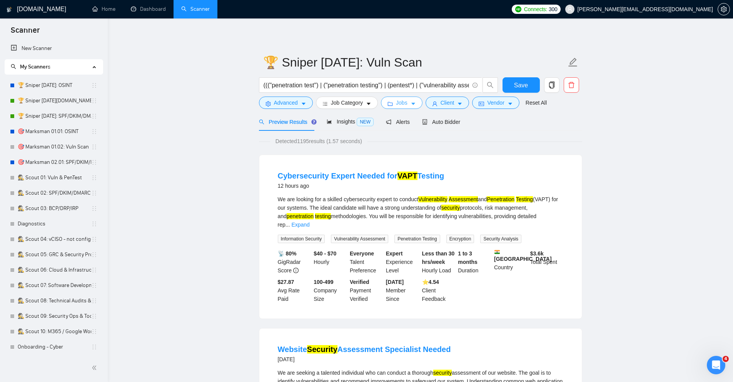
click at [405, 105] on span "Jobs" at bounding box center [402, 102] width 12 height 8
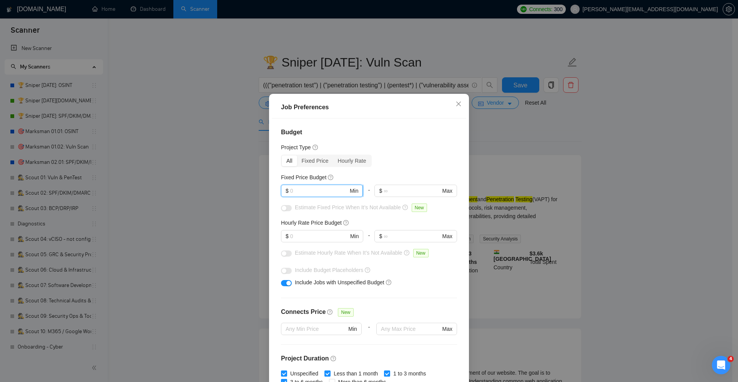
click at [320, 193] on input "text" at bounding box center [319, 191] width 58 height 8
type input "500"
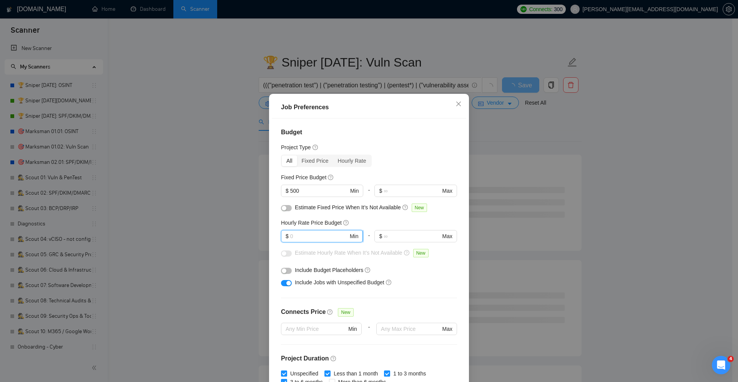
click at [313, 238] on input "text" at bounding box center [319, 236] width 58 height 8
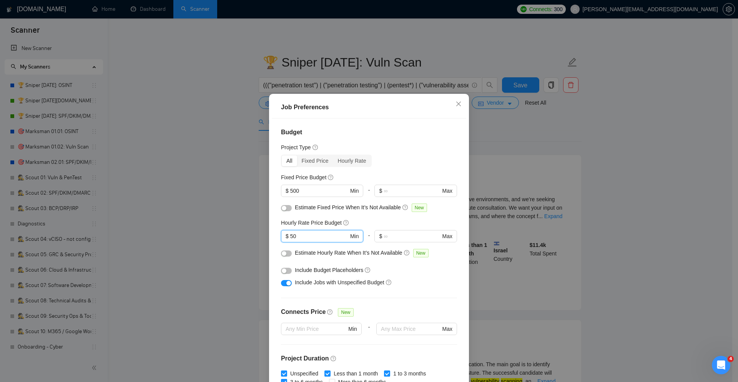
type input "50"
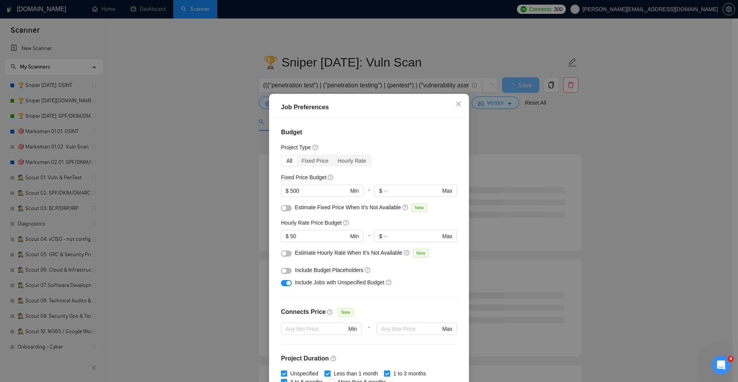
click at [283, 207] on div "button" at bounding box center [284, 208] width 5 height 5
drag, startPoint x: 285, startPoint y: 253, endPoint x: 283, endPoint y: 270, distance: 16.6
click at [285, 253] on button "button" at bounding box center [286, 253] width 11 height 6
click at [284, 272] on button "button" at bounding box center [286, 271] width 11 height 6
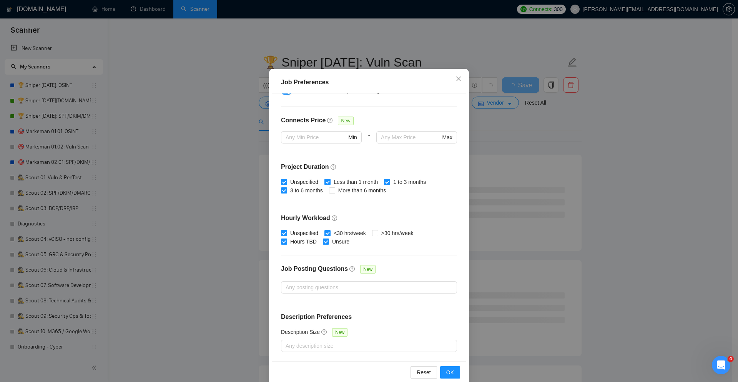
scroll to position [38, 0]
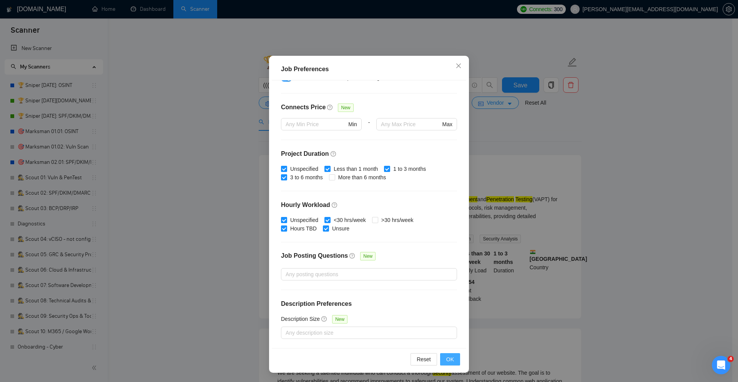
click at [447, 358] on span "OK" at bounding box center [451, 359] width 8 height 8
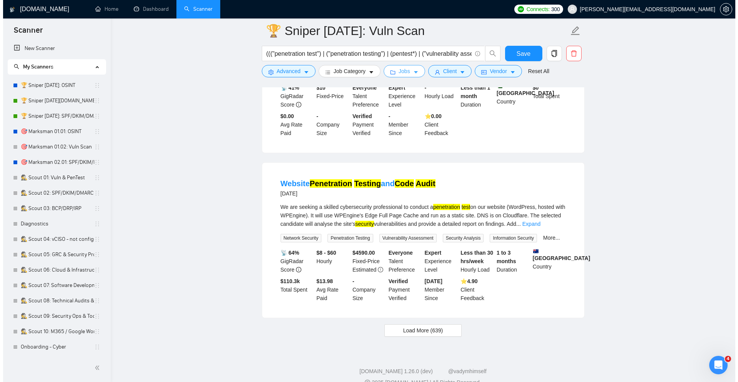
scroll to position [1338, 0]
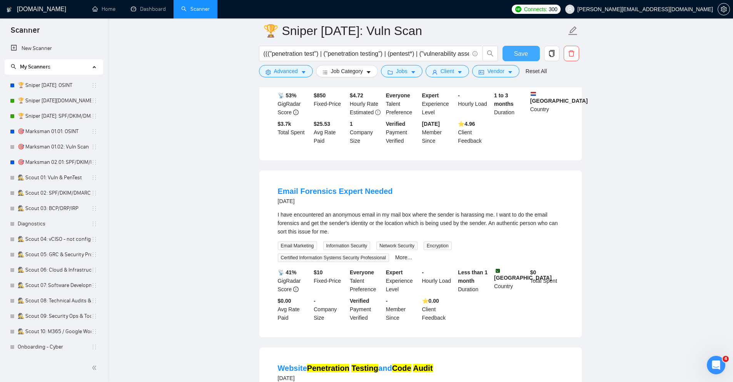
drag, startPoint x: 527, startPoint y: 55, endPoint x: 407, endPoint y: 64, distance: 120.7
click at [527, 55] on span "Save" at bounding box center [521, 54] width 14 height 10
click at [283, 74] on span "Advanced" at bounding box center [286, 71] width 24 height 8
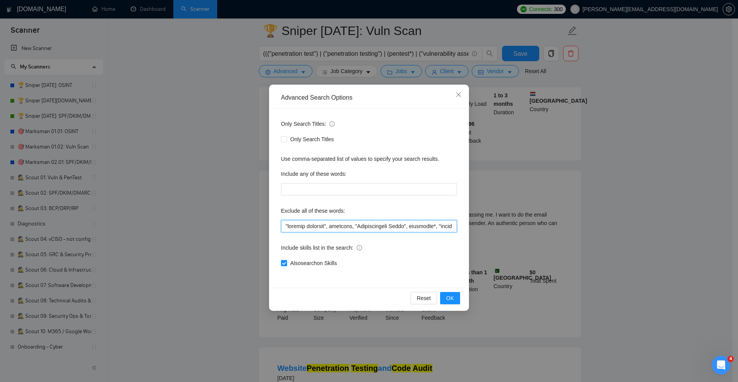
click at [284, 227] on input "text" at bounding box center [369, 226] width 176 height 12
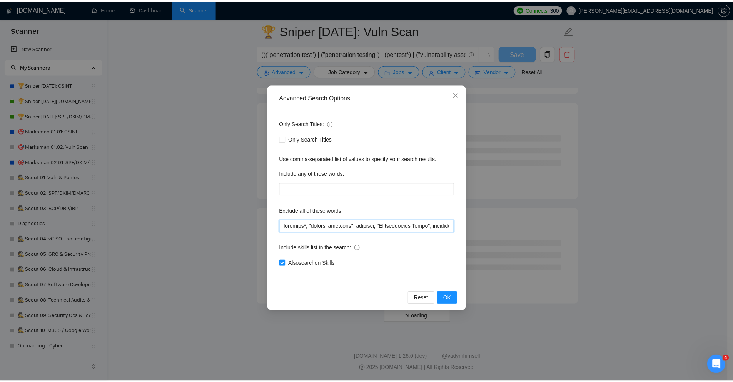
scroll to position [901, 0]
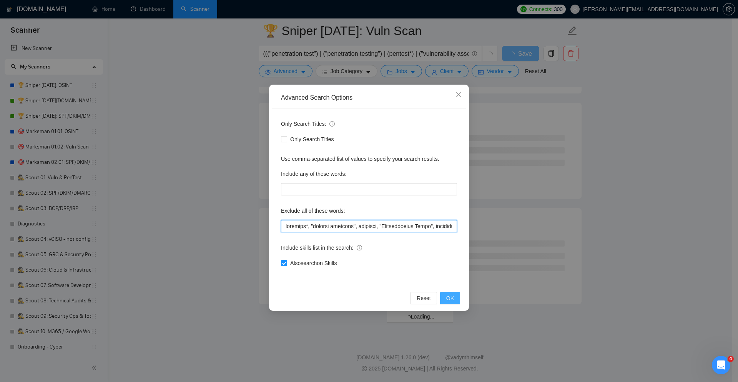
type input "forensic*, "account recovery", snapchat, "Cybersecurity Audit", blackmail*, "bl…"
click at [453, 294] on span "OK" at bounding box center [451, 298] width 8 height 8
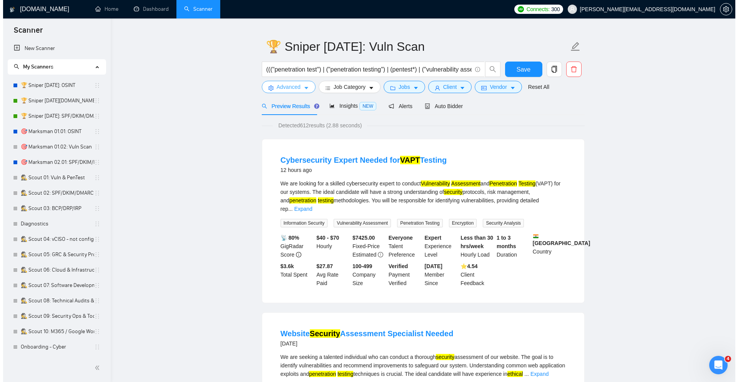
scroll to position [0, 0]
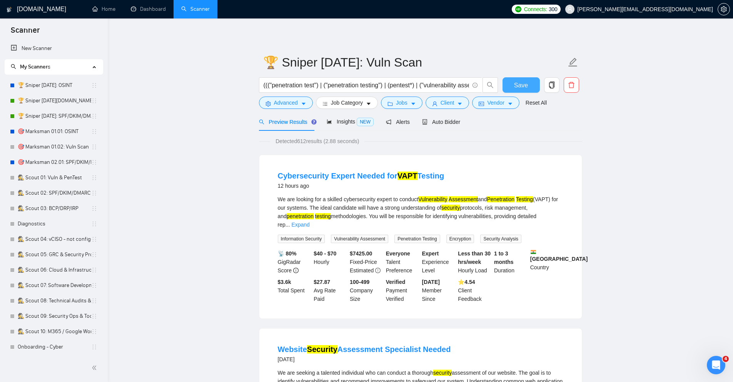
click at [523, 83] on span "Save" at bounding box center [521, 85] width 14 height 10
click at [72, 148] on link "🎯 Marksman 01.02: Vuln Scan" at bounding box center [54, 146] width 73 height 15
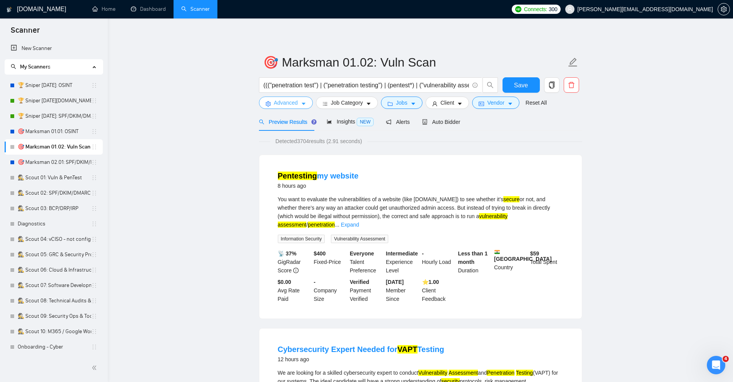
drag, startPoint x: 290, startPoint y: 100, endPoint x: 284, endPoint y: 105, distance: 7.4
click at [289, 100] on span "Advanced" at bounding box center [286, 102] width 24 height 8
click at [287, 102] on span "Advanced" at bounding box center [286, 102] width 24 height 8
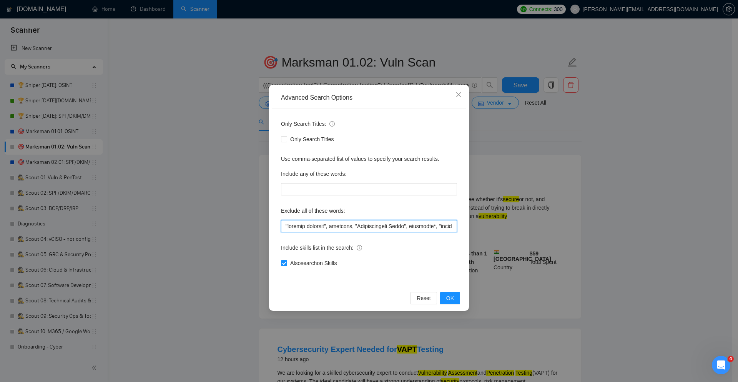
click at [285, 224] on input "text" at bounding box center [369, 226] width 176 height 12
paste input "forensic*,"
type input "forensic*, "account recovery", snapchat, "Cybersecurity Audit", blackmail*, "bl…"
click at [449, 300] on span "OK" at bounding box center [451, 298] width 8 height 8
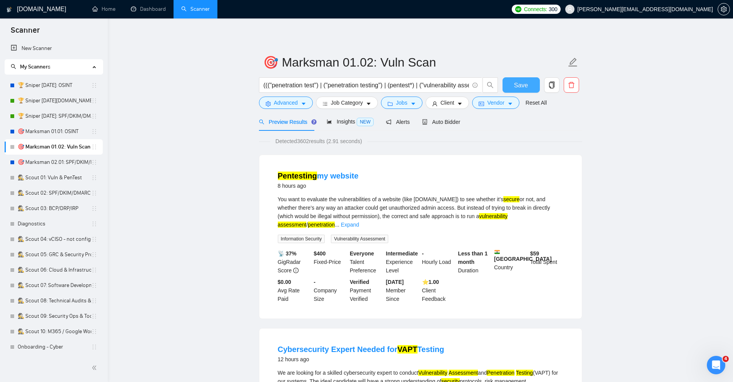
click at [515, 84] on span "Save" at bounding box center [521, 85] width 14 height 10
click at [402, 123] on span "Alerts" at bounding box center [398, 122] width 24 height 6
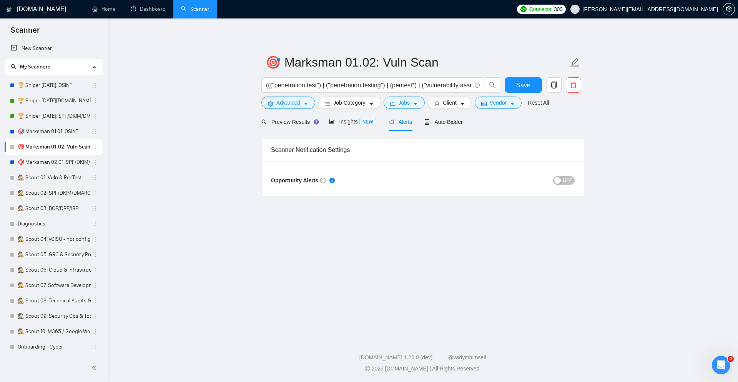
click at [559, 179] on div "button" at bounding box center [557, 180] width 7 height 7
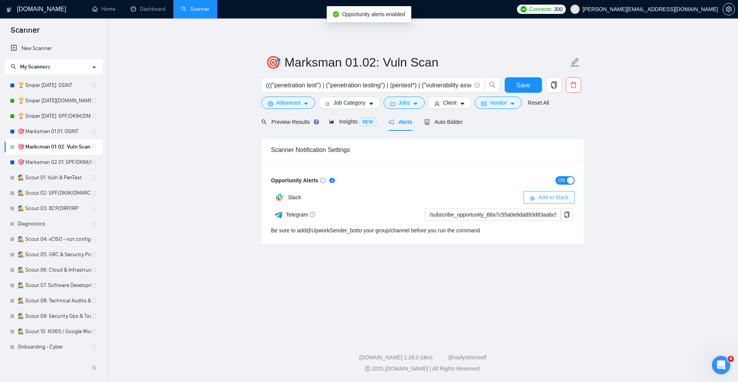
click at [555, 200] on span "Add to Slack" at bounding box center [553, 197] width 30 height 8
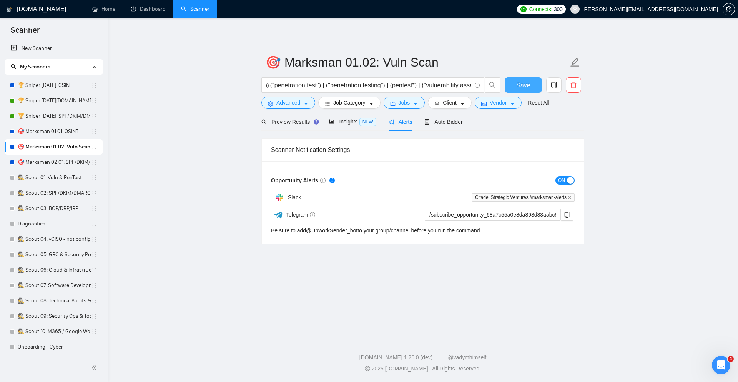
click at [528, 86] on span "Save" at bounding box center [524, 85] width 14 height 10
click at [50, 103] on link "🏆 Sniper 01.02.01: Vuln Scan" at bounding box center [54, 100] width 73 height 15
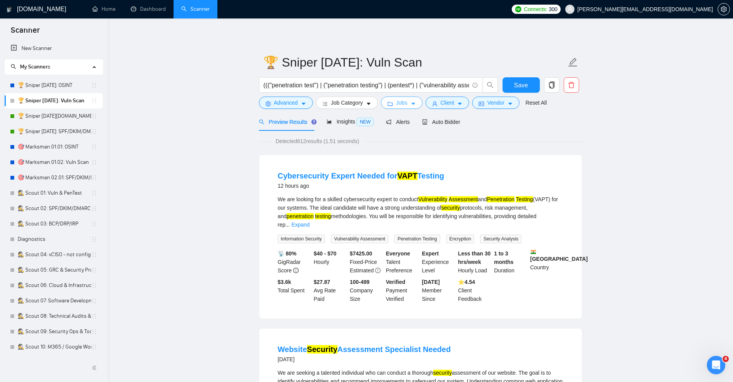
click at [415, 106] on icon "caret-down" at bounding box center [412, 103] width 5 height 5
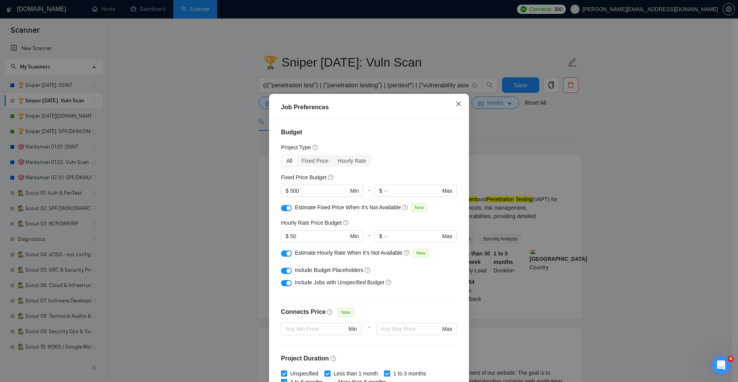
click at [459, 105] on icon "close" at bounding box center [459, 104] width 6 height 6
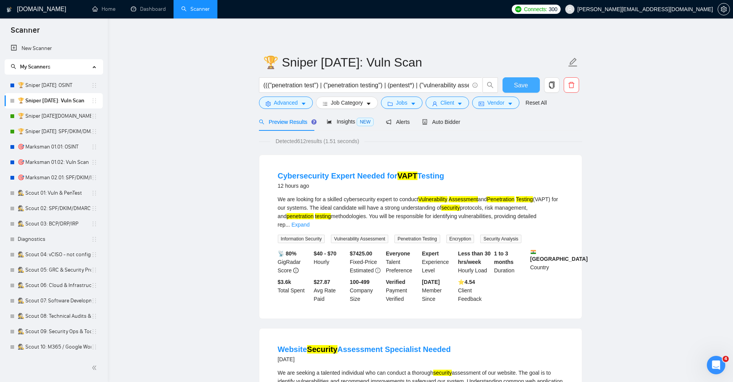
click at [521, 83] on span "Save" at bounding box center [521, 85] width 14 height 10
click at [550, 85] on icon "copy" at bounding box center [551, 85] width 7 height 7
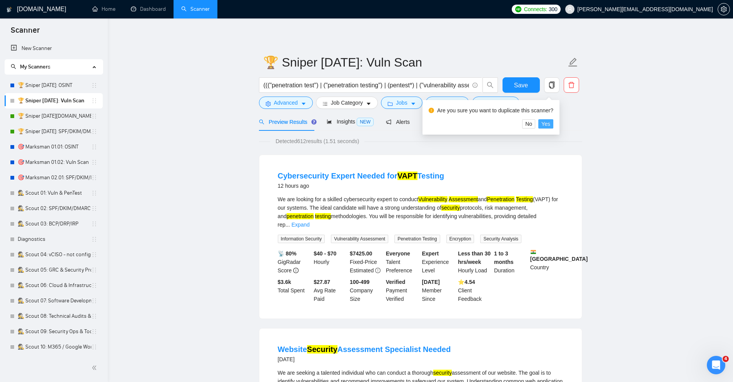
click at [546, 124] on span "Yes" at bounding box center [545, 124] width 9 height 8
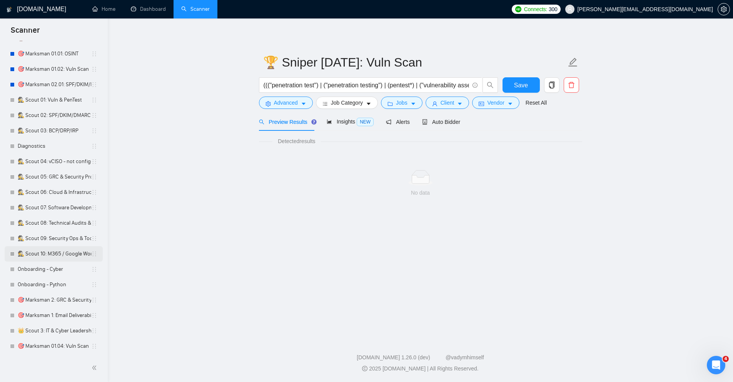
scroll to position [108, 0]
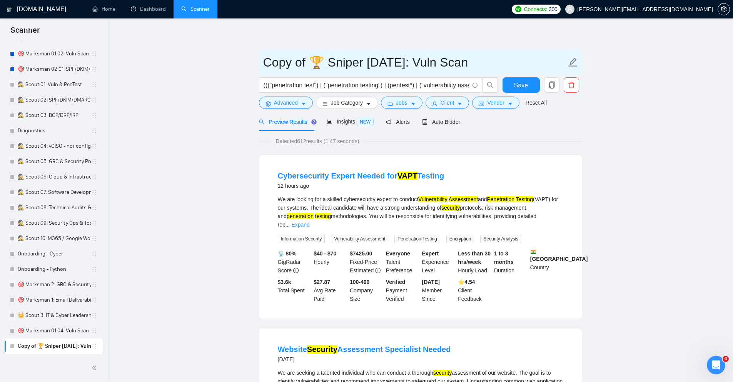
click at [415, 62] on input "Copy of 🏆 Sniper 01.02.01: Vuln Scan" at bounding box center [414, 62] width 303 height 19
drag, startPoint x: 309, startPoint y: 60, endPoint x: 250, endPoint y: 46, distance: 61.2
type input "🏆 Sniper 01.02.01.US: Vuln Scan"
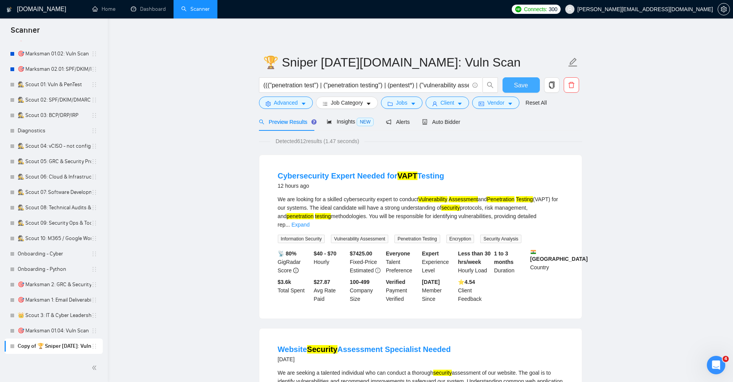
click at [514, 82] on span "Save" at bounding box center [521, 85] width 14 height 10
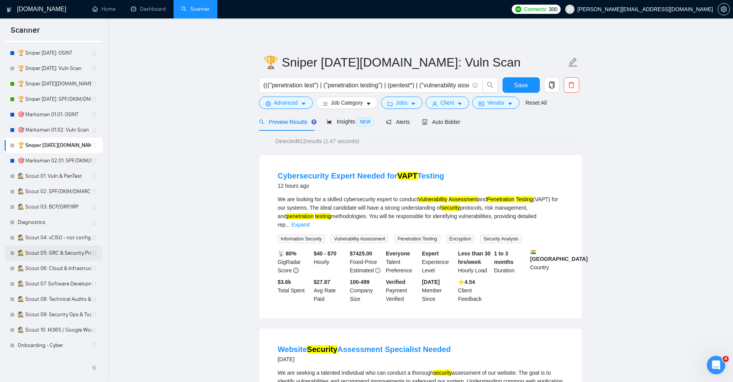
scroll to position [0, 0]
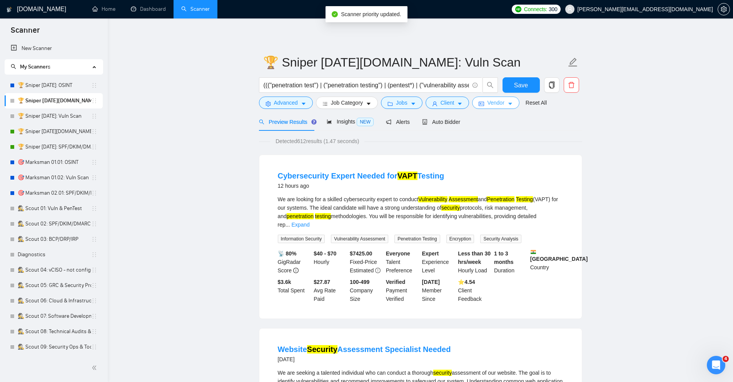
click at [494, 104] on span "Vendor" at bounding box center [495, 102] width 17 height 8
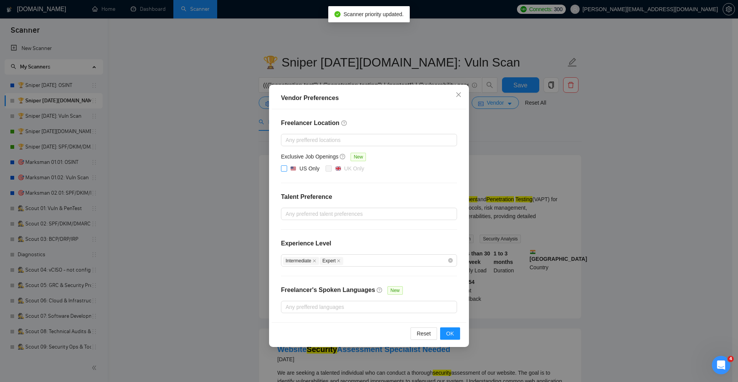
click at [302, 166] on div "US Only" at bounding box center [310, 168] width 20 height 8
click at [287, 166] on input "US Only" at bounding box center [283, 167] width 5 height 5
checkbox input "true"
click at [457, 338] on button "OK" at bounding box center [450, 333] width 20 height 12
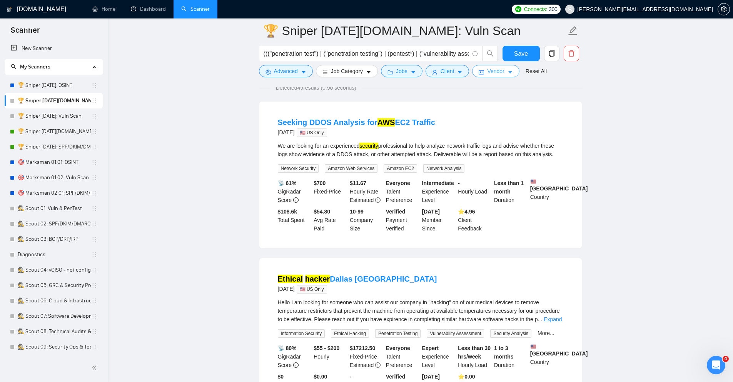
scroll to position [46, 0]
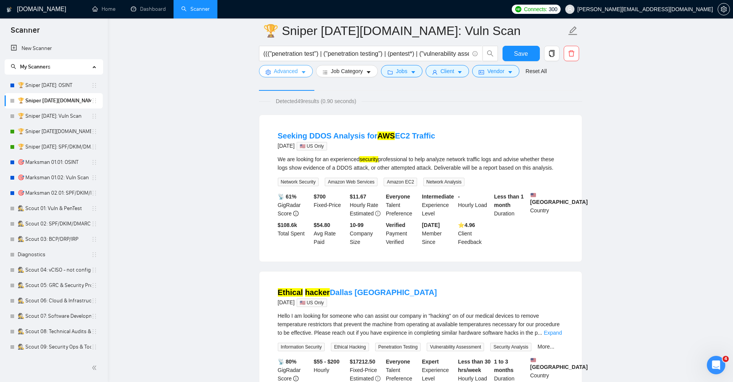
click at [281, 73] on span "Advanced" at bounding box center [286, 71] width 24 height 8
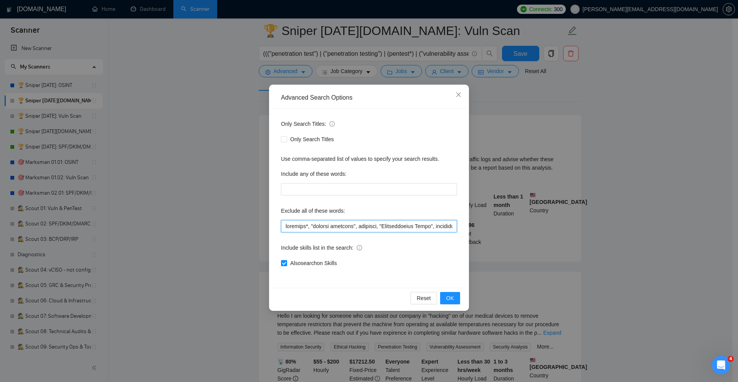
click at [285, 226] on input "text" at bounding box center [369, 226] width 176 height 12
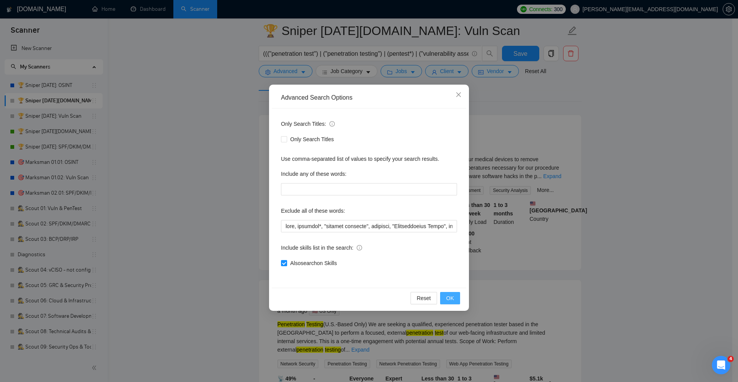
click at [452, 299] on span "OK" at bounding box center [451, 298] width 8 height 8
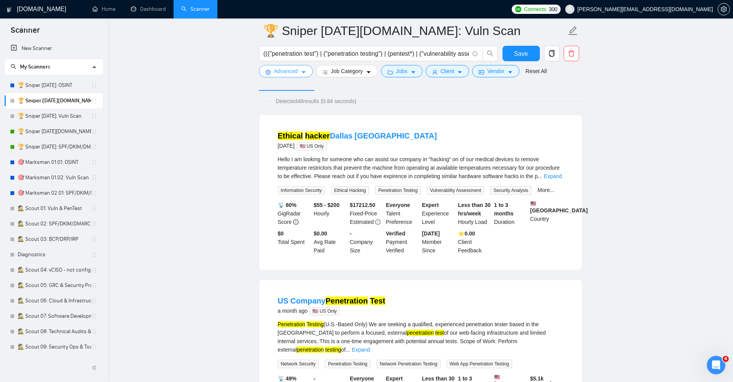
click at [295, 69] on span "Advanced" at bounding box center [286, 71] width 24 height 8
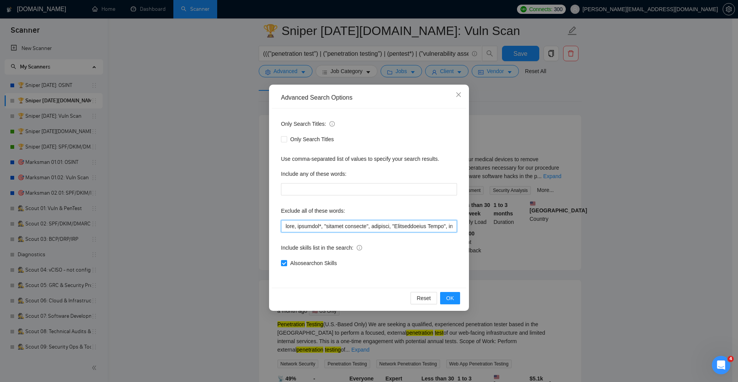
click at [284, 226] on input "text" at bounding box center [369, 226] width 176 height 12
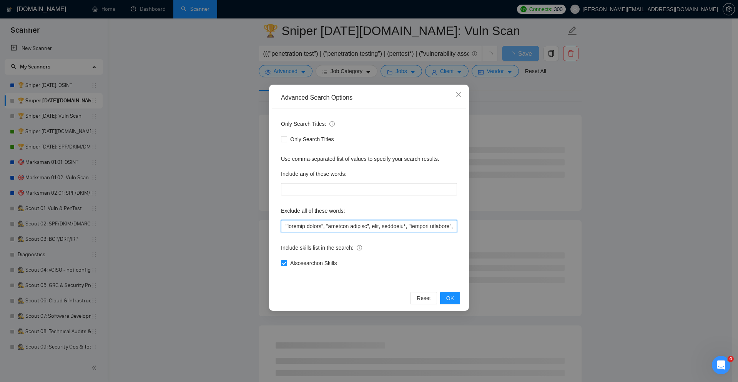
drag, startPoint x: 412, startPoint y: 225, endPoint x: 245, endPoint y: 192, distance: 169.5
click at [245, 192] on div "Advanced Search Options Only Search Titles: Only Search Titles Use comma-separa…" at bounding box center [369, 191] width 738 height 382
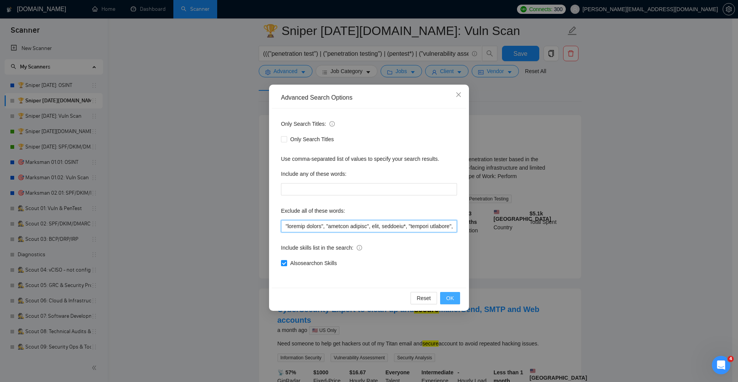
type input ""medical device", "medical devices", ddos, forensic*, "account recovery", snapc…"
click at [449, 293] on button "OK" at bounding box center [450, 298] width 20 height 12
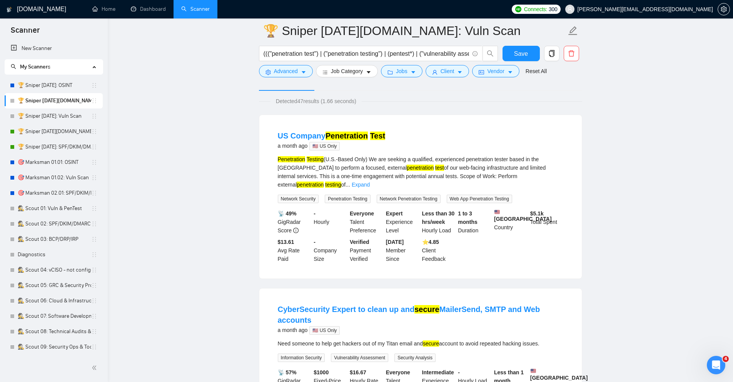
click at [518, 44] on form "🏆 Sniper 01.02.01.US: Vuln Scan ((("penetration test") | ("penetration testing"…" at bounding box center [420, 49] width 323 height 63
click at [518, 54] on span "Save" at bounding box center [521, 54] width 14 height 10
click at [53, 116] on link "🏆 Sniper 01.02.01: Vuln Scan" at bounding box center [54, 115] width 73 height 15
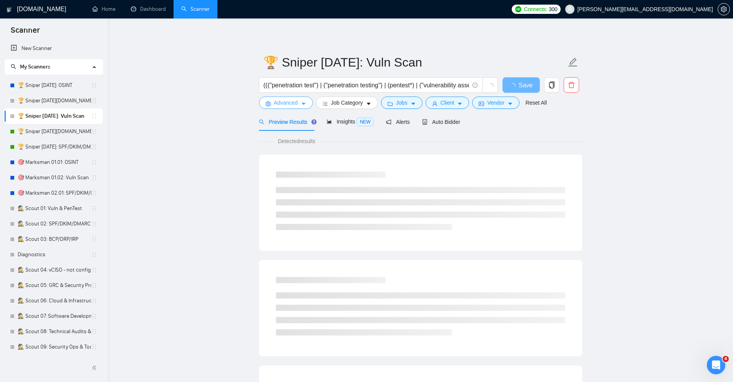
click at [301, 102] on icon "caret-down" at bounding box center [303, 103] width 5 height 5
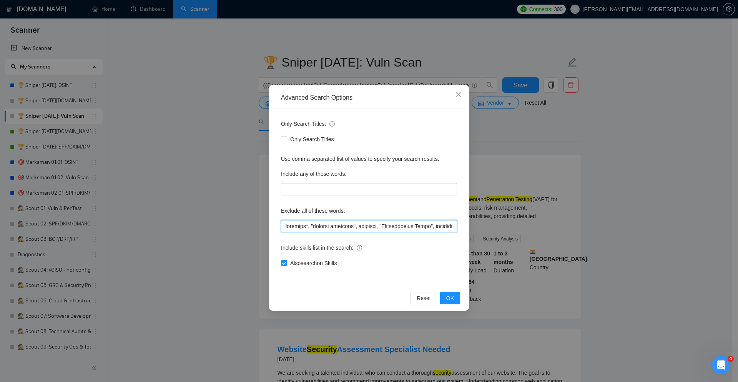
drag, startPoint x: 309, startPoint y: 225, endPoint x: 213, endPoint y: 210, distance: 97.8
click at [213, 210] on div "Advanced Search Options Only Search Titles: Only Search Titles Use comma-separa…" at bounding box center [369, 191] width 738 height 382
paste input ""medical device", "medical devices", ddos,"
type input ""medical device", "medical devices", ddos, forensic*, "account recovery", snapc…"
click at [453, 294] on span "OK" at bounding box center [451, 298] width 8 height 8
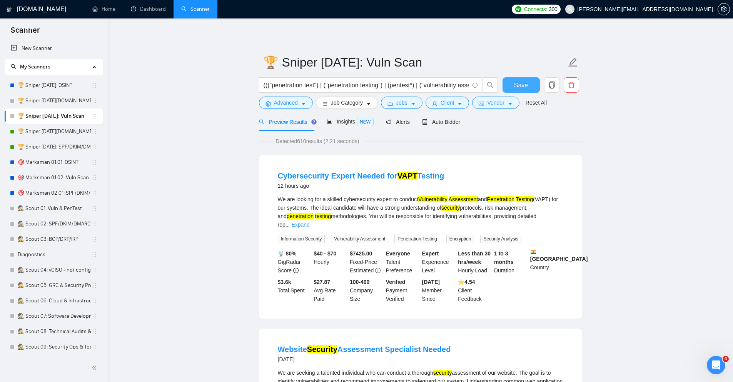
click at [517, 85] on span "Save" at bounding box center [521, 85] width 14 height 10
click at [71, 174] on link "🎯 Marksman 01.02: Vuln Scan" at bounding box center [54, 177] width 73 height 15
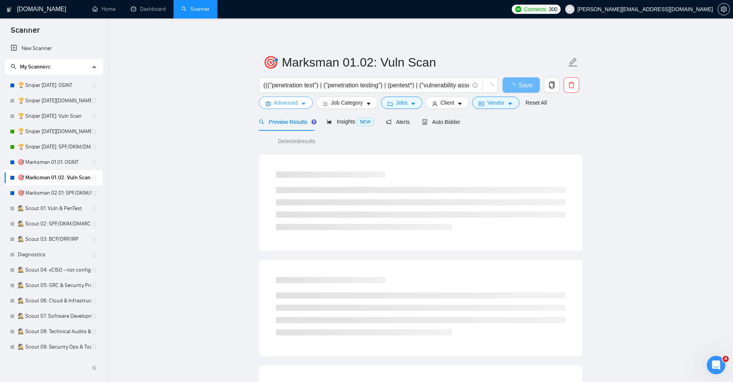
click at [303, 101] on span "caret-down" at bounding box center [303, 104] width 5 height 6
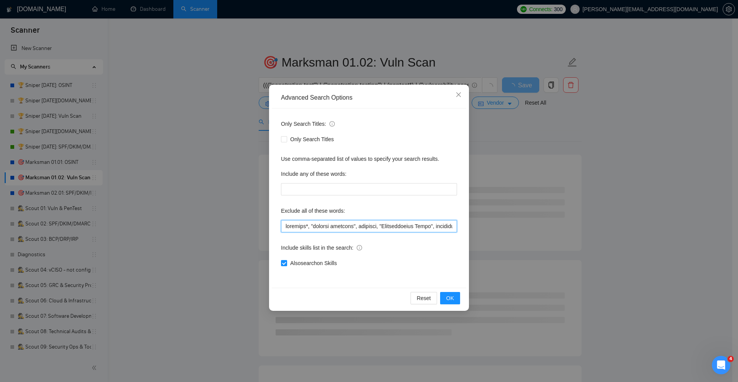
drag, startPoint x: 309, startPoint y: 226, endPoint x: 197, endPoint y: 207, distance: 113.6
click at [197, 207] on div "Advanced Search Options Only Search Titles: Only Search Titles Use comma-separa…" at bounding box center [369, 191] width 738 height 382
paste input ""medical device", "medical devices", ddos, forensic*,"
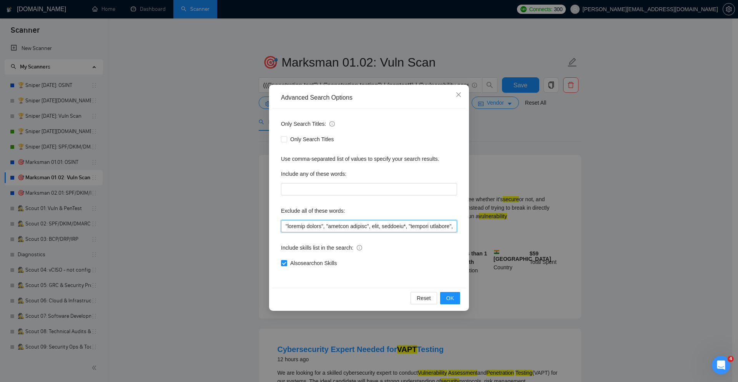
type input ""medical device", "medical devices", ddos, forensic*, "account recovery", snapc…"
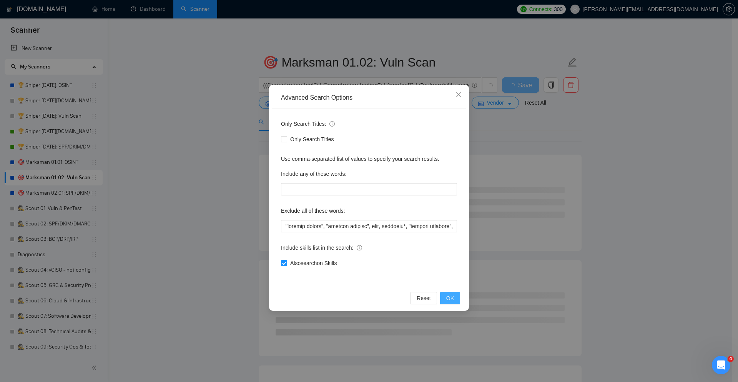
click at [455, 302] on button "OK" at bounding box center [450, 298] width 20 height 12
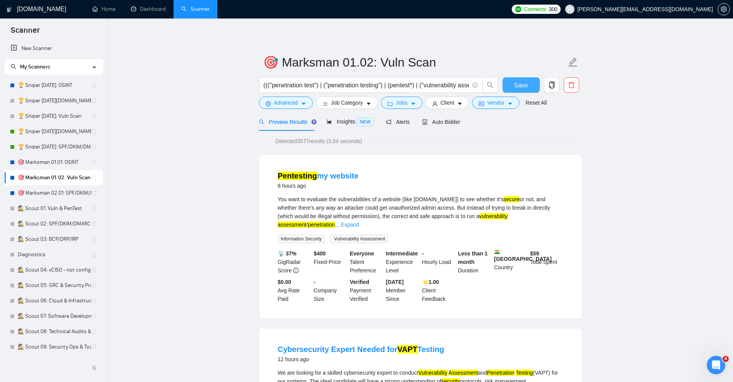
click at [518, 85] on span "Save" at bounding box center [521, 85] width 14 height 10
click at [67, 103] on link "🏆 Sniper 01.02.01.US: Vuln Scan" at bounding box center [54, 100] width 73 height 15
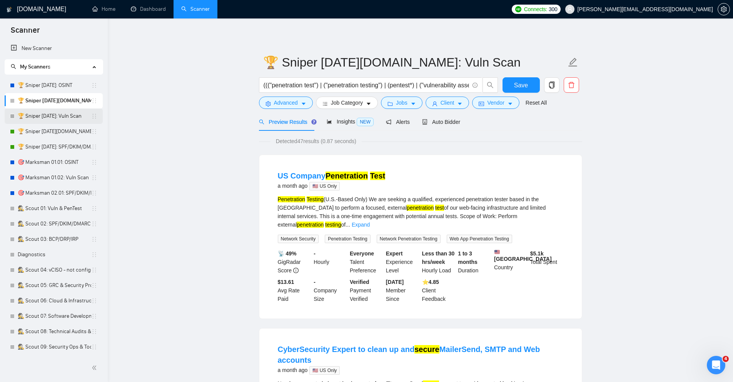
click at [68, 113] on link "🏆 Sniper 01.02.01: Vuln Scan" at bounding box center [54, 115] width 73 height 15
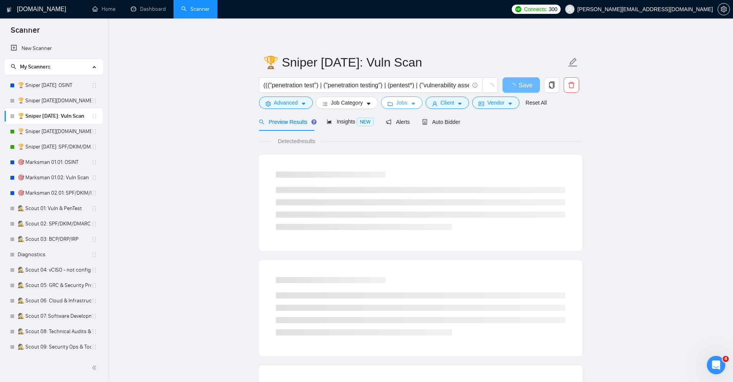
click at [406, 101] on span "Jobs" at bounding box center [402, 102] width 12 height 8
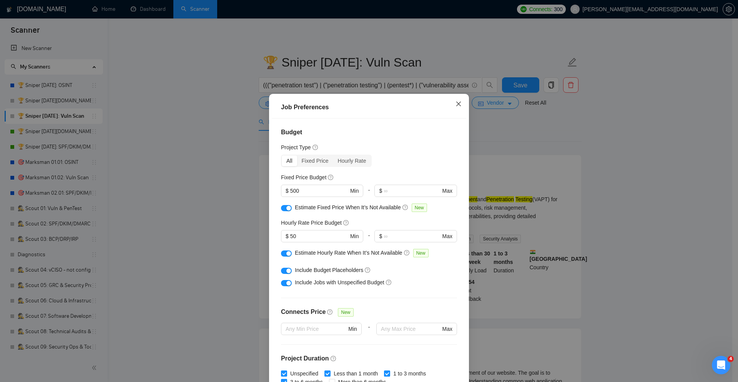
click at [456, 105] on icon "close" at bounding box center [459, 104] width 6 height 6
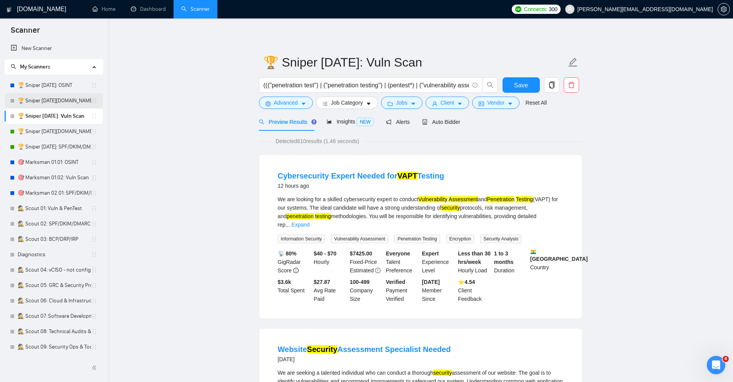
click at [75, 98] on link "🏆 Sniper 01.02.01.US: Vuln Scan" at bounding box center [54, 100] width 73 height 15
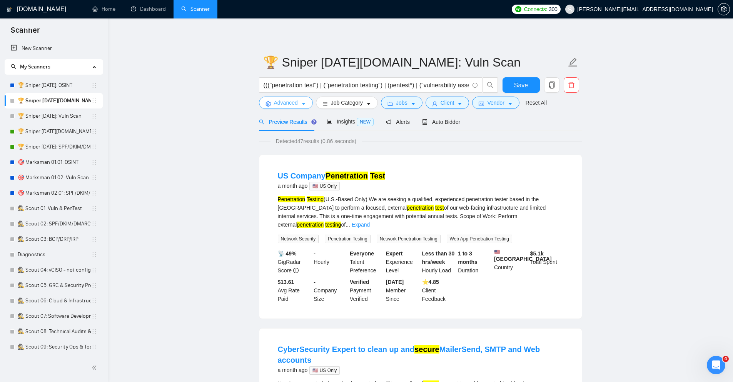
click at [301, 102] on icon "caret-down" at bounding box center [303, 103] width 5 height 5
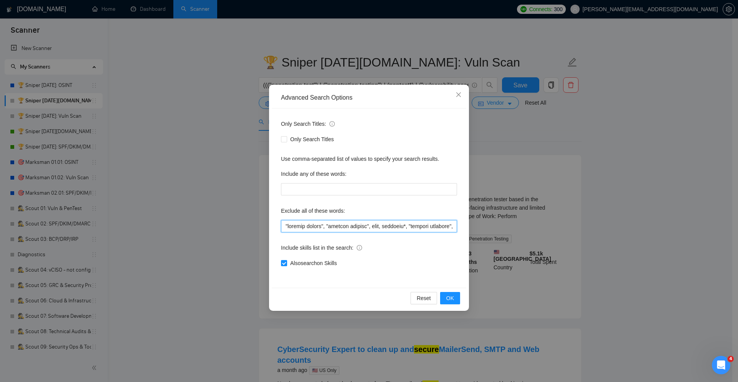
click at [285, 222] on input "text" at bounding box center [369, 226] width 176 height 12
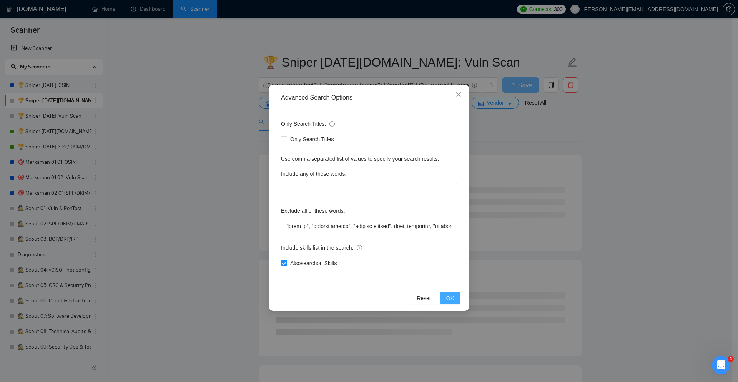
click at [448, 295] on span "OK" at bounding box center [451, 298] width 8 height 8
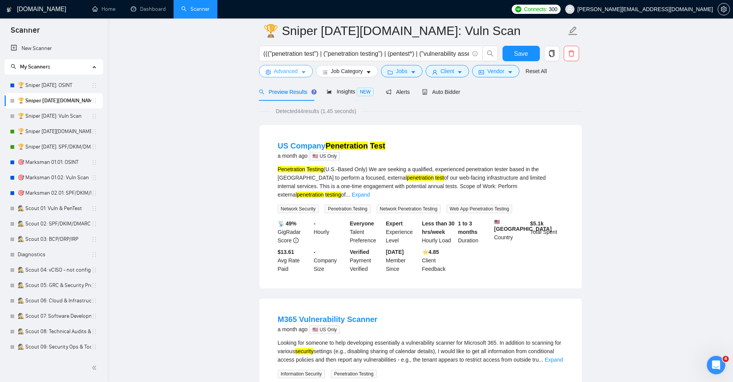
scroll to position [138, 0]
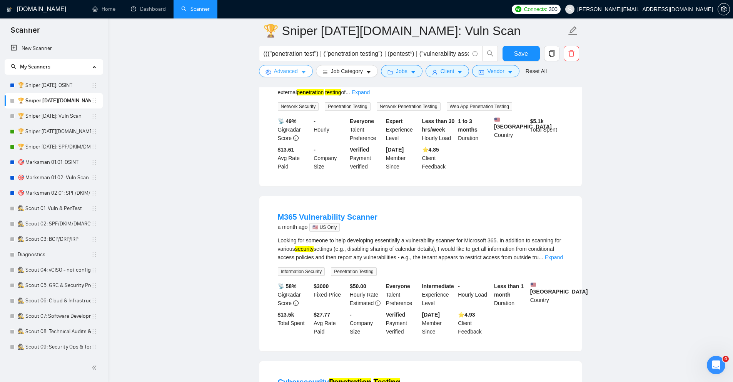
click at [281, 74] on span "Advanced" at bounding box center [286, 71] width 24 height 8
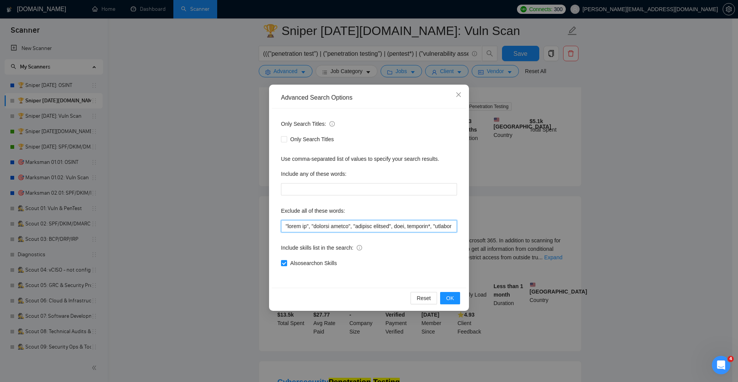
click at [284, 228] on input "text" at bounding box center [369, 226] width 176 height 12
type input ""conditional access", "clean up", "medical device", "medical devices", ddos, fo…"
click at [452, 295] on span "OK" at bounding box center [451, 298] width 8 height 8
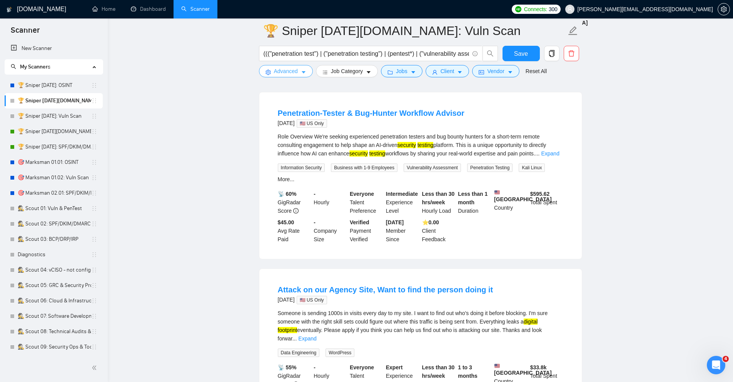
scroll to position [738, 0]
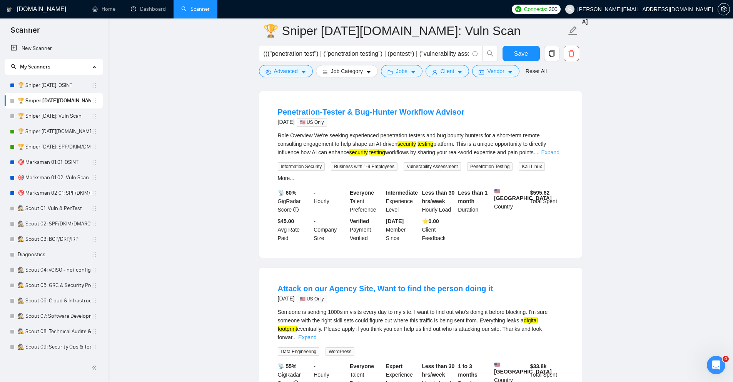
click at [556, 155] on link "Expand" at bounding box center [550, 152] width 18 height 6
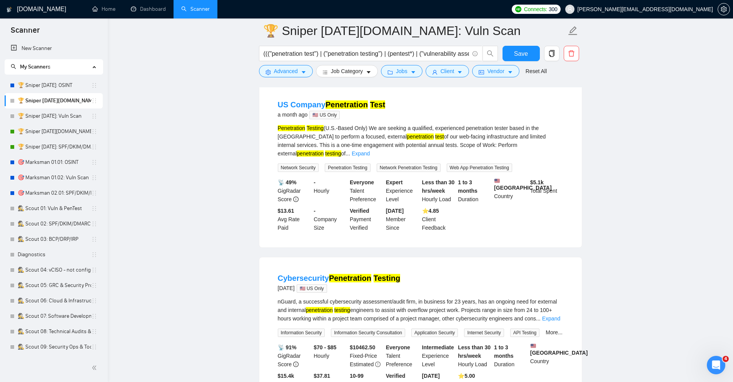
scroll to position [0, 0]
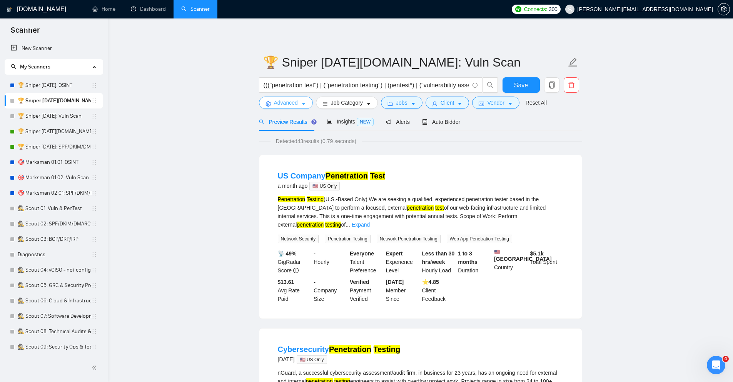
click at [297, 102] on span "Advanced" at bounding box center [286, 102] width 24 height 8
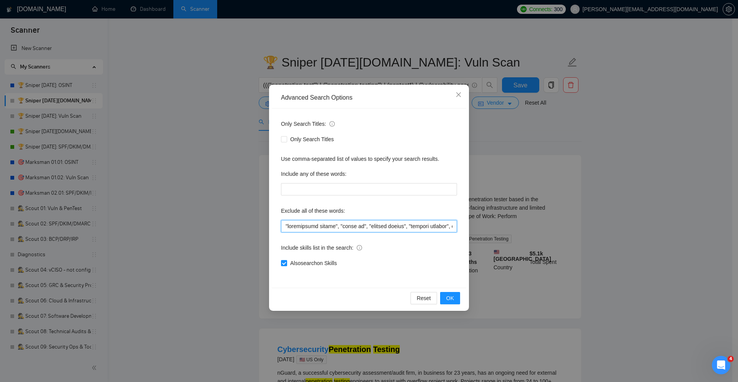
drag, startPoint x: 364, startPoint y: 225, endPoint x: 263, endPoint y: 207, distance: 102.1
click at [263, 207] on div "Advanced Search Options Only Search Titles: Only Search Titles Use comma-separa…" at bounding box center [369, 191] width 738 height 382
click at [453, 298] on span "OK" at bounding box center [451, 298] width 8 height 8
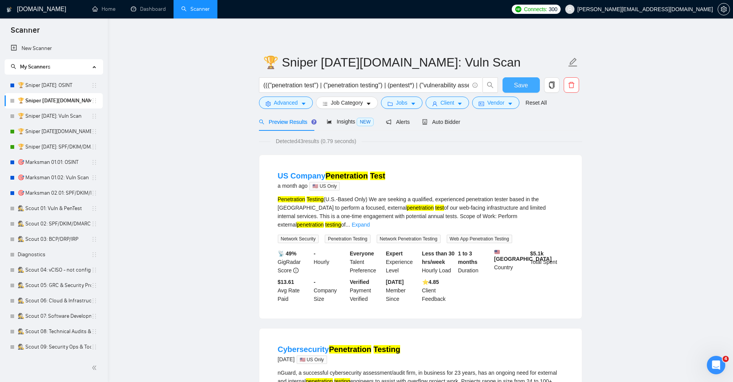
click at [522, 83] on span "Save" at bounding box center [521, 85] width 14 height 10
click at [73, 115] on link "🏆 Sniper 01.02.01: Vuln Scan" at bounding box center [54, 115] width 73 height 15
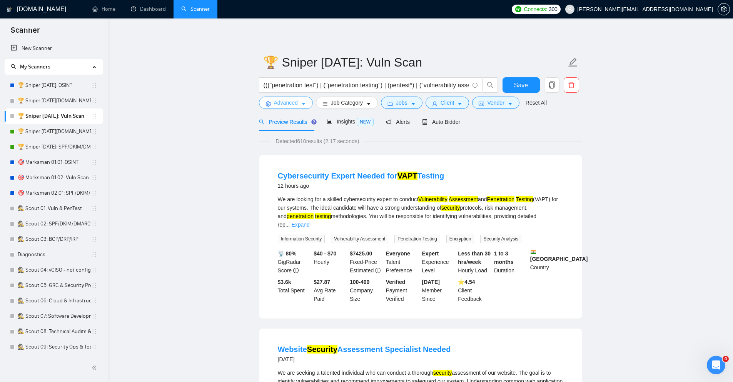
click at [298, 104] on button "Advanced" at bounding box center [286, 103] width 54 height 12
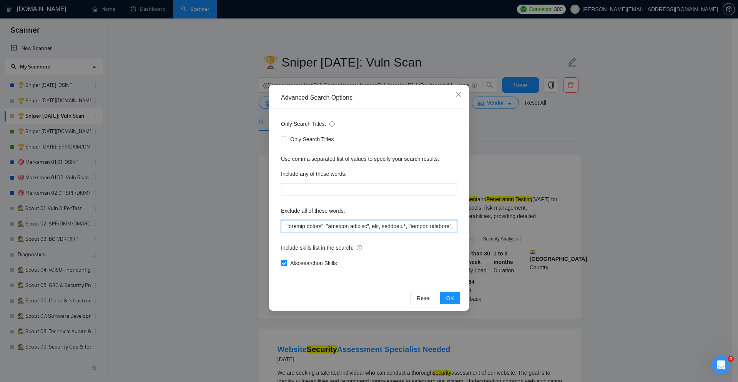
click at [284, 227] on input "text" at bounding box center [369, 226] width 176 height 12
paste input ""conditional access", "clean up","
type input ""conditional access", "clean up", "medical device", "medical devices", ddos, fo…"
click at [454, 300] on span "OK" at bounding box center [451, 298] width 8 height 8
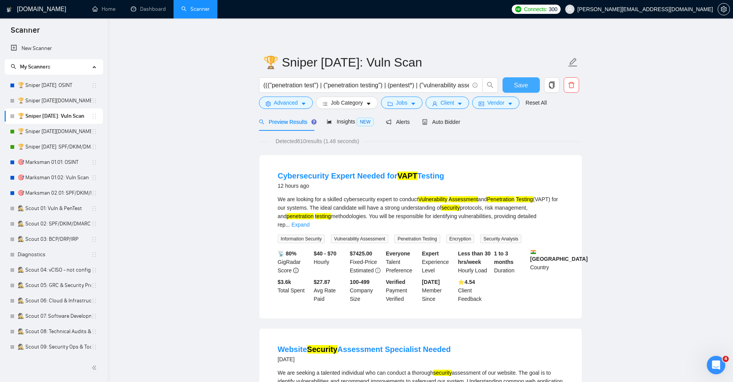
click at [520, 89] on span "Save" at bounding box center [521, 85] width 14 height 10
click at [69, 178] on link "🎯 Marksman 01.02: Vuln Scan" at bounding box center [54, 177] width 73 height 15
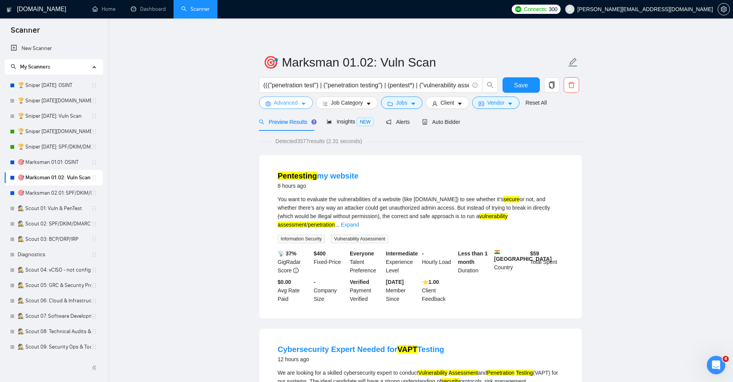
click at [297, 103] on span "Advanced" at bounding box center [286, 102] width 24 height 8
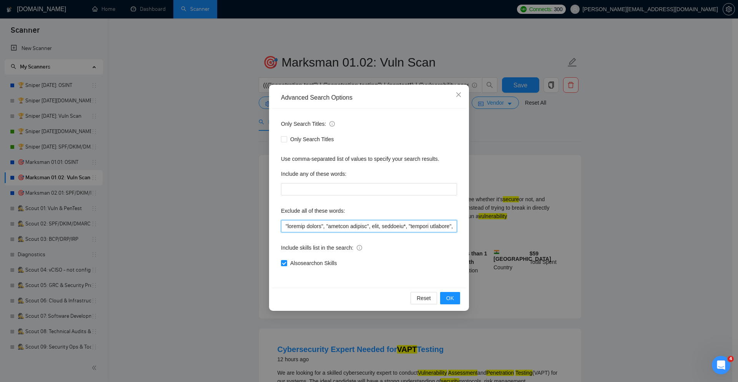
click at [285, 227] on input "text" at bounding box center [369, 226] width 176 height 12
paste input ""conditional access", "clean up","
type input ""conditional access", "clean up", "medical device", "medical devices", ddos, fo…"
click at [448, 298] on span "OK" at bounding box center [451, 298] width 8 height 8
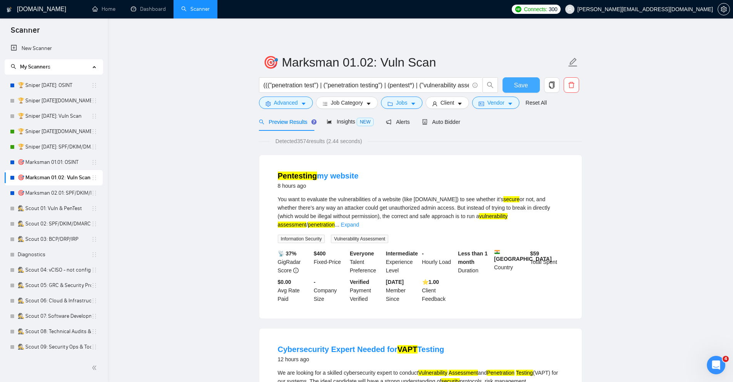
click at [517, 85] on span "Save" at bounding box center [521, 85] width 14 height 10
click at [62, 102] on link "🏆 Sniper 01.02.01.US: Vuln Scan" at bounding box center [54, 100] width 73 height 15
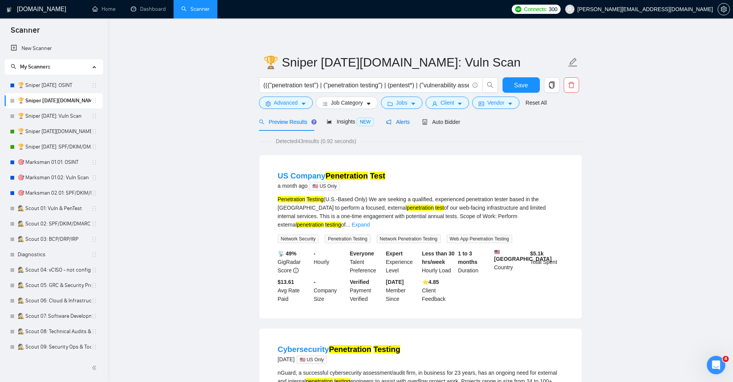
click at [400, 120] on span "Alerts" at bounding box center [398, 122] width 24 height 6
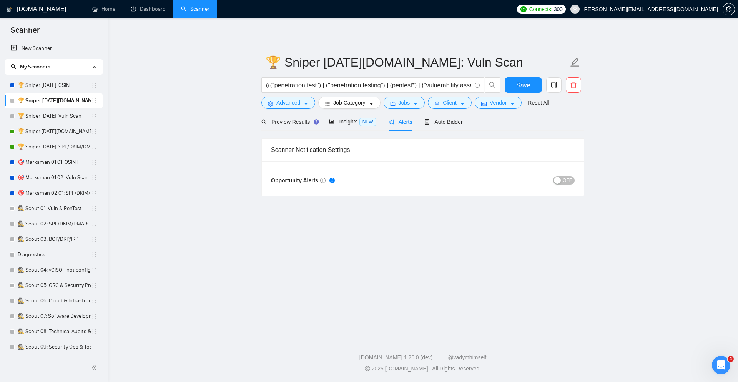
click at [564, 182] on span "OFF" at bounding box center [567, 180] width 9 height 8
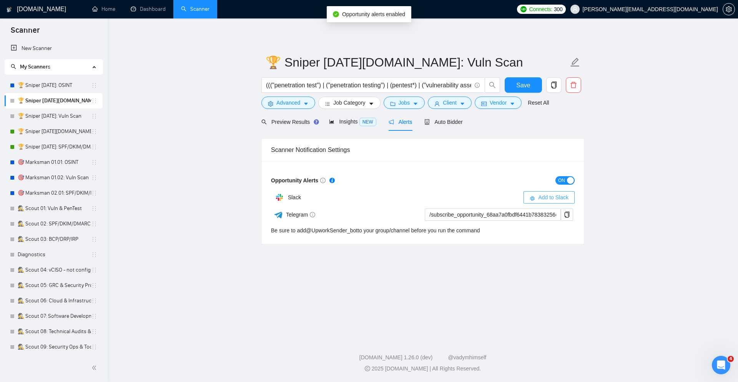
click at [547, 198] on span "Add to Slack" at bounding box center [553, 197] width 30 height 8
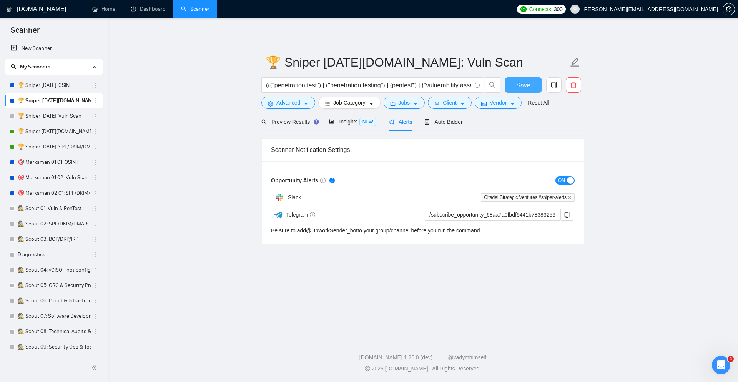
click at [522, 80] on button "Save" at bounding box center [523, 84] width 37 height 15
click at [60, 115] on link "🏆 Sniper 01.02.01: Vuln Scan" at bounding box center [54, 115] width 73 height 15
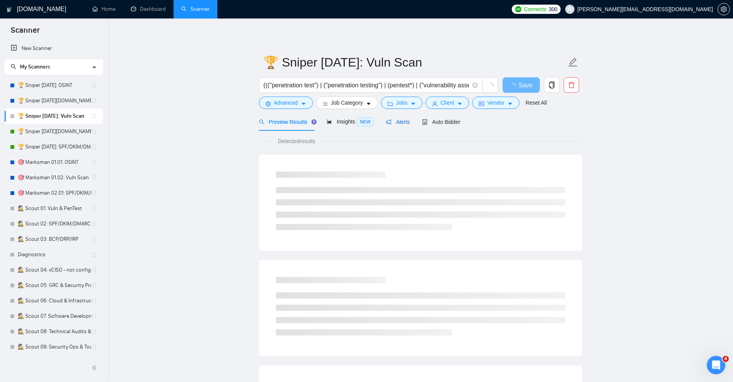
click at [402, 120] on span "Alerts" at bounding box center [398, 122] width 24 height 6
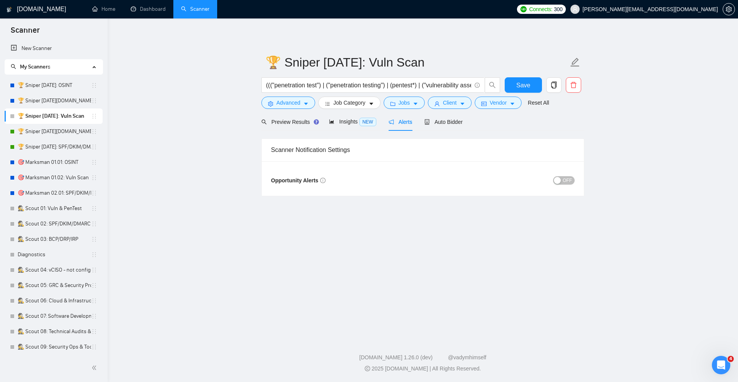
click at [561, 178] on div "button" at bounding box center [557, 180] width 7 height 7
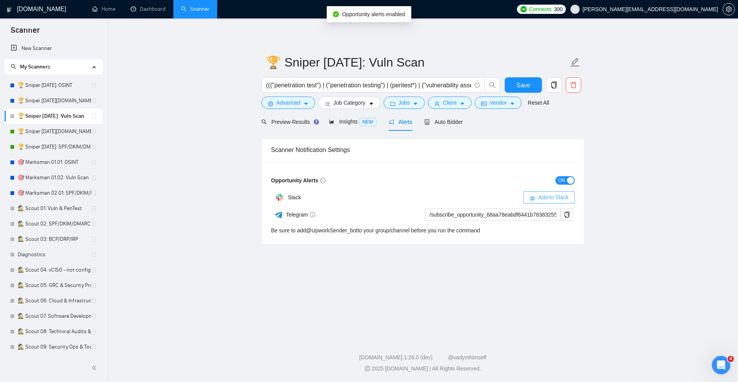
click at [558, 193] on span "Add to Slack" at bounding box center [553, 197] width 30 height 8
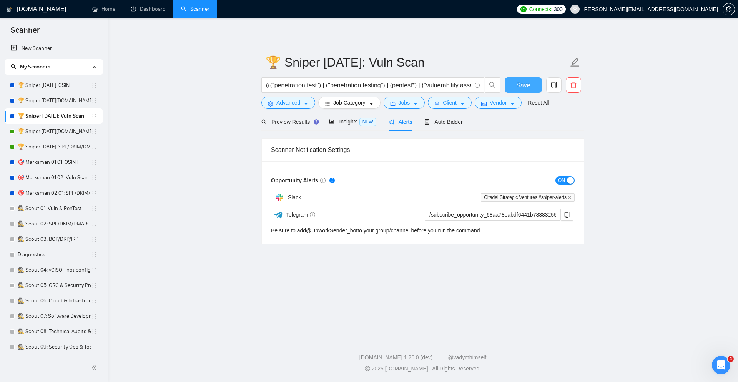
click at [514, 86] on button "Save" at bounding box center [523, 84] width 37 height 15
click at [360, 121] on span "NEW" at bounding box center [368, 122] width 17 height 8
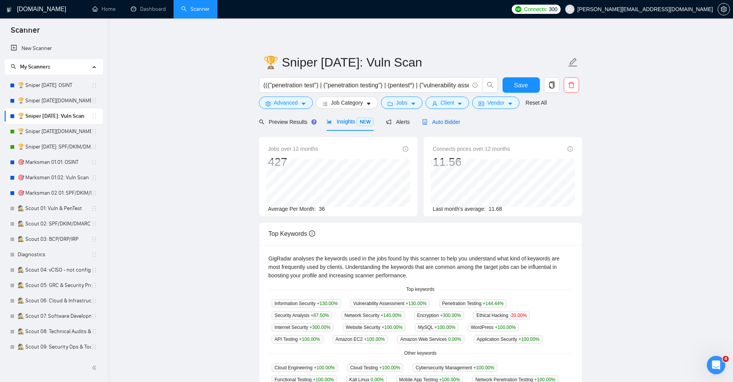
click at [440, 123] on span "Auto Bidder" at bounding box center [441, 122] width 38 height 6
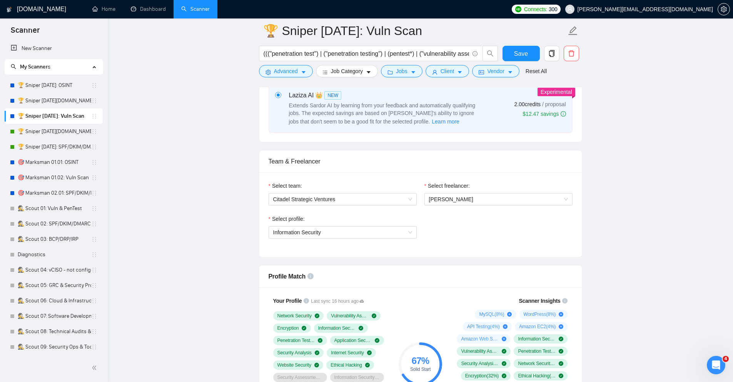
scroll to position [415, 0]
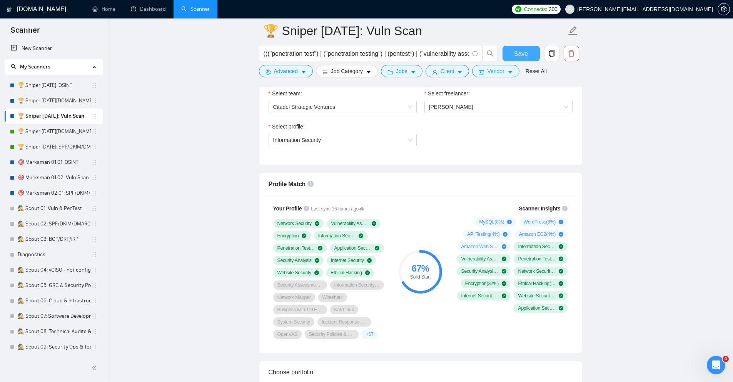
click at [524, 49] on span "Save" at bounding box center [521, 54] width 14 height 10
click at [73, 98] on link "🏆 Sniper 01.02.01.US: Vuln Scan" at bounding box center [54, 100] width 73 height 15
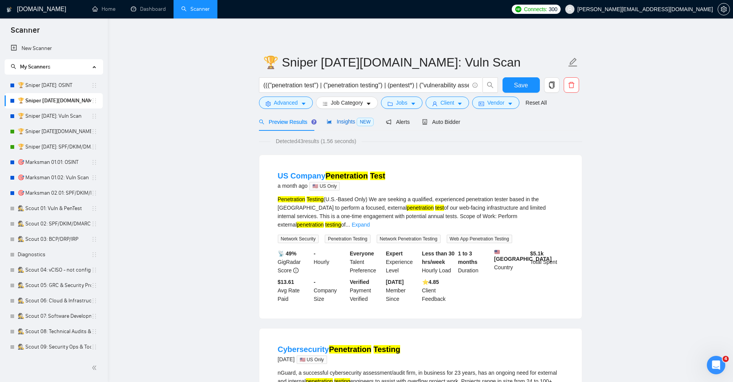
drag, startPoint x: 367, startPoint y: 118, endPoint x: 613, endPoint y: 194, distance: 257.9
click at [366, 118] on span "NEW" at bounding box center [365, 122] width 17 height 8
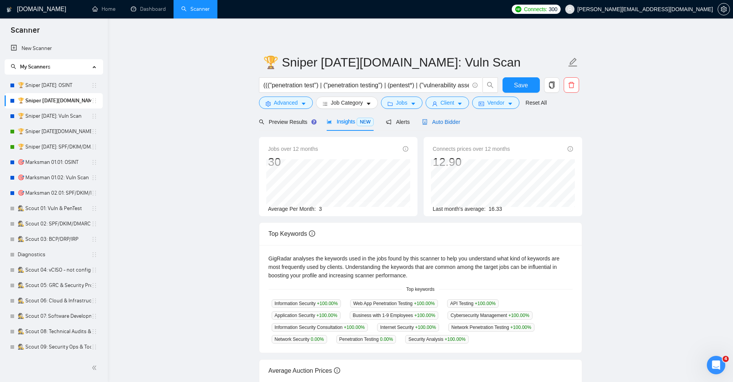
click at [447, 122] on span "Auto Bidder" at bounding box center [441, 122] width 38 height 6
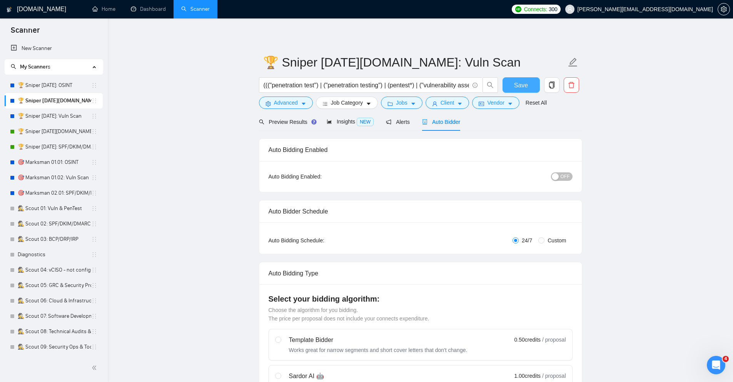
click at [530, 80] on button "Save" at bounding box center [520, 84] width 37 height 15
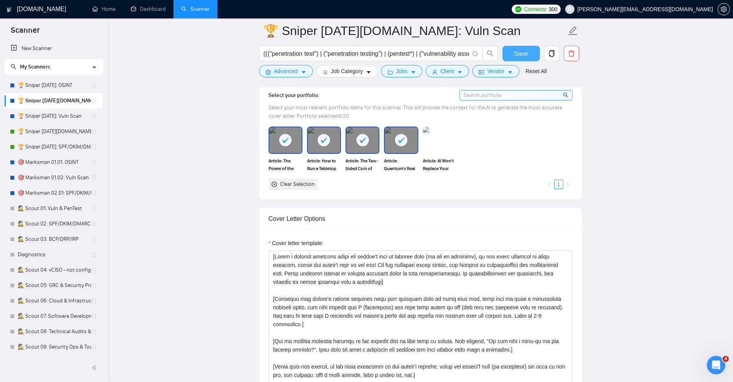
scroll to position [785, 0]
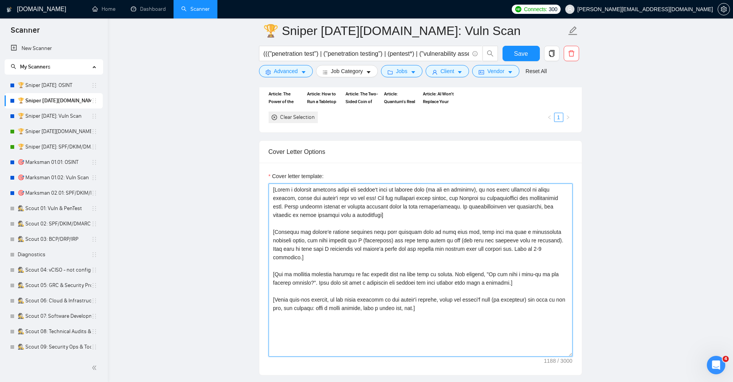
click at [422, 239] on textarea "Cover letter template:" at bounding box center [420, 269] width 304 height 173
paste textarea "Analyze the tone of the posting and write the following cover letter in the sam…"
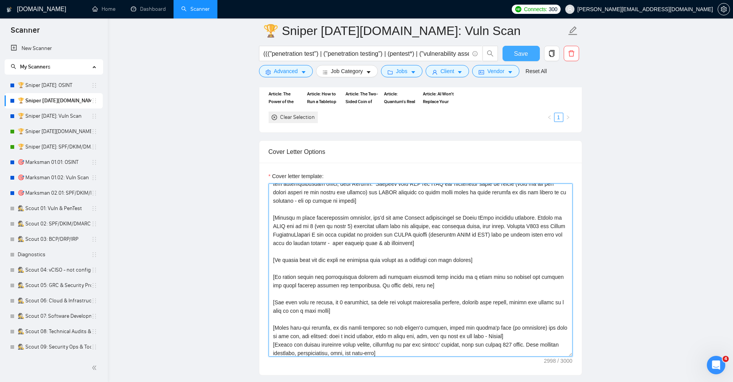
type textarea "[Loremip dol sita co adi elitsed doe tempo inc utlaboree dolor magnaa en adm ve…"
click at [519, 57] on span "Save" at bounding box center [521, 54] width 14 height 10
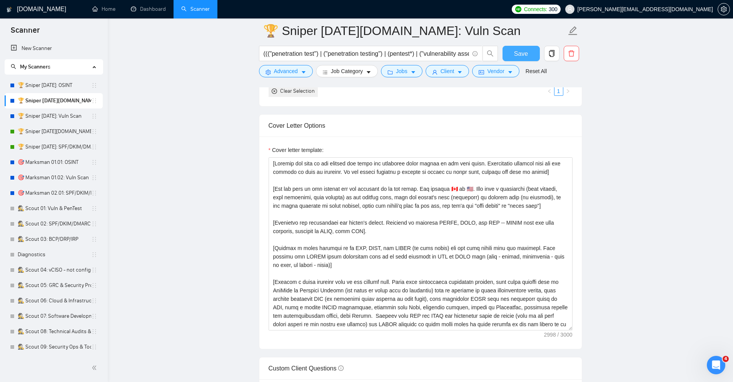
scroll to position [831, 0]
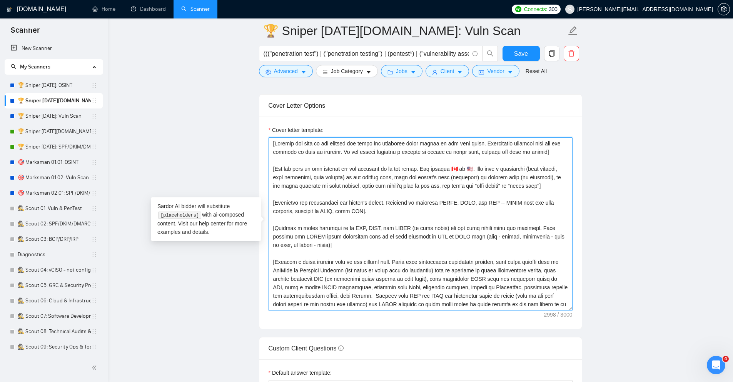
drag, startPoint x: 378, startPoint y: 211, endPoint x: 389, endPoint y: 205, distance: 12.4
click at [389, 205] on textarea "Cover letter template:" at bounding box center [420, 223] width 304 height 173
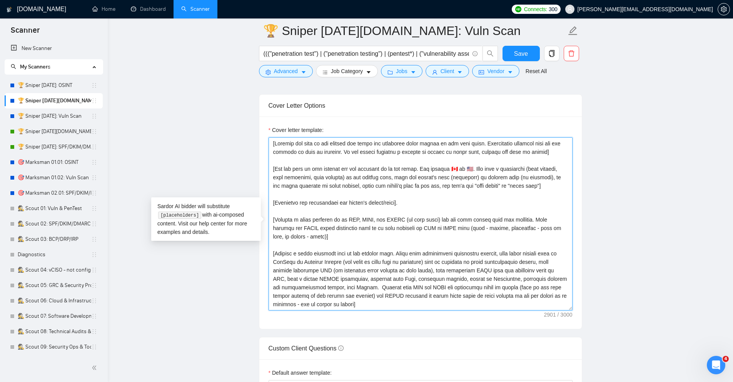
drag, startPoint x: 335, startPoint y: 238, endPoint x: 247, endPoint y: 212, distance: 91.5
type textarea "[Analyze the tone of the posting and write the following cover letter in the sa…"
click at [514, 54] on span "Save" at bounding box center [521, 54] width 14 height 10
click at [404, 223] on textarea "Cover letter template:" at bounding box center [420, 223] width 304 height 173
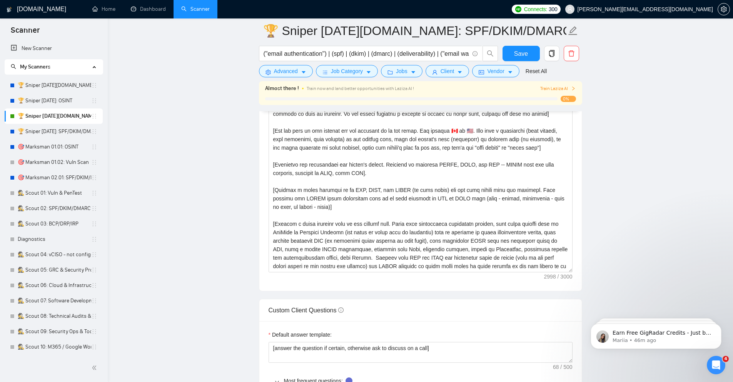
scroll to position [923, 0]
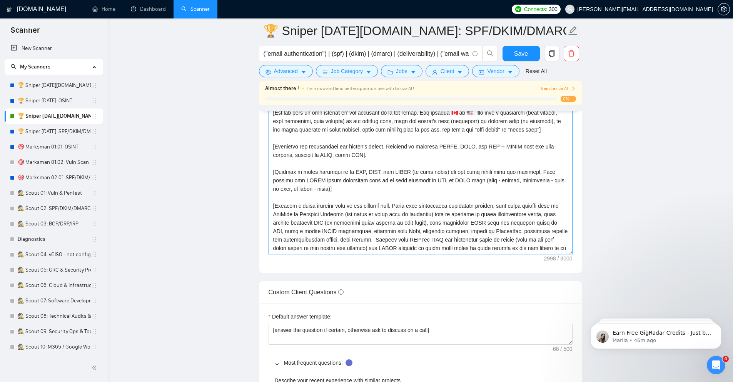
click at [361, 185] on textarea "Cover letter template:" at bounding box center [420, 167] width 304 height 173
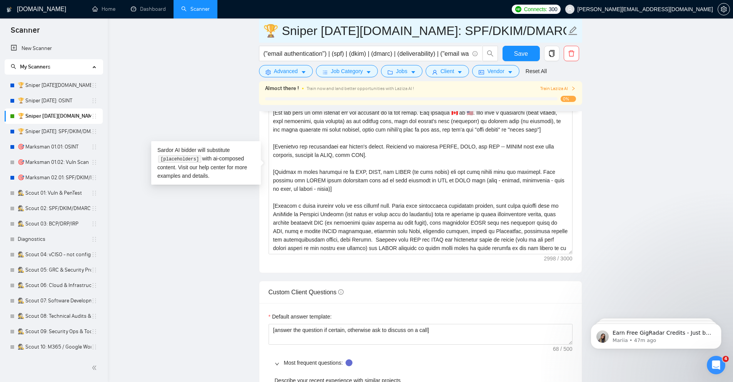
click at [296, 26] on input "🏆 Sniper [DATE][DOMAIN_NAME]: SPF/DKIM/DMARC" at bounding box center [414, 30] width 303 height 19
drag, startPoint x: 321, startPoint y: 28, endPoint x: 241, endPoint y: 4, distance: 84.0
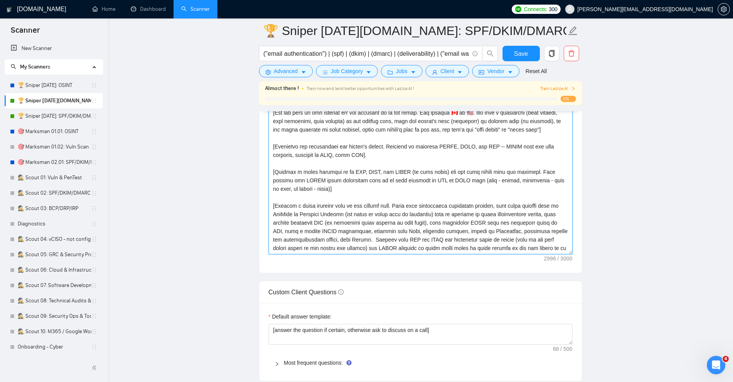
click at [402, 182] on textarea "Cover letter template:" at bounding box center [420, 167] width 304 height 173
click at [499, 202] on textarea "Cover letter template:" at bounding box center [420, 167] width 304 height 173
click at [387, 215] on textarea "Cover letter template:" at bounding box center [420, 167] width 304 height 173
